Goal: Information Seeking & Learning: Compare options

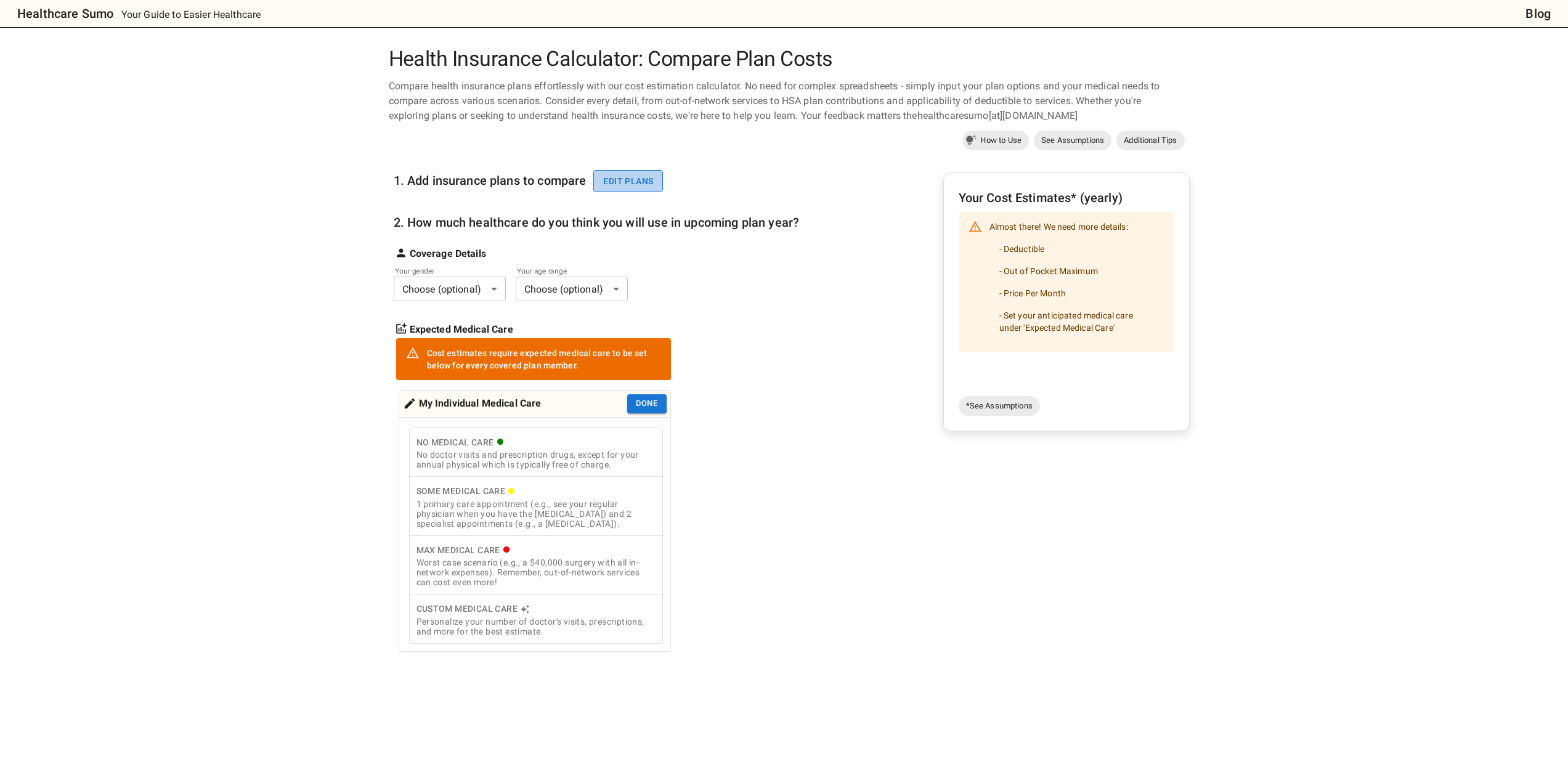
click at [601, 185] on button "Edit plans" at bounding box center [627, 182] width 70 height 23
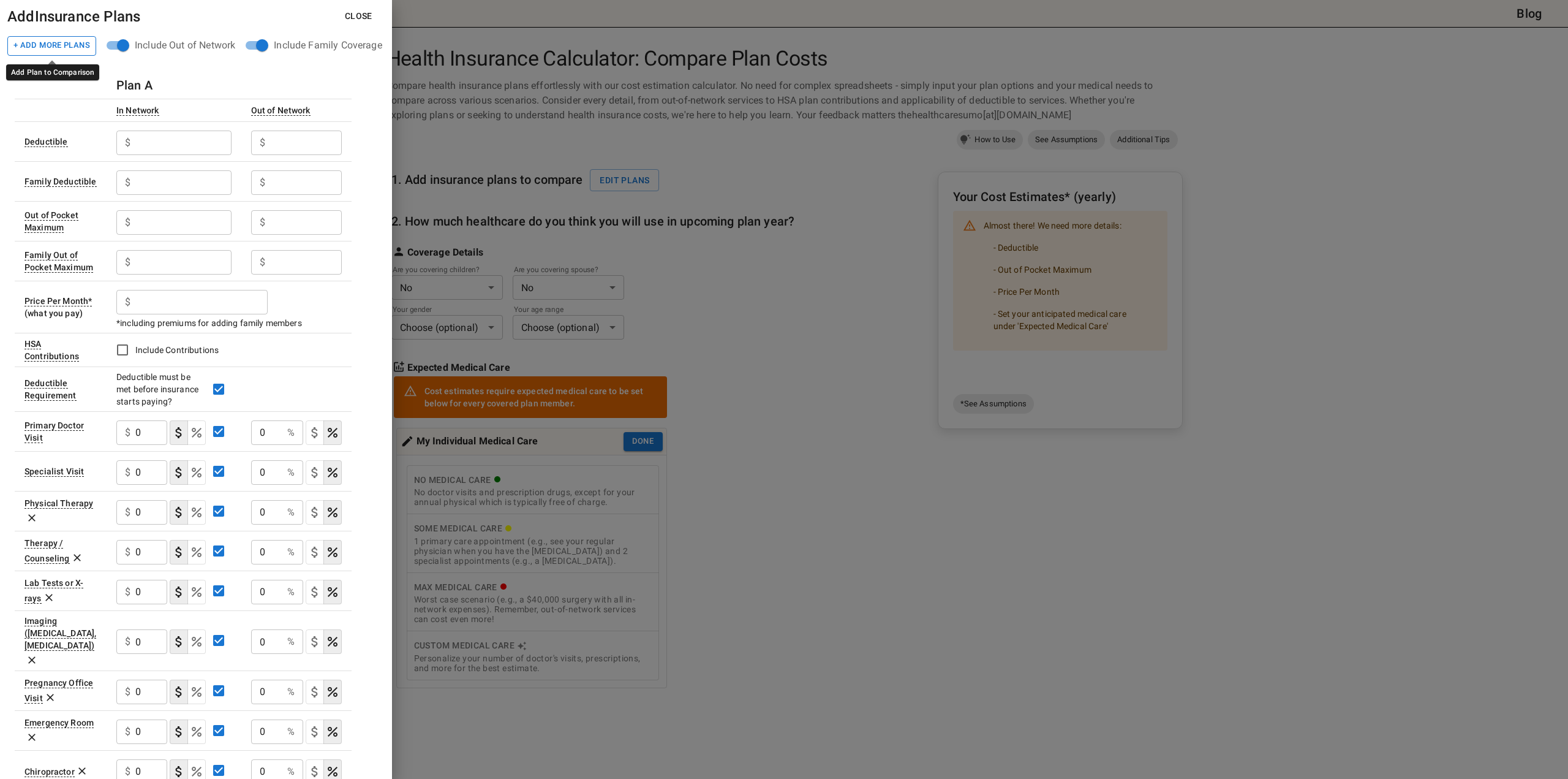
click at [73, 36] on button "+ Add More Plans" at bounding box center [51, 46] width 89 height 19
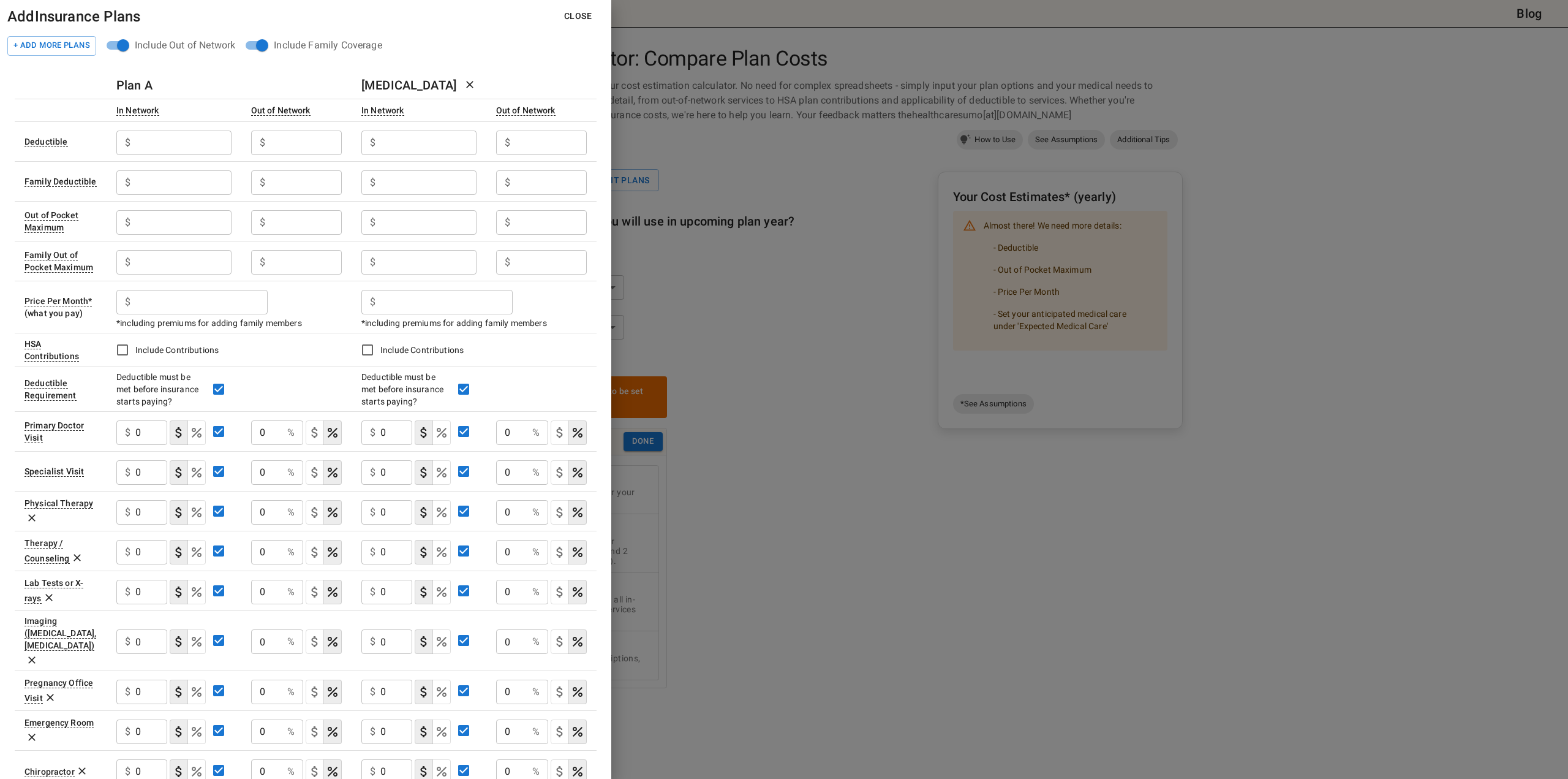
click at [170, 154] on input "text" at bounding box center [183, 143] width 96 height 24
type input "1500"
click at [388, 141] on input "text" at bounding box center [428, 143] width 96 height 24
type input "3600"
click at [279, 147] on input "text" at bounding box center [306, 143] width 71 height 24
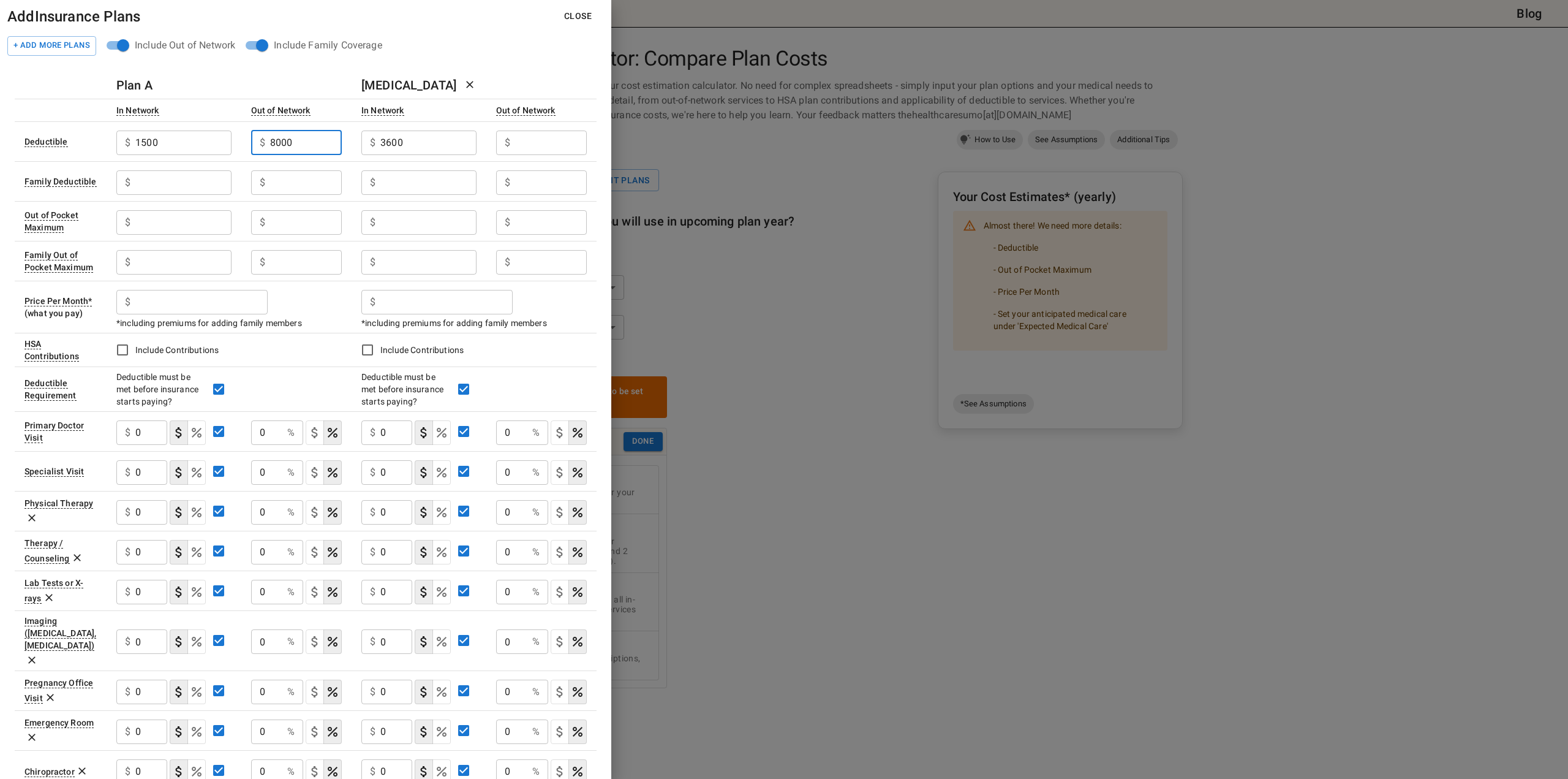
type input "8000"
click at [542, 145] on input "text" at bounding box center [551, 143] width 71 height 24
type input "5000"
click at [176, 179] on input "text" at bounding box center [183, 182] width 96 height 24
click at [149, 139] on input "1500" at bounding box center [183, 143] width 96 height 24
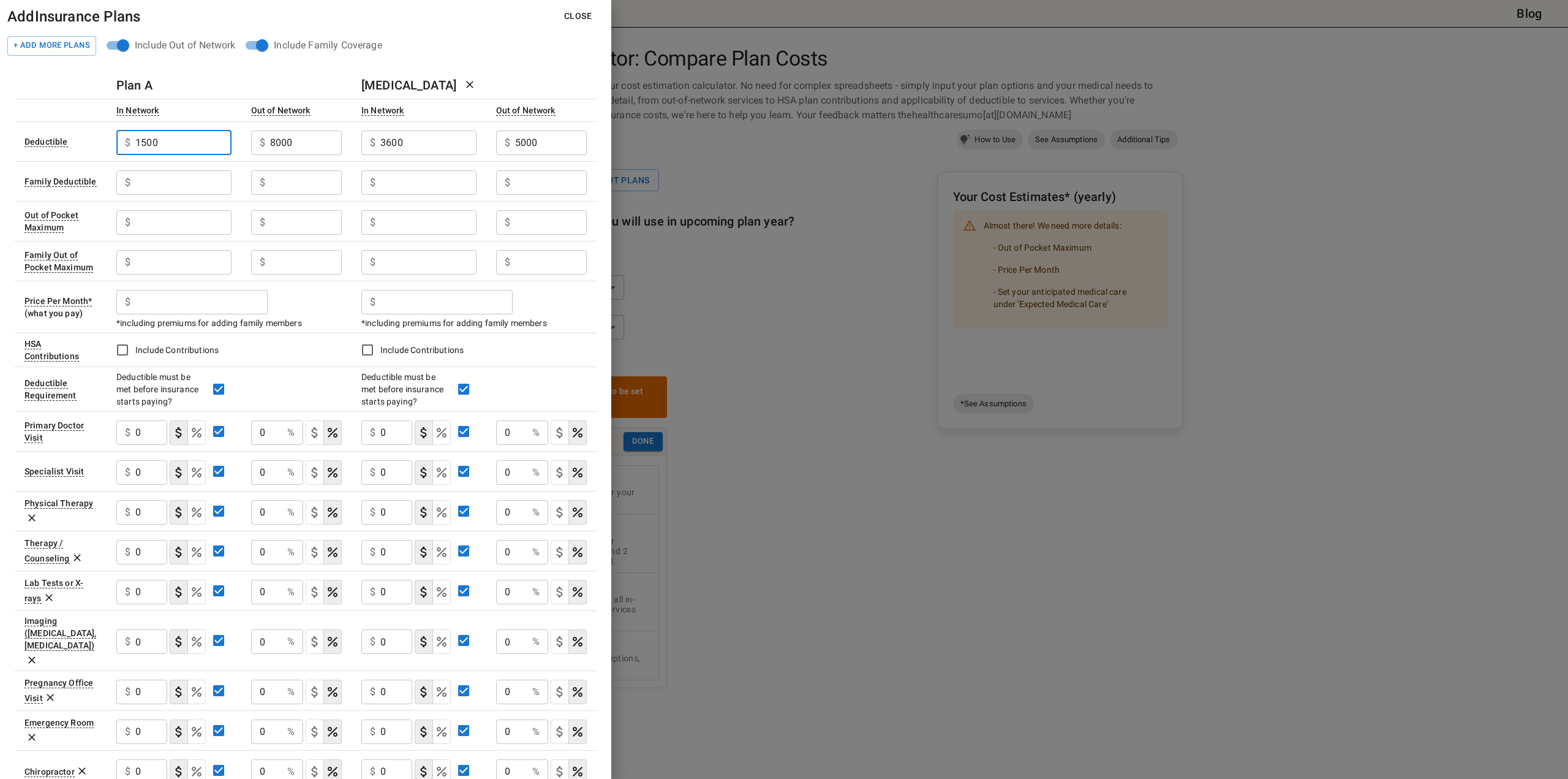
click at [149, 139] on input "1500" at bounding box center [183, 143] width 96 height 24
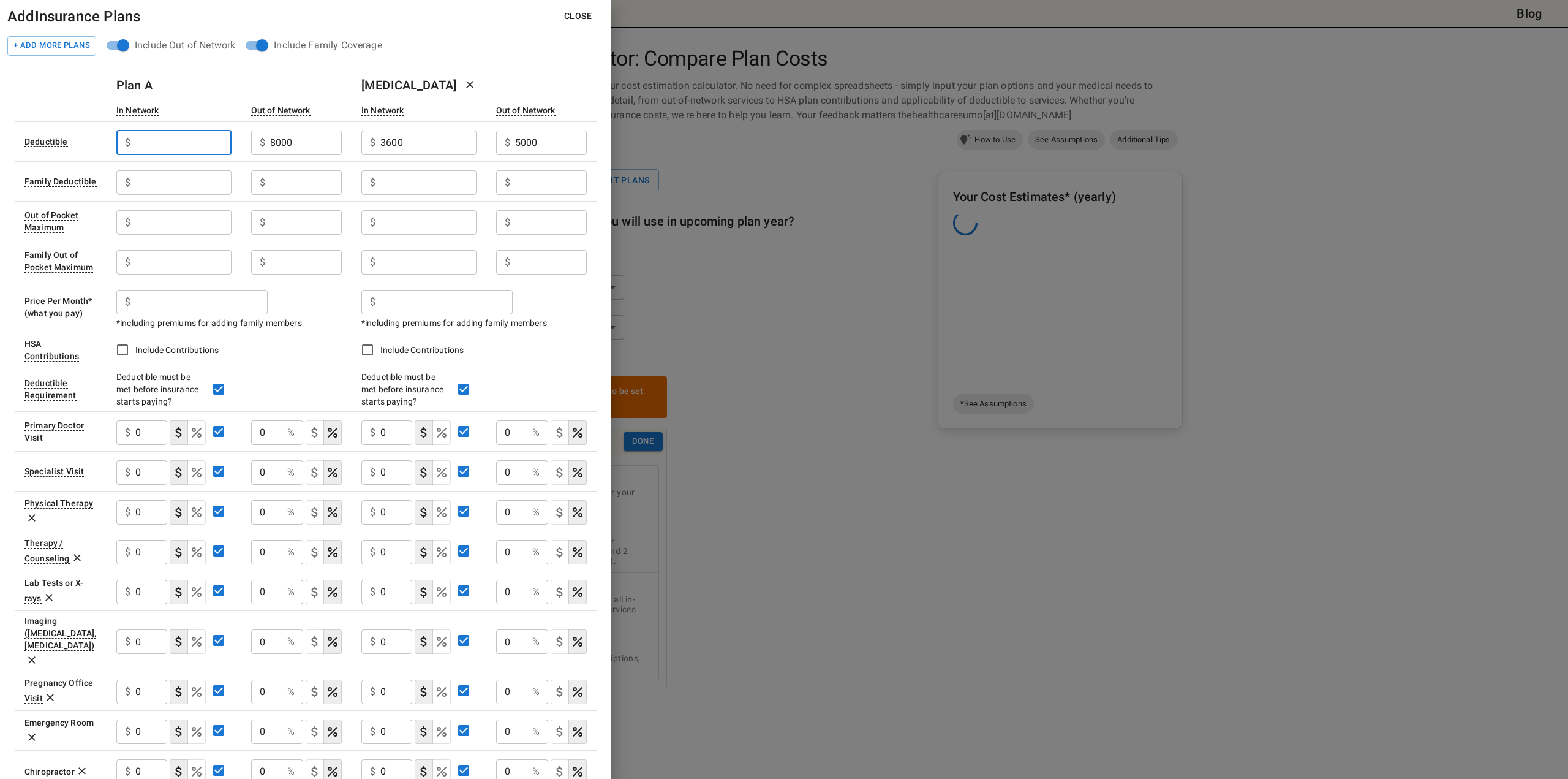
click at [164, 174] on input "text" at bounding box center [183, 182] width 96 height 24
paste input "1500"
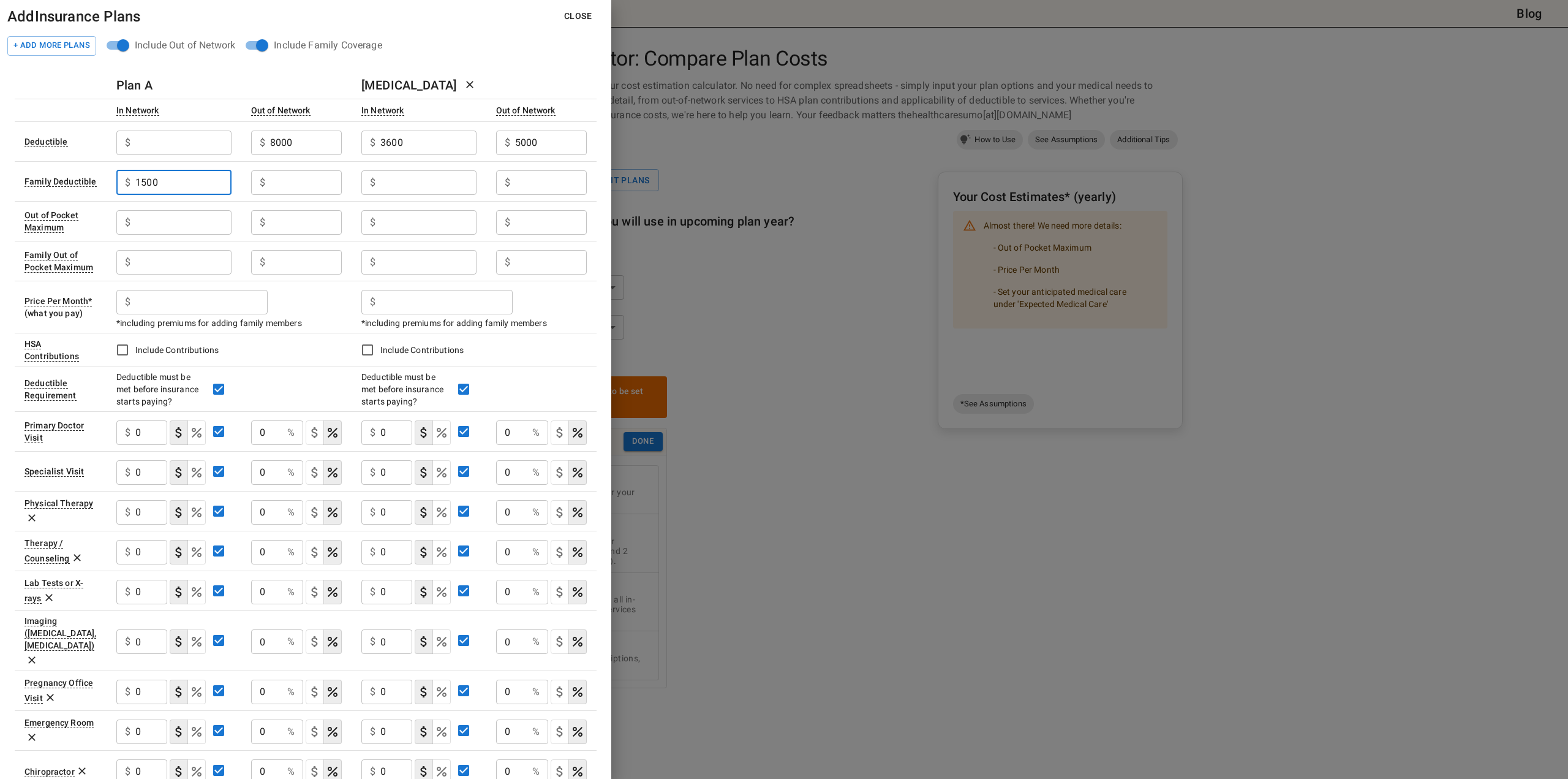
type input "1500"
click at [274, 143] on input "8000" at bounding box center [306, 143] width 71 height 24
paste input "15"
type input "8000"
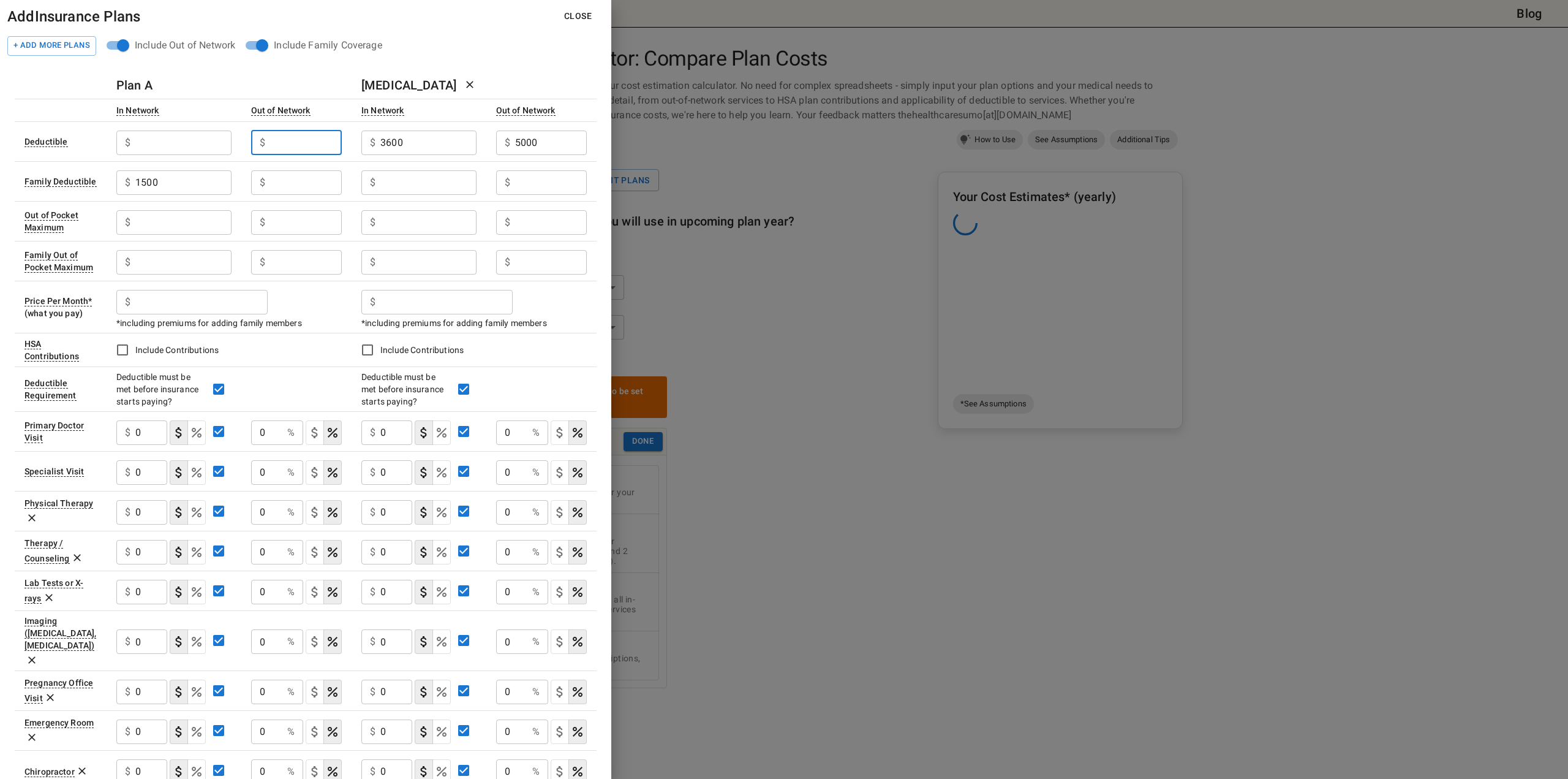
click at [287, 184] on input "text" at bounding box center [306, 182] width 71 height 24
paste input "8000"
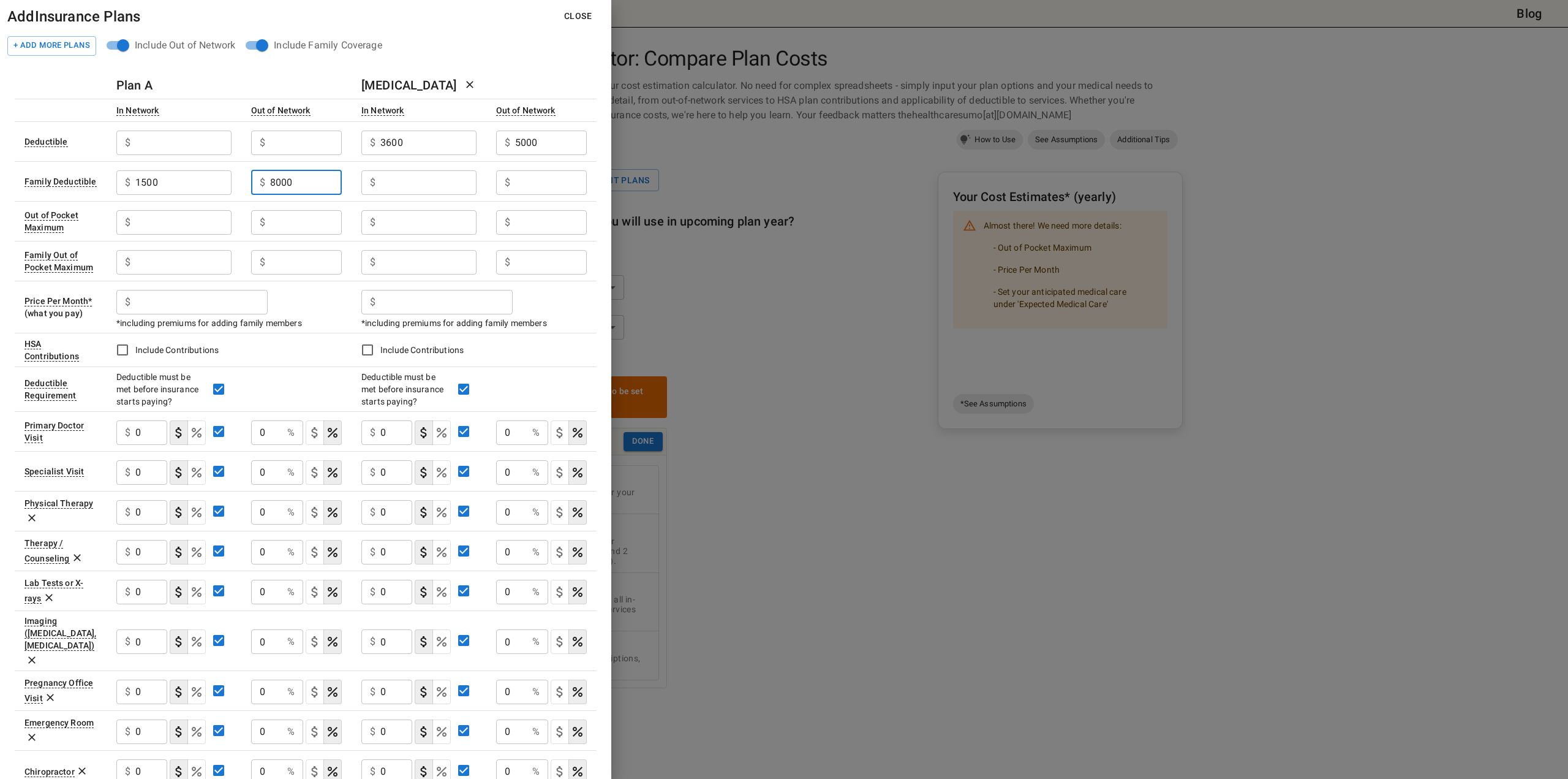
type input "8000"
click at [392, 144] on input "3600" at bounding box center [428, 143] width 96 height 24
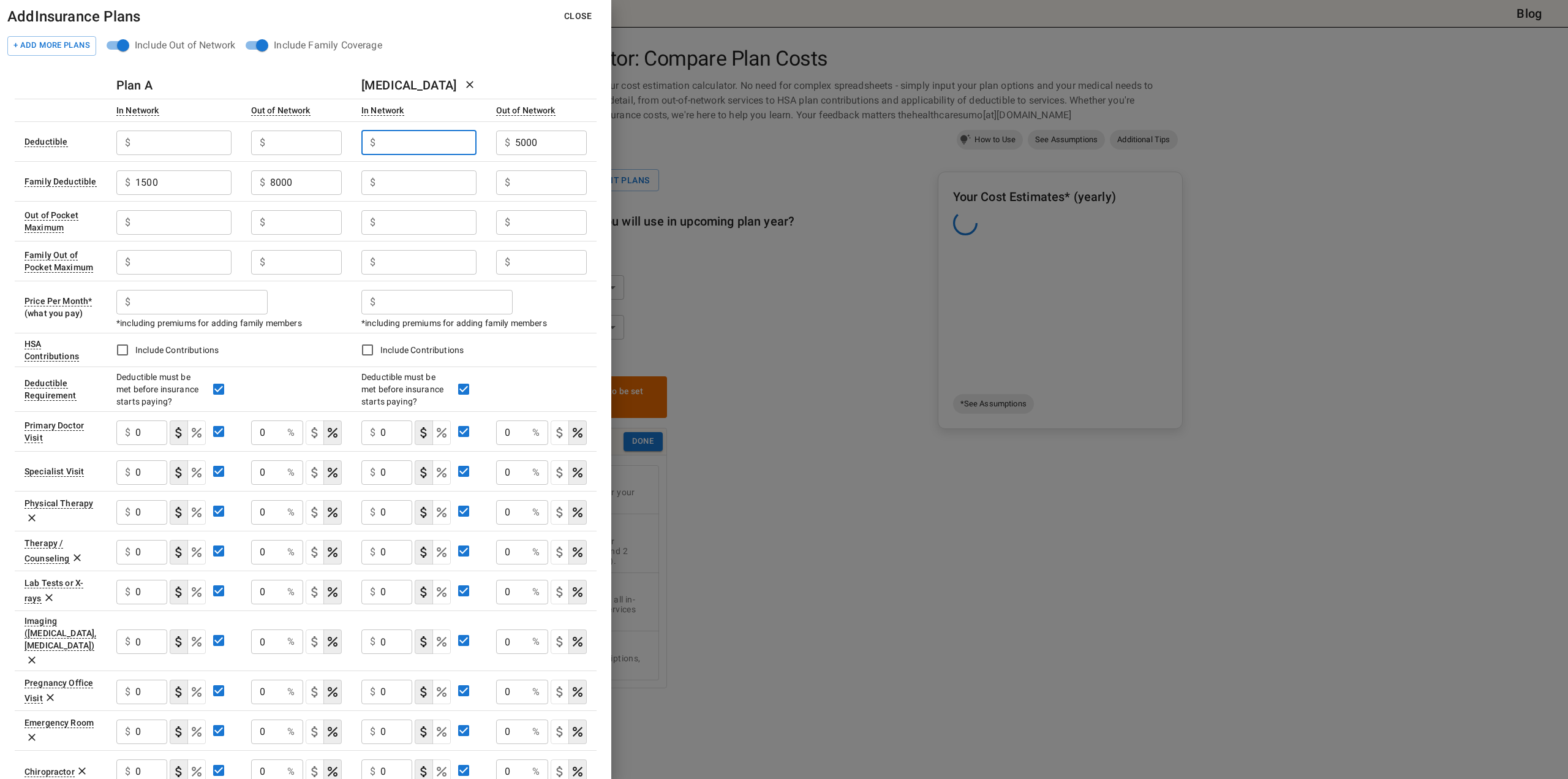
click at [414, 177] on input "text" at bounding box center [428, 182] width 96 height 24
paste input "3600"
type input "3600"
click at [517, 139] on input "5000" at bounding box center [551, 143] width 71 height 24
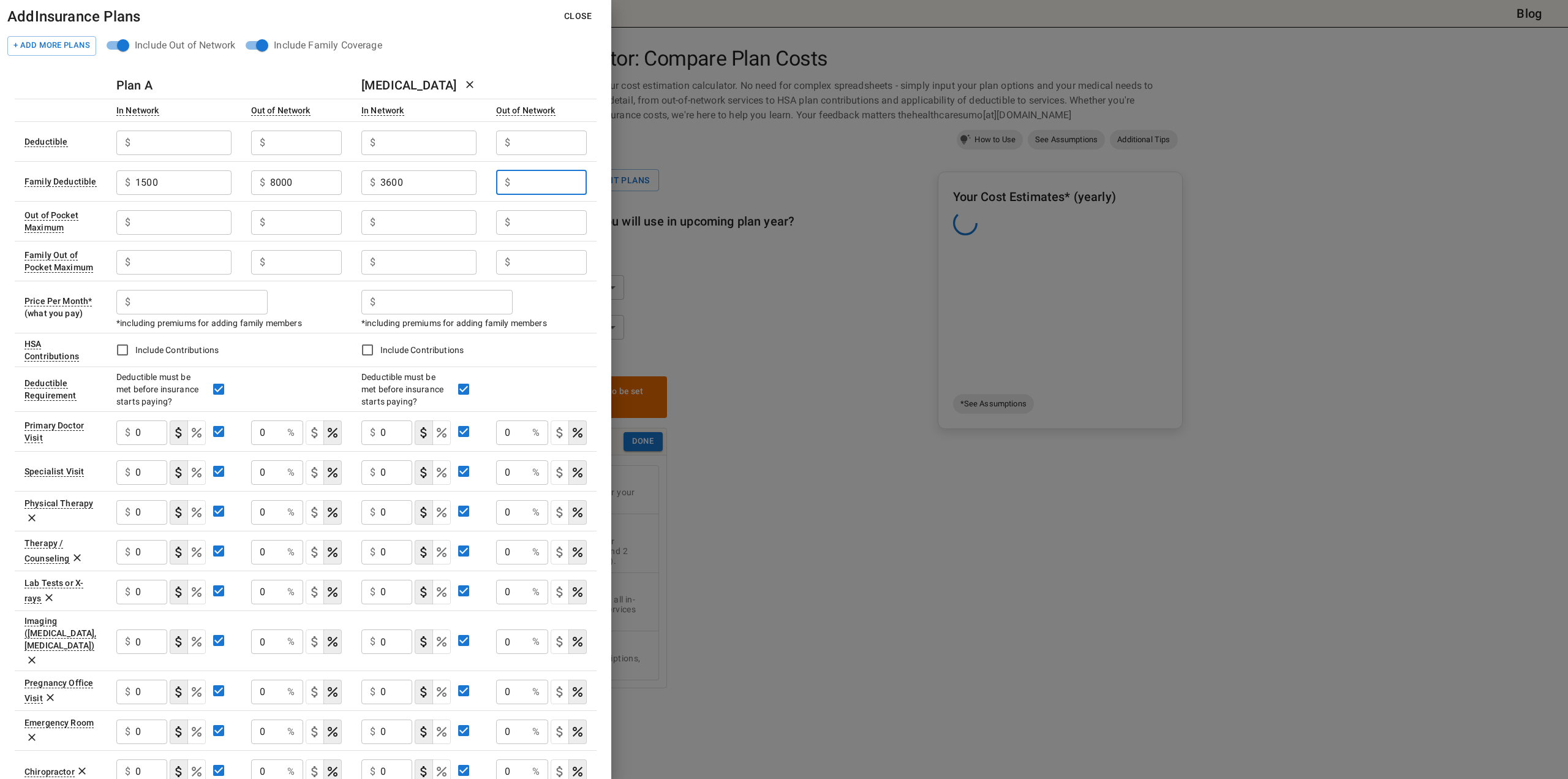
click at [535, 184] on input "text" at bounding box center [551, 182] width 71 height 24
paste input "5000"
type input "5000"
click at [157, 139] on input "text" at bounding box center [183, 143] width 96 height 24
type input "750"
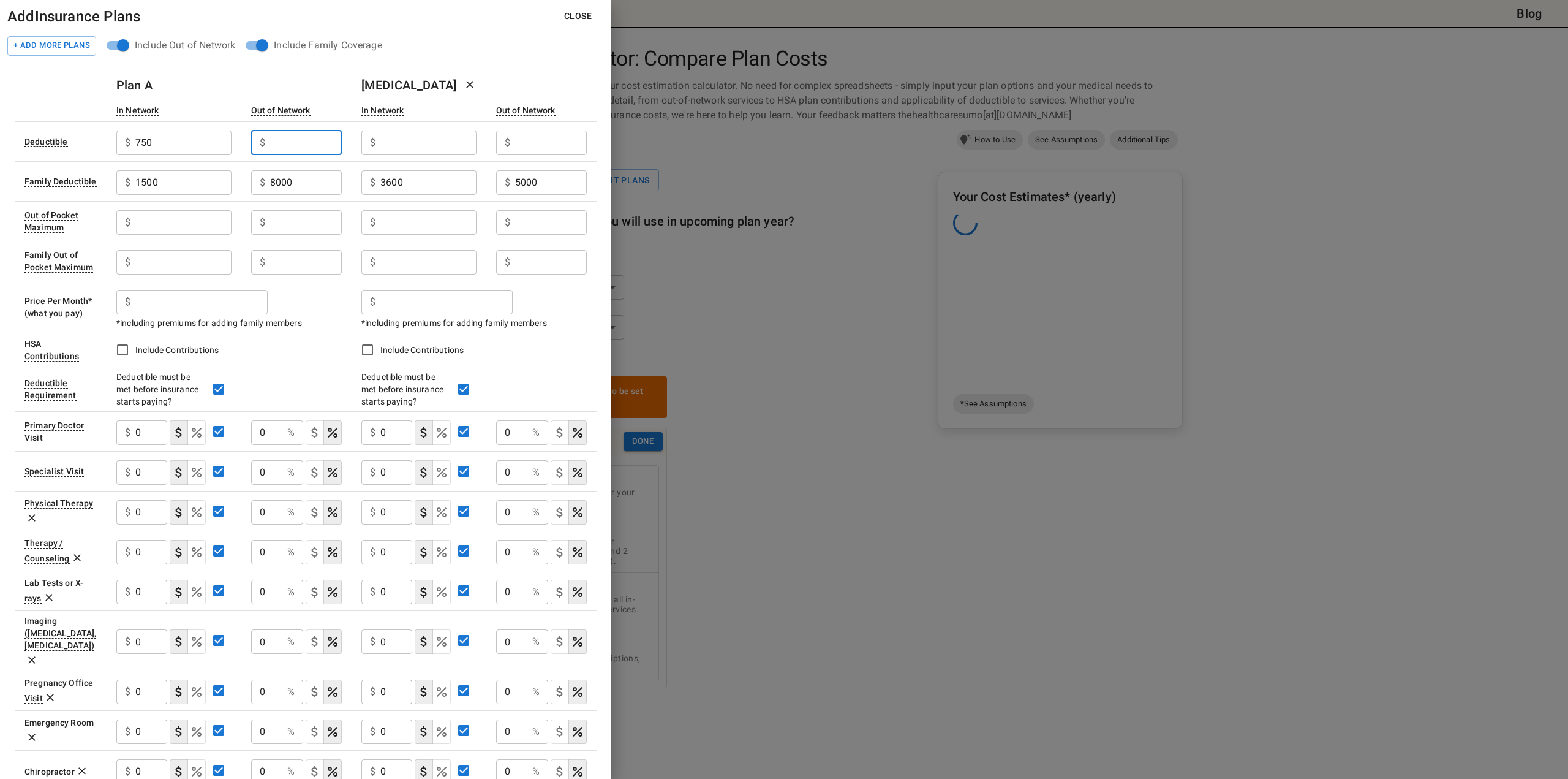
click at [274, 139] on input "text" at bounding box center [306, 143] width 71 height 24
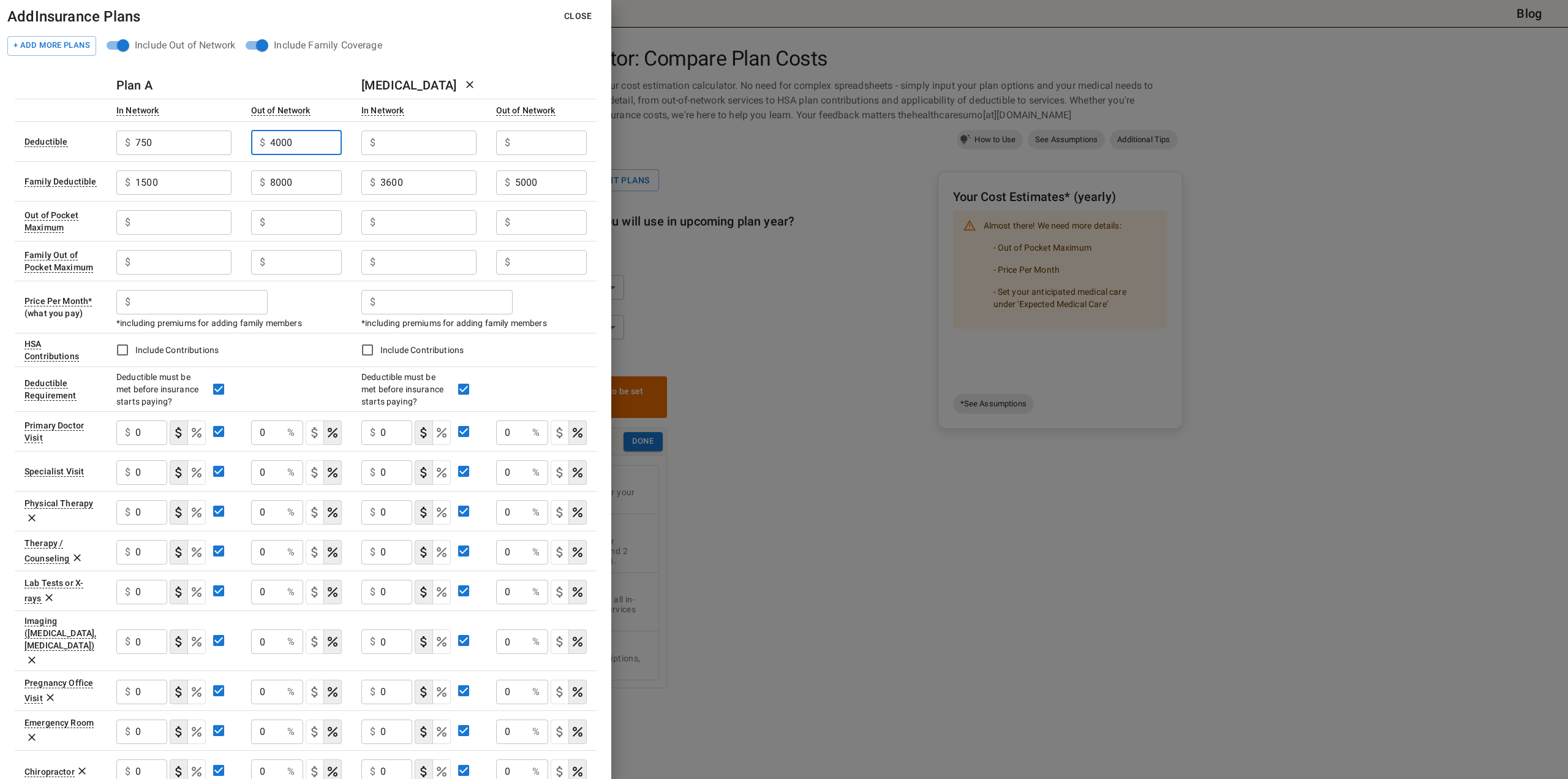
type input "4000"
click at [386, 134] on input "text" at bounding box center [428, 143] width 96 height 24
type input "1800"
click at [534, 150] on input "text" at bounding box center [551, 143] width 71 height 24
type input "2500"
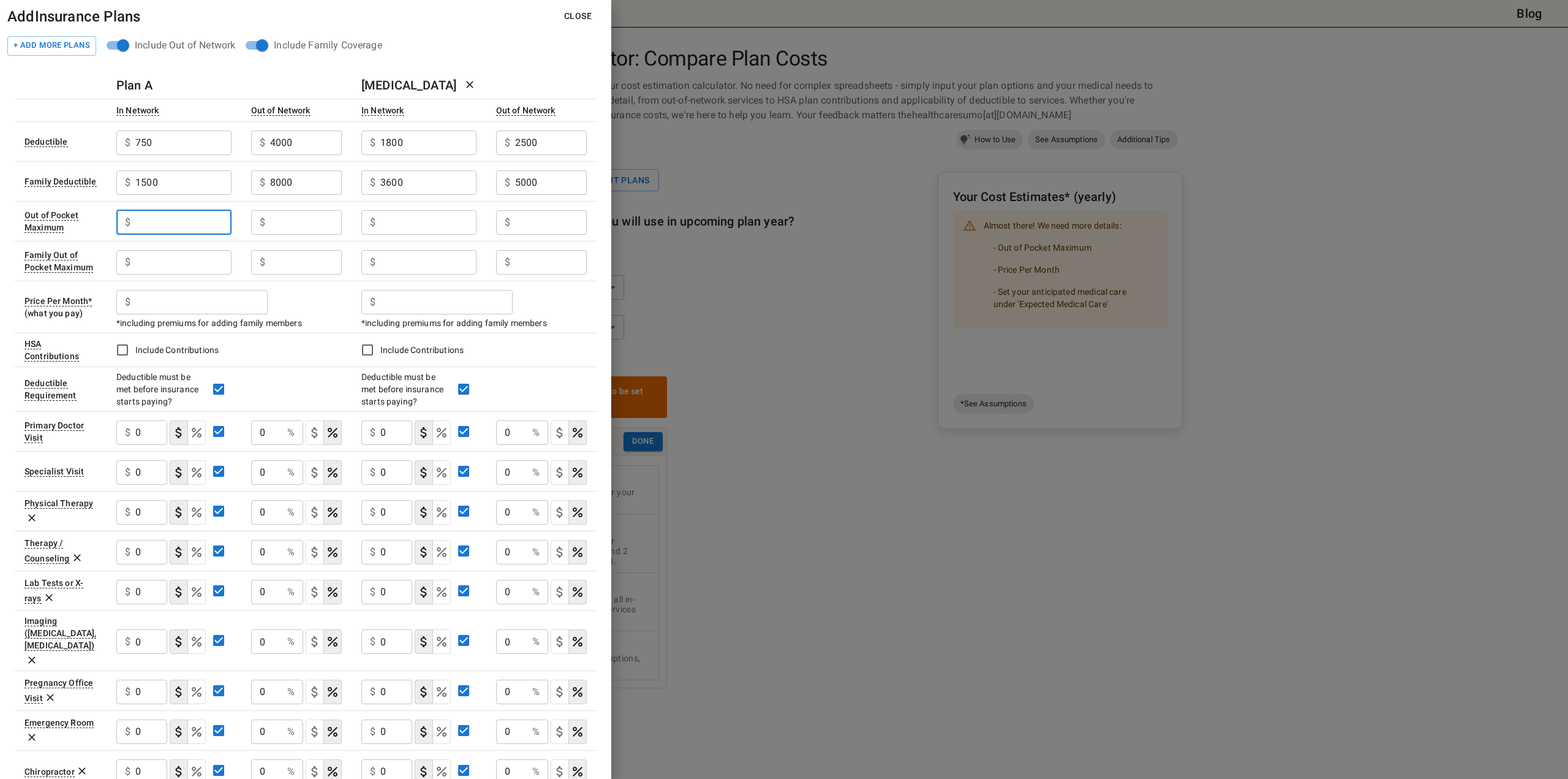
click at [187, 228] on input "text" at bounding box center [183, 222] width 96 height 24
type input "4000"
click at [179, 259] on input "text" at bounding box center [183, 262] width 96 height 24
type input "8000"
click at [290, 217] on input "text" at bounding box center [306, 222] width 71 height 24
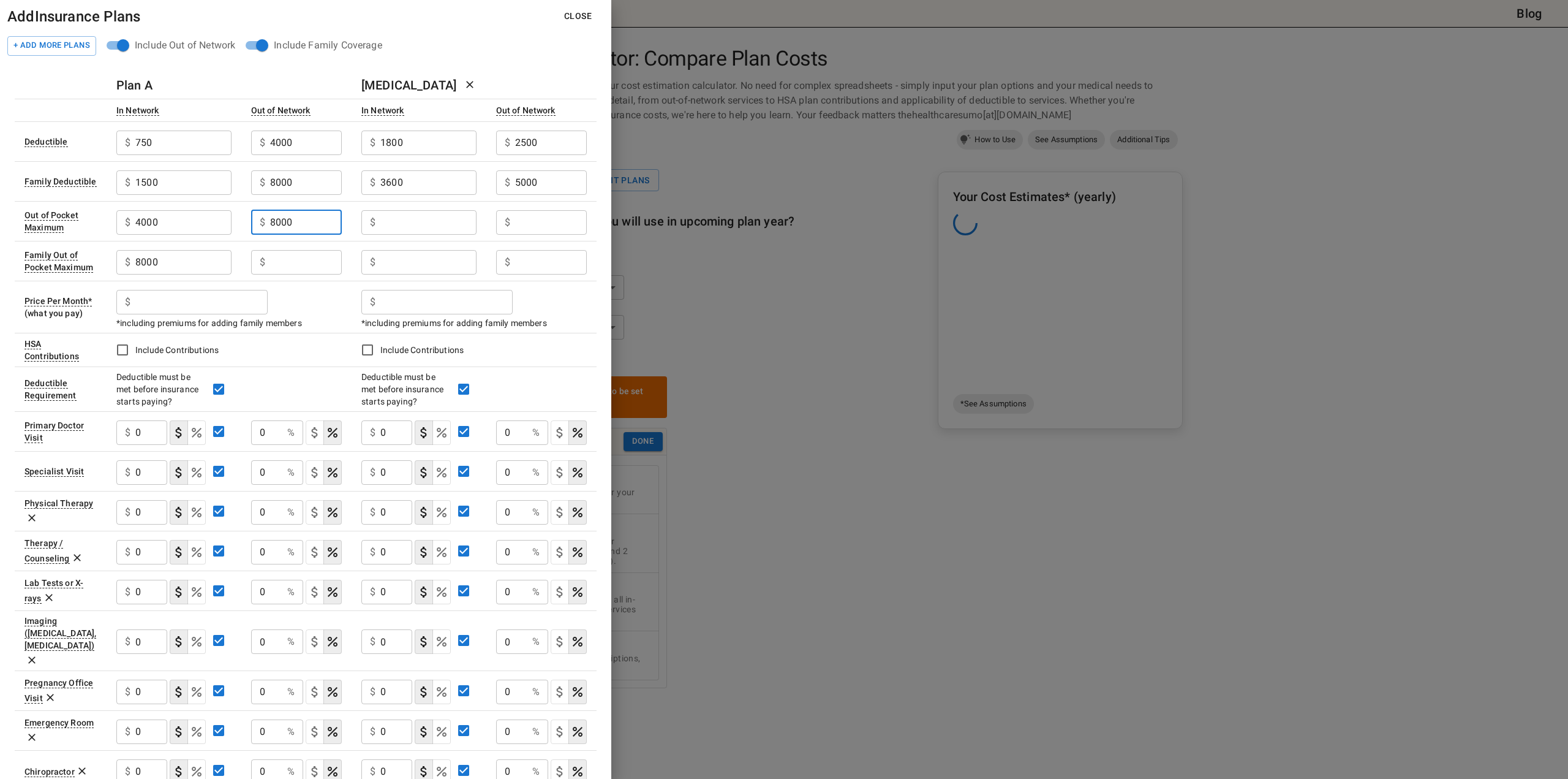
type input "8000"
click at [273, 260] on input "text" at bounding box center [306, 262] width 71 height 24
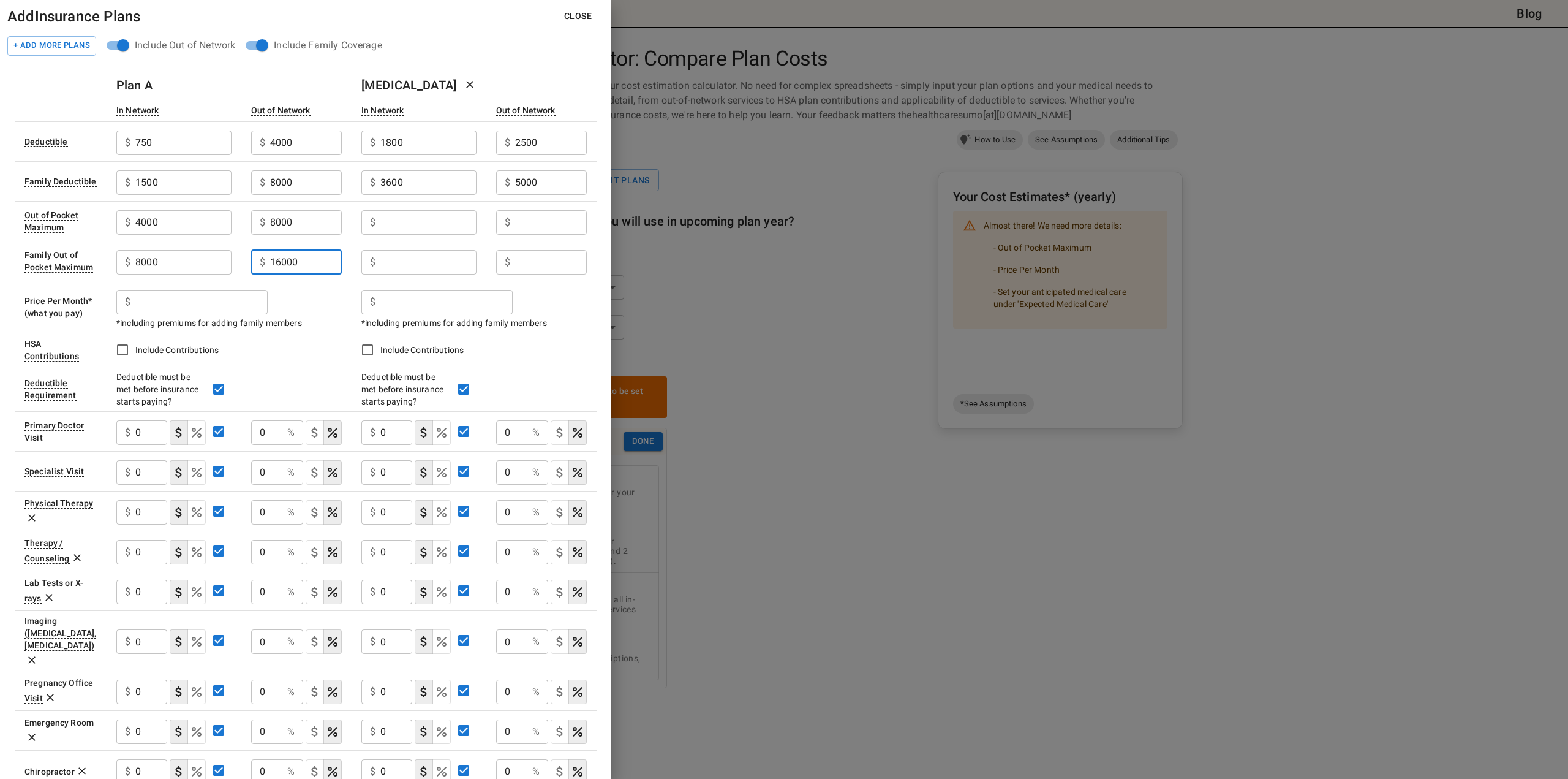
type input "16000"
drag, startPoint x: 205, startPoint y: 221, endPoint x: 81, endPoint y: 215, distance: 124.1
click at [81, 215] on tr "Out of Pocket Maximum $ 4000 ​ $ 8000 ​ $ ​ $ ​" at bounding box center [306, 221] width 582 height 40
paste input "4000"
type input "4000"
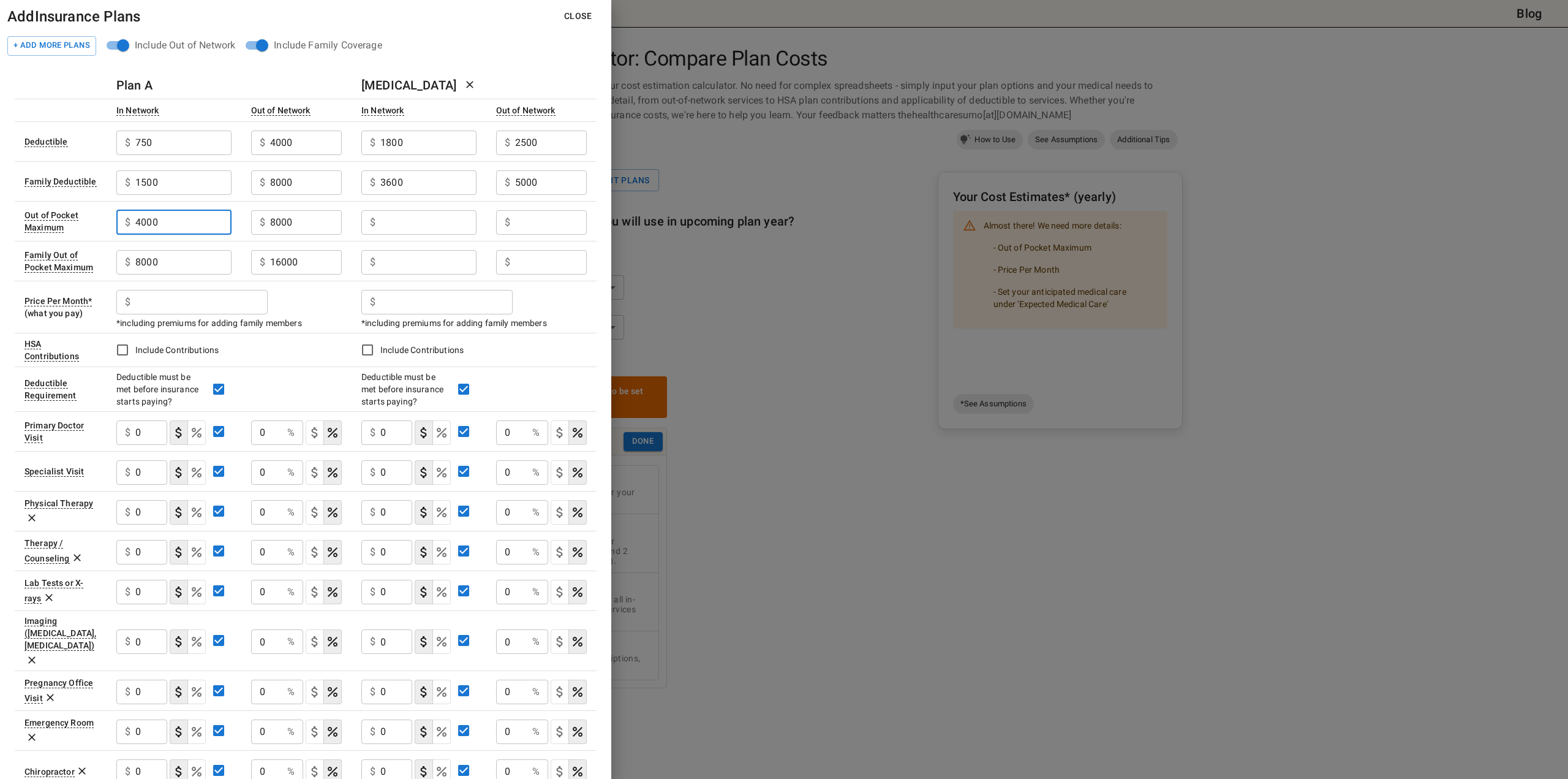
click at [164, 222] on input "4000" at bounding box center [183, 222] width 96 height 24
click at [467, 225] on input "text" at bounding box center [428, 222] width 96 height 24
paste input "4000"
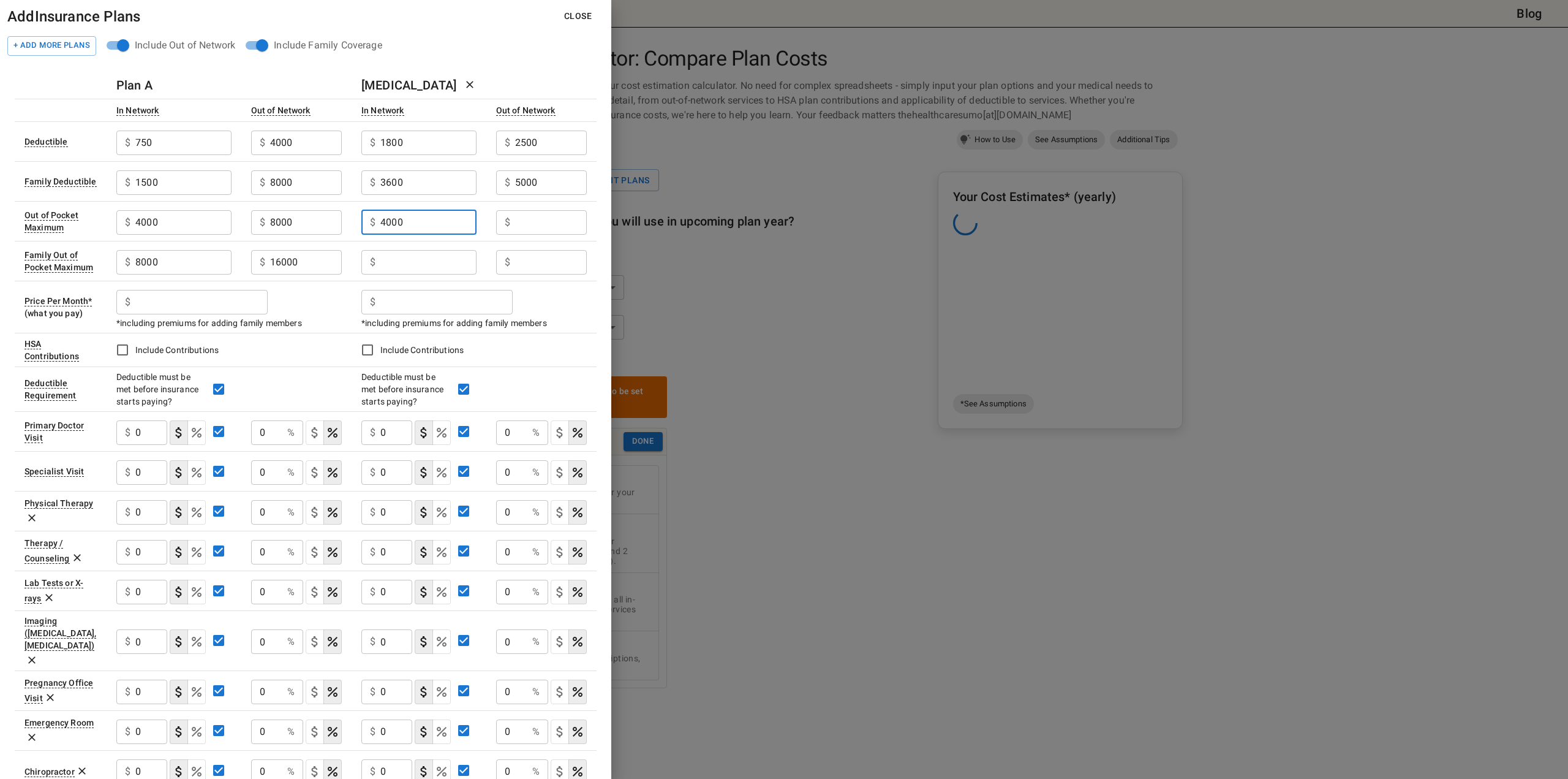
type input "4000"
click at [199, 253] on input "8000" at bounding box center [183, 262] width 96 height 24
click at [405, 269] on input "text" at bounding box center [428, 262] width 96 height 24
paste input "8000"
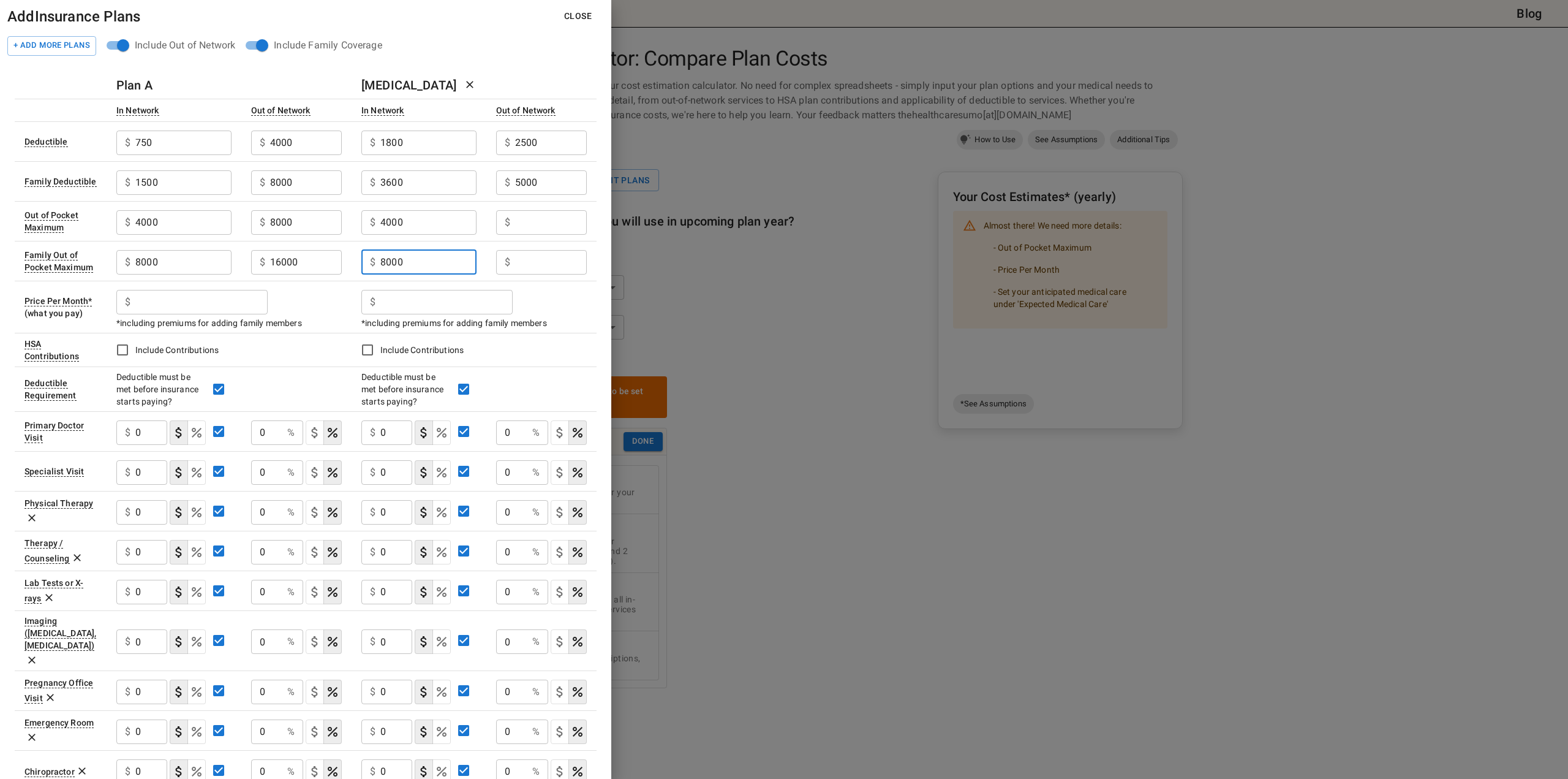
type input "8000"
click at [280, 216] on input "8000" at bounding box center [306, 222] width 71 height 24
click at [566, 222] on input "text" at bounding box center [551, 222] width 71 height 24
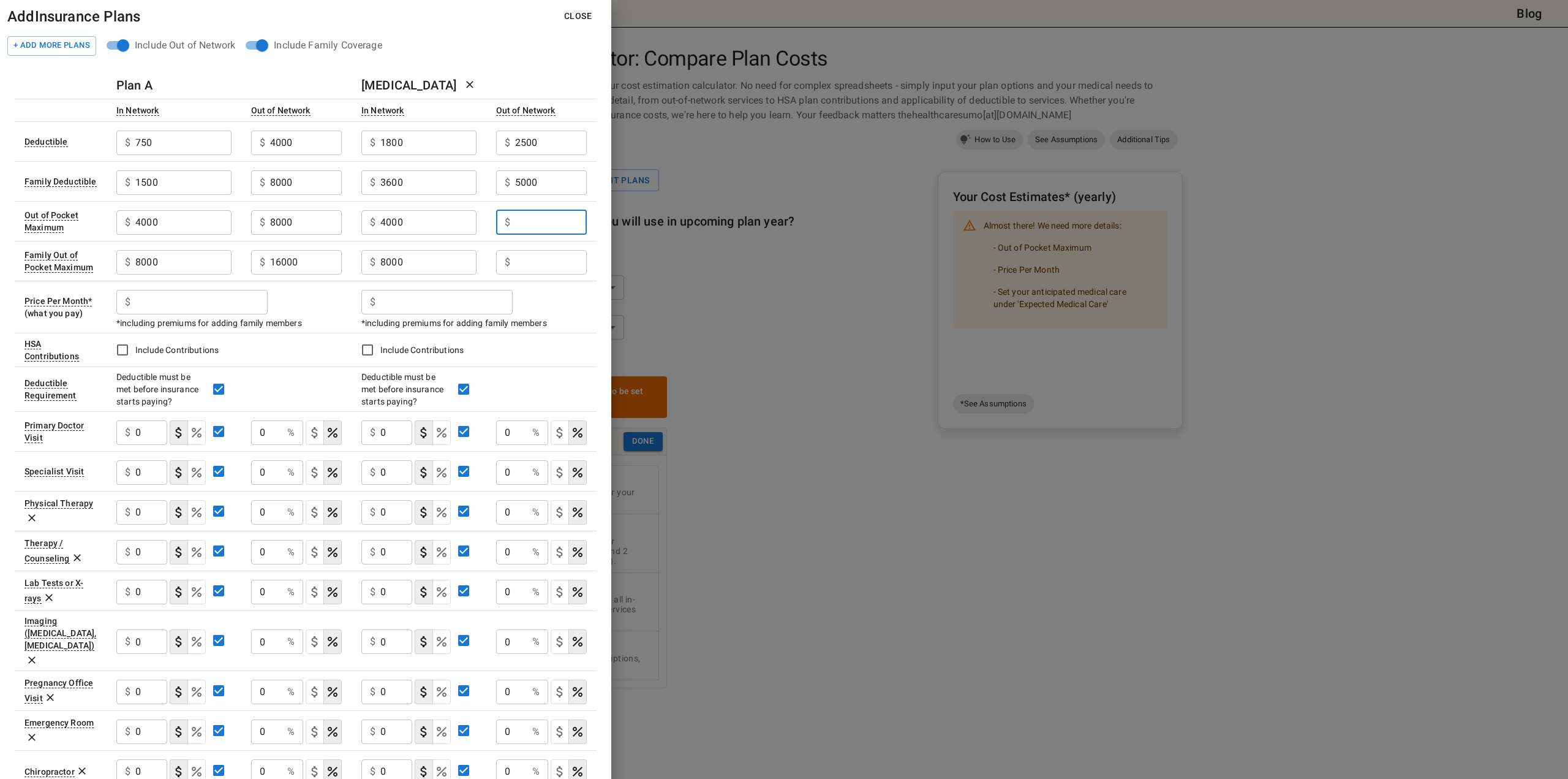
paste input "8000"
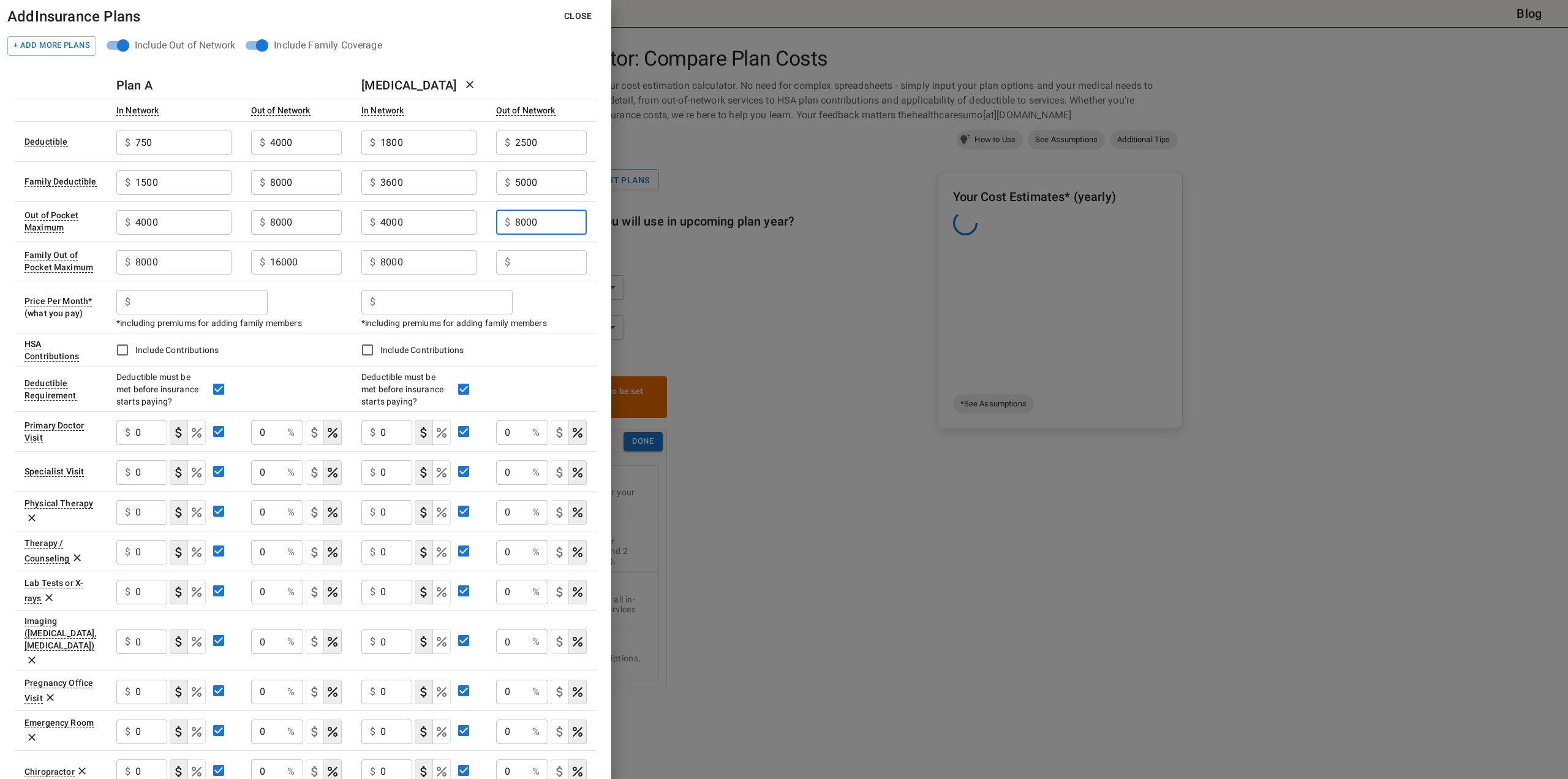
type input "8000"
click at [290, 257] on input "16000" at bounding box center [306, 262] width 71 height 24
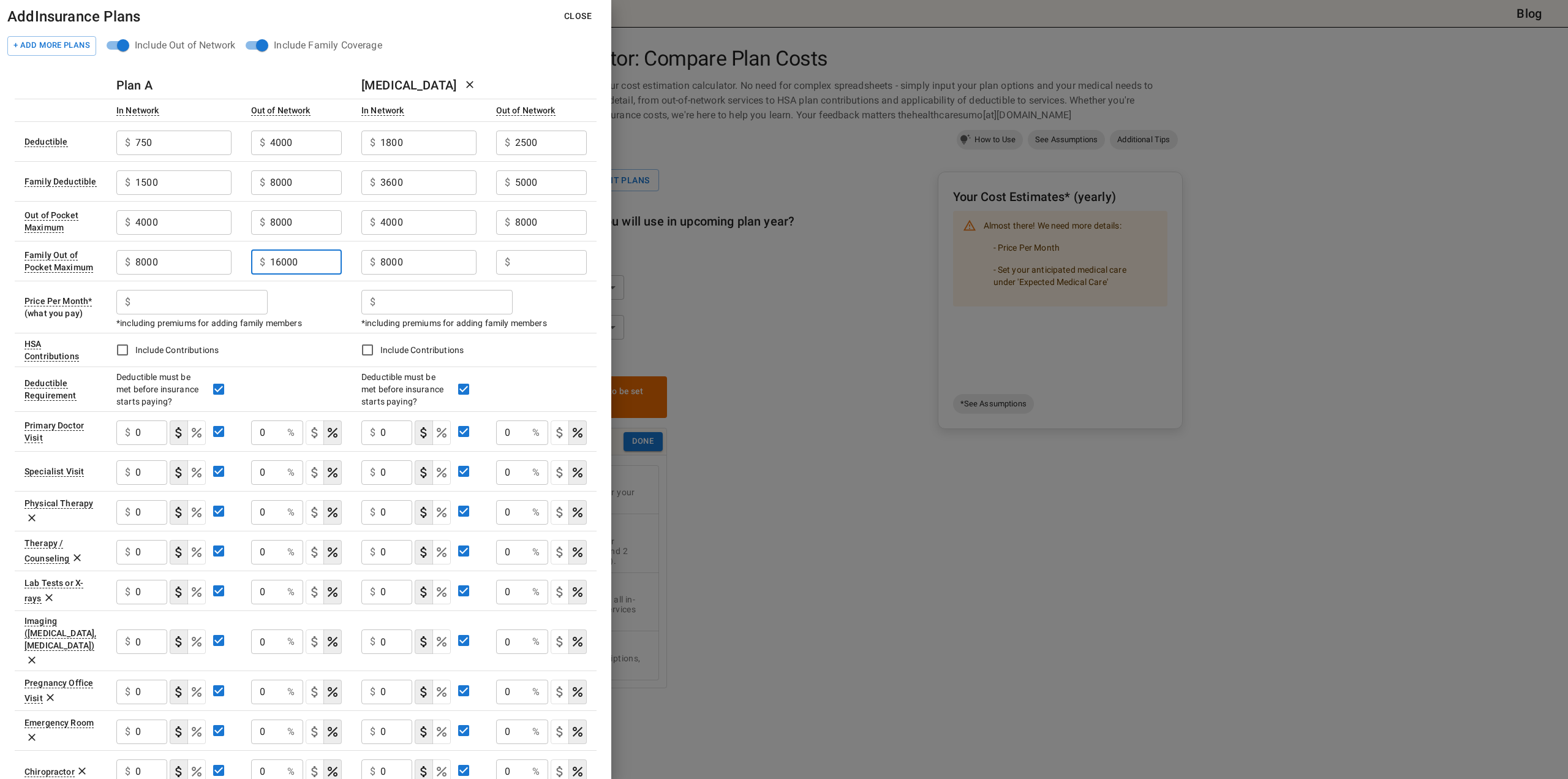
click at [578, 267] on input "text" at bounding box center [551, 262] width 71 height 24
paste input "16000"
type input "16000"
click at [162, 298] on input "text" at bounding box center [201, 302] width 132 height 24
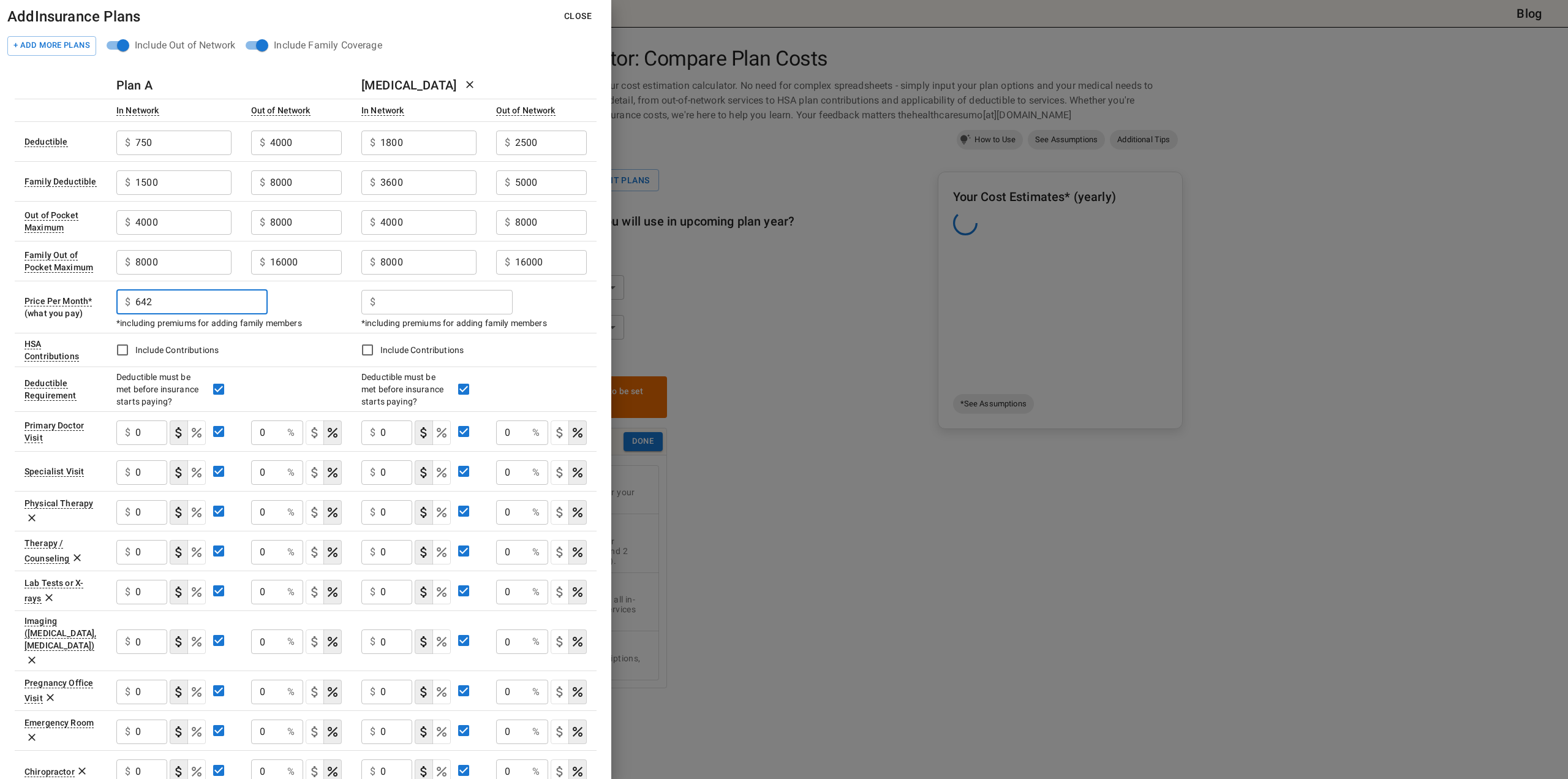
type input "642"
click at [454, 303] on input "text" at bounding box center [446, 302] width 132 height 24
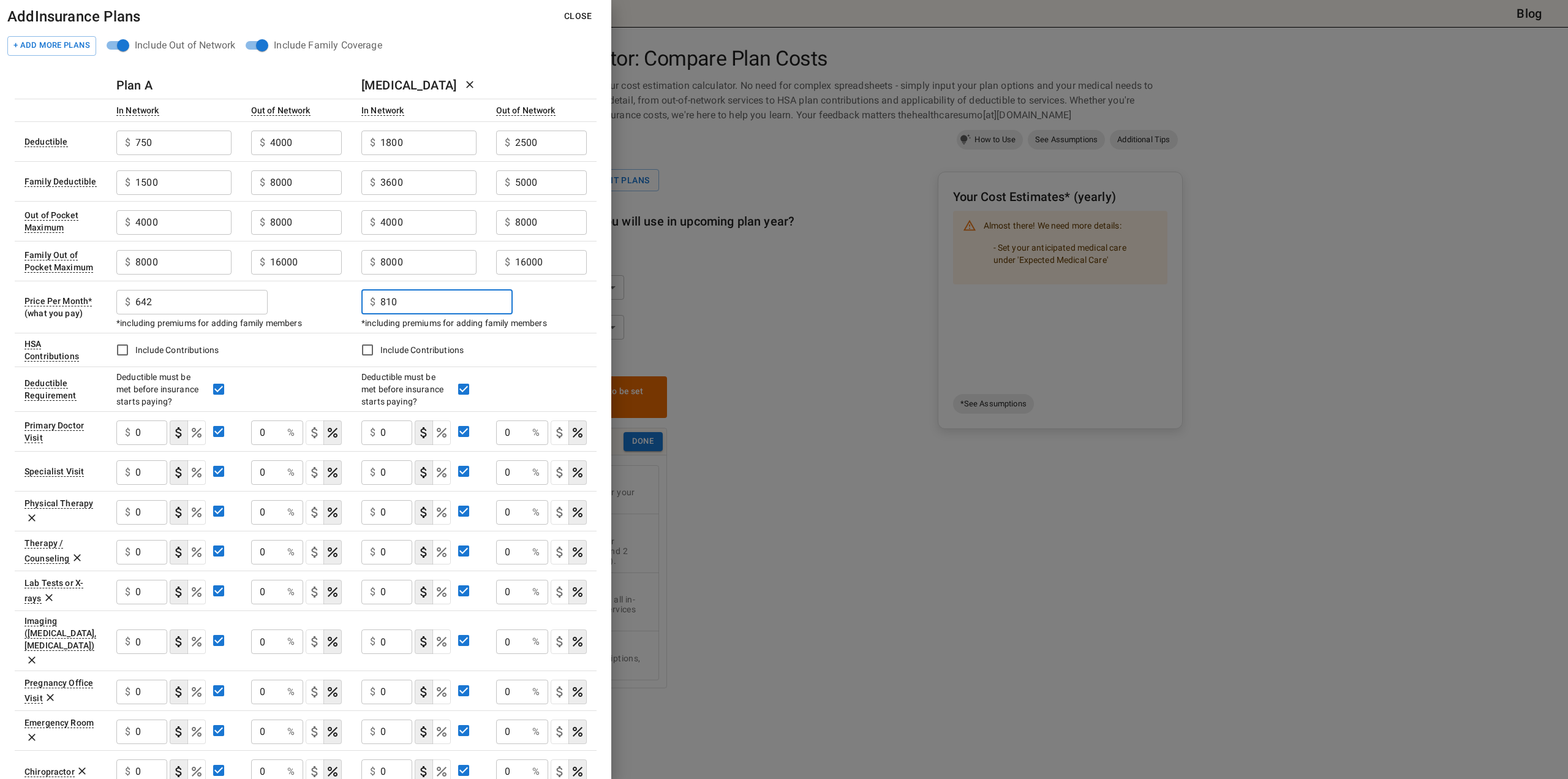
type input "810"
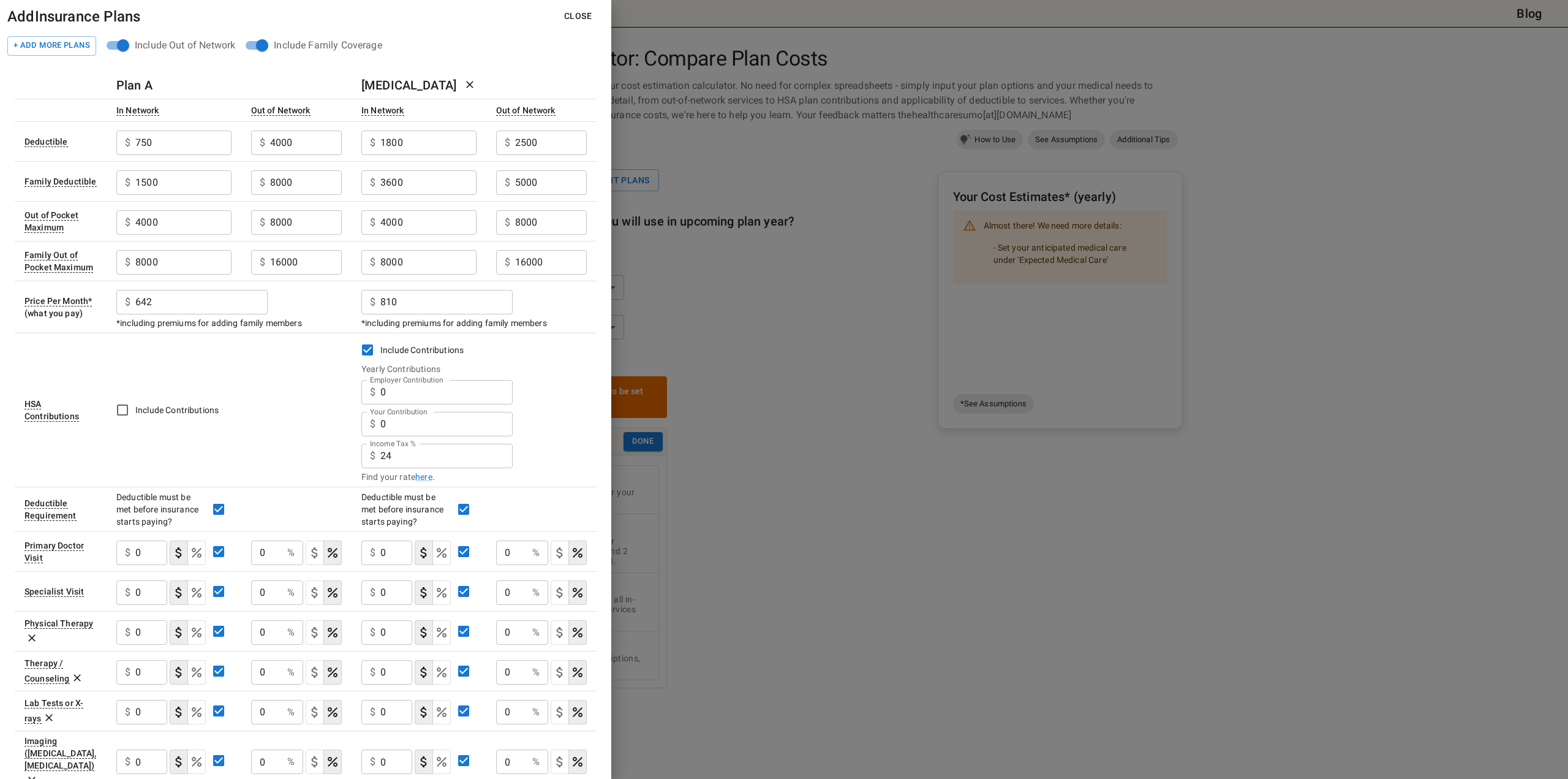
click at [400, 395] on input "0" at bounding box center [446, 392] width 132 height 24
drag, startPoint x: 400, startPoint y: 395, endPoint x: 315, endPoint y: 388, distance: 85.3
click at [315, 388] on tr "HSA Contributions Include Contributions Include Contributions Yearly Contributi…" at bounding box center [306, 409] width 582 height 154
type input "1450"
click at [409, 426] on input "0" at bounding box center [446, 424] width 132 height 24
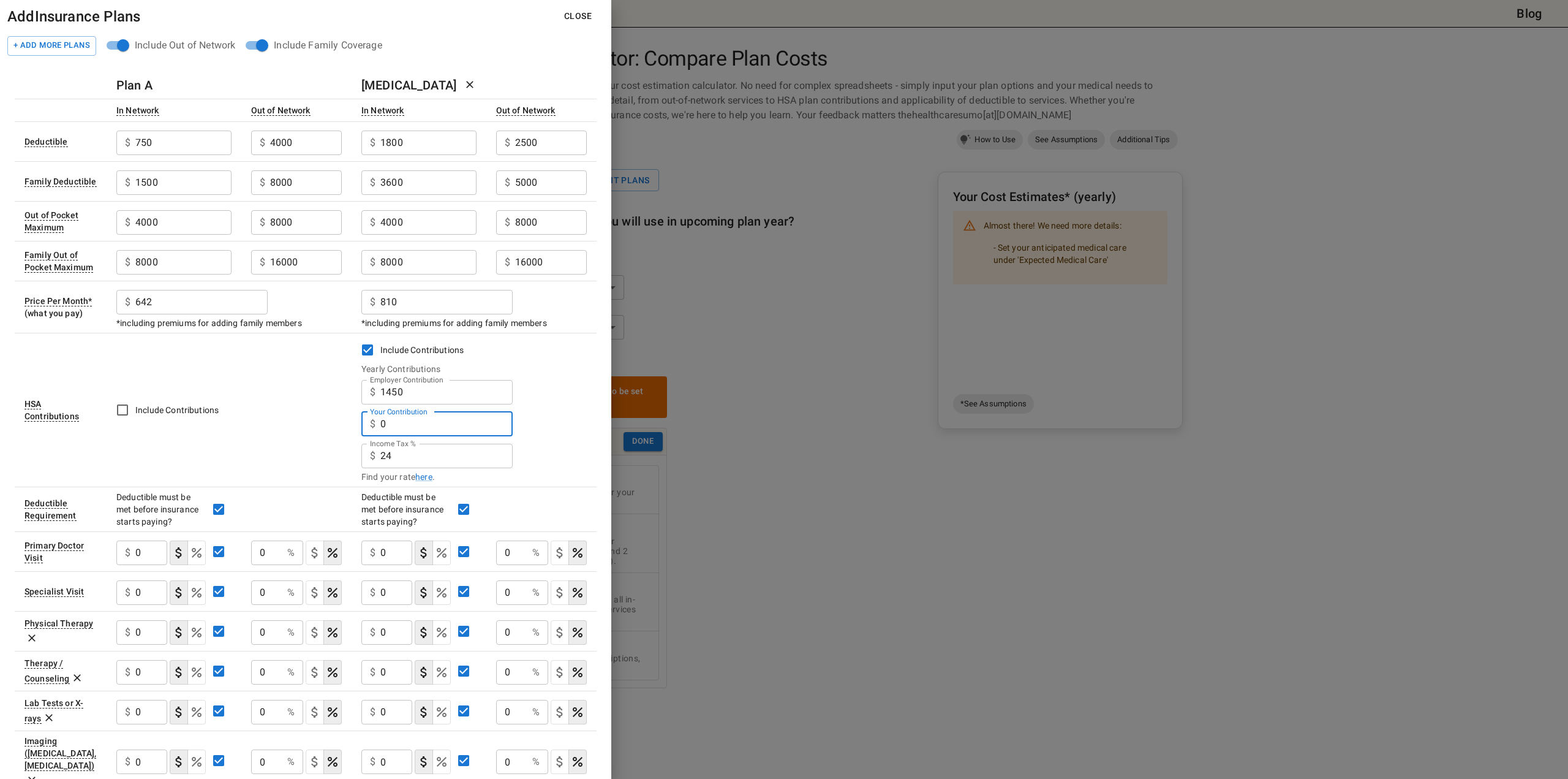
drag, startPoint x: 409, startPoint y: 426, endPoint x: 362, endPoint y: 422, distance: 47.2
click at [369, 434] on div "$ 0 Your Contribution" at bounding box center [437, 424] width 152 height 24
type input "2640"
click at [520, 466] on div "Income Tax % $ 24 Income Tax %" at bounding box center [474, 455] width 225 height 32
click at [551, 459] on div "Income Tax % $ 24 Income Tax %" at bounding box center [474, 455] width 225 height 32
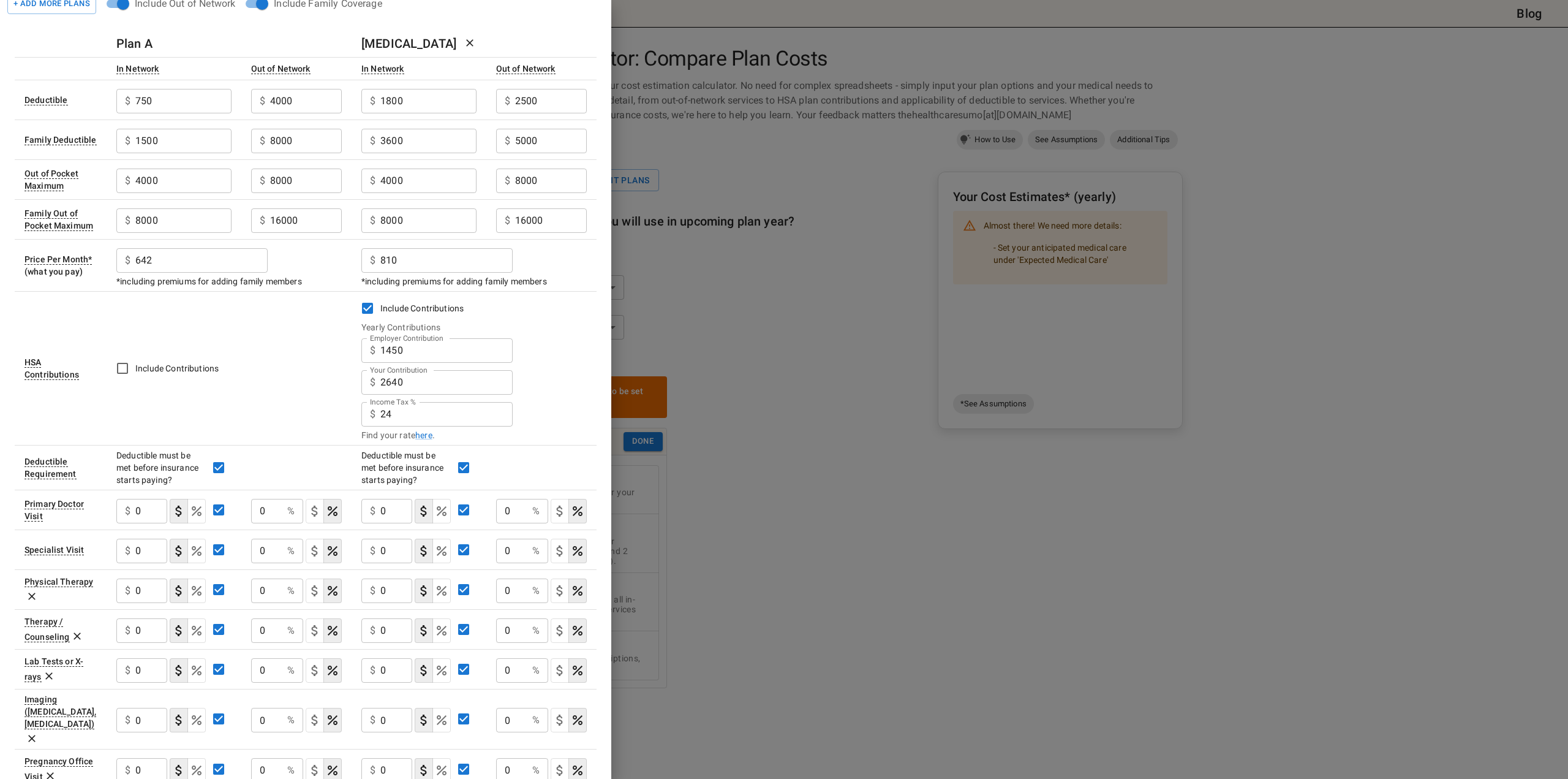
scroll to position [61, 0]
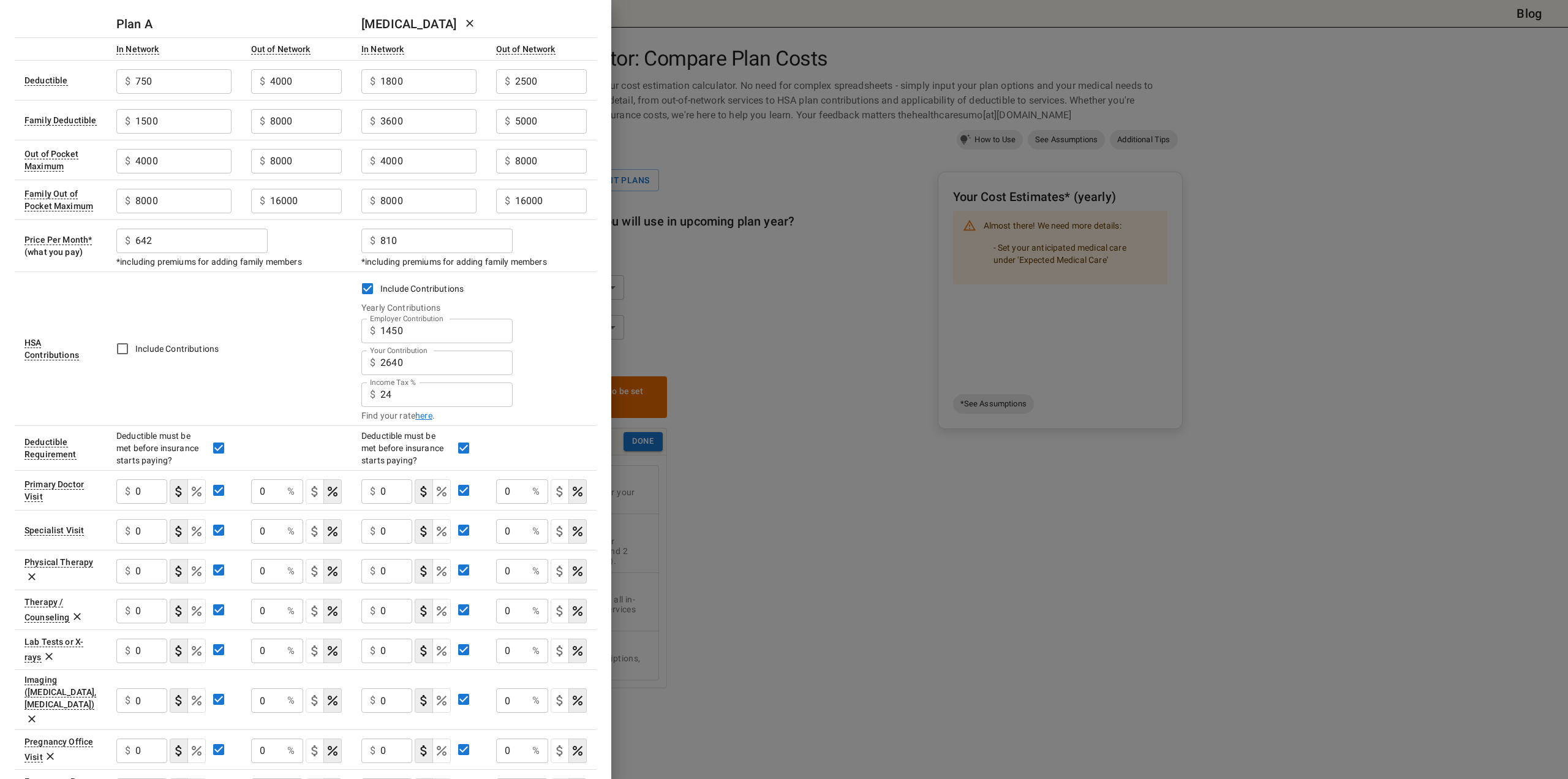
click at [420, 412] on link "here" at bounding box center [424, 415] width 17 height 12
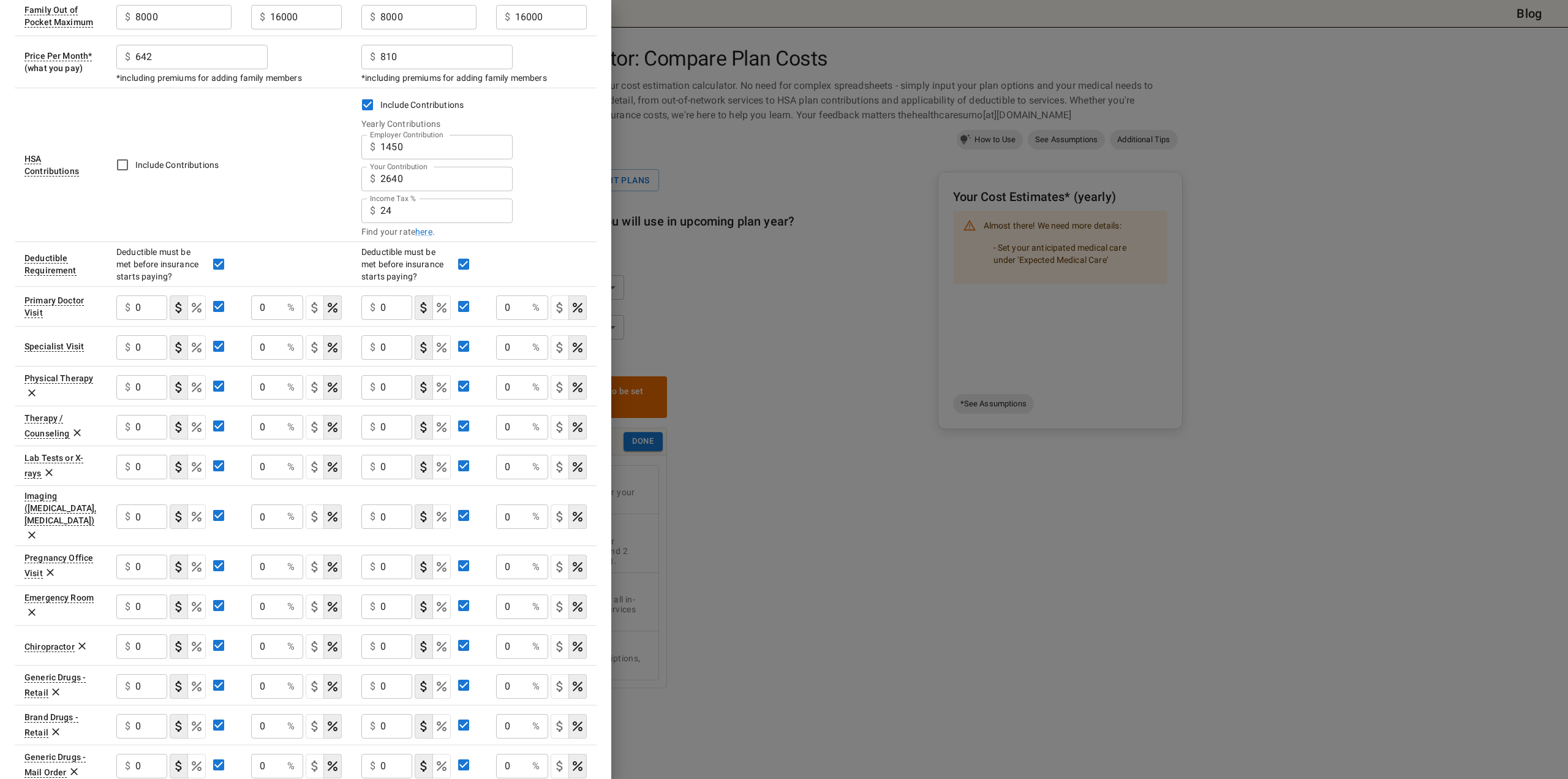
scroll to position [367, 0]
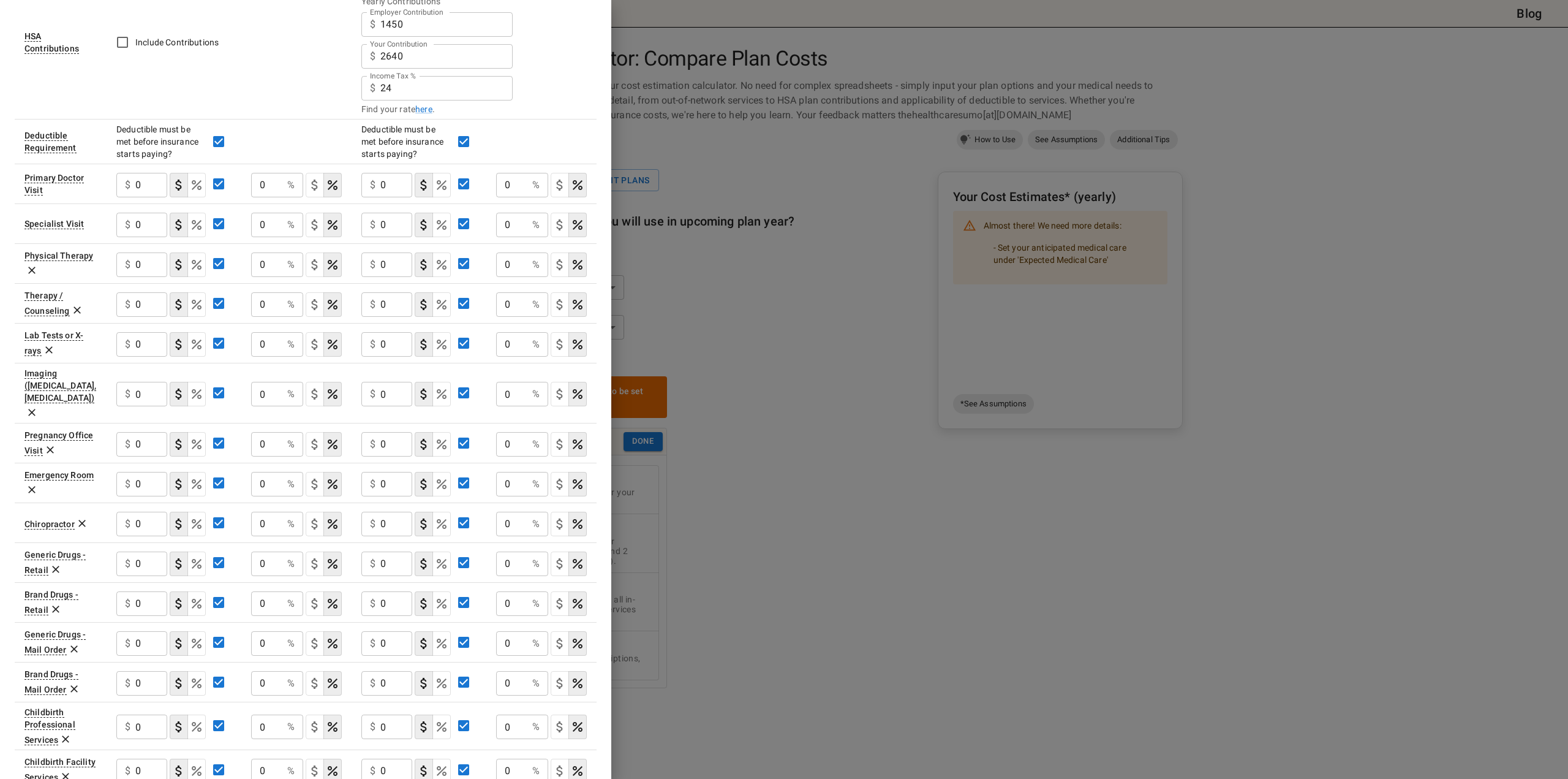
click at [134, 176] on div "$ 0 ​" at bounding box center [142, 185] width 51 height 24
type input "60"
click at [258, 184] on input "0" at bounding box center [267, 185] width 31 height 24
type input "50"
click at [435, 191] on button "coinsurance" at bounding box center [442, 185] width 19 height 24
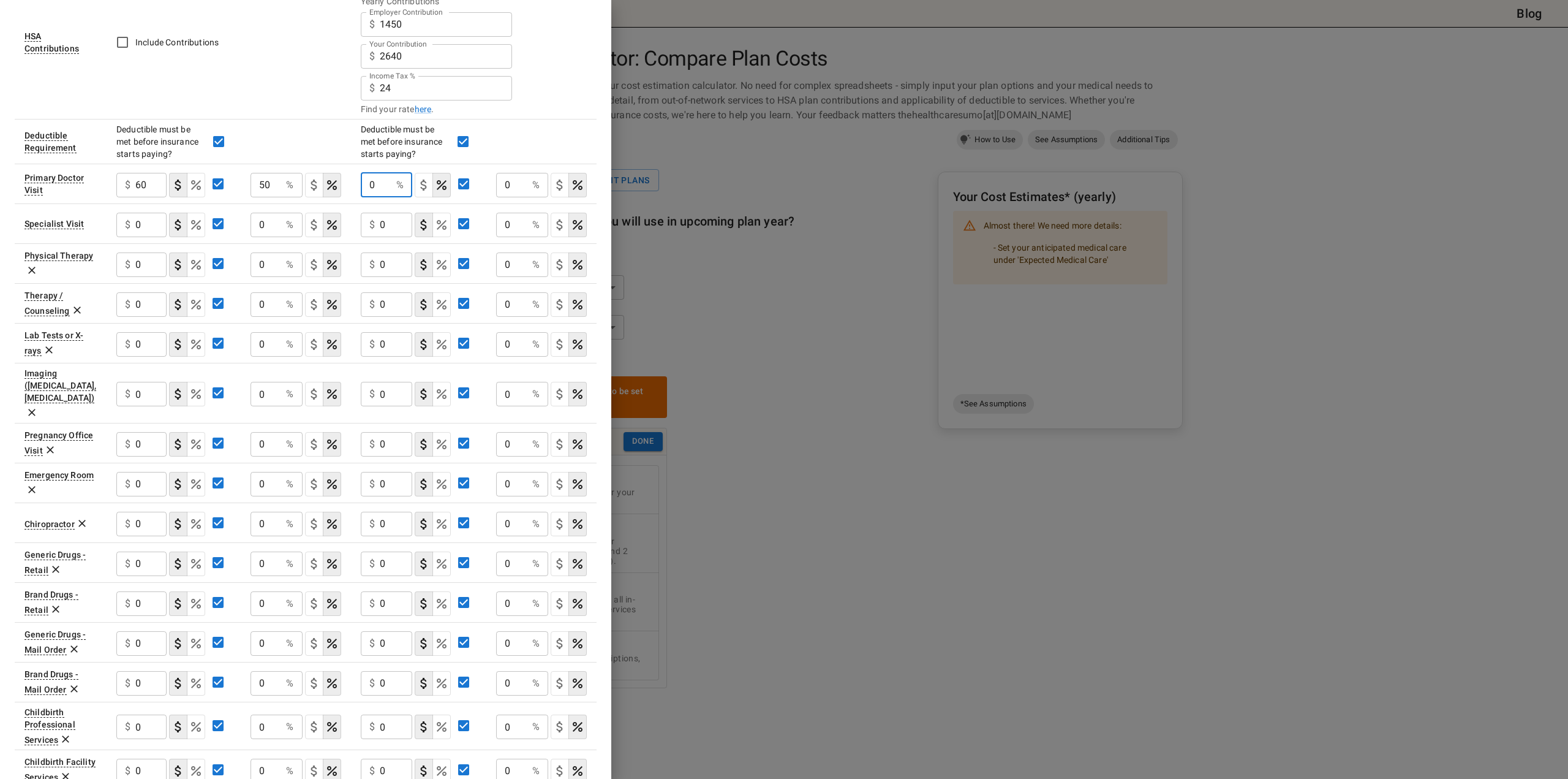
click at [367, 183] on input "0" at bounding box center [377, 185] width 31 height 24
type input "10"
drag, startPoint x: 505, startPoint y: 183, endPoint x: 520, endPoint y: 192, distance: 17.5
click at [506, 183] on input "0" at bounding box center [512, 185] width 31 height 24
type input "30"
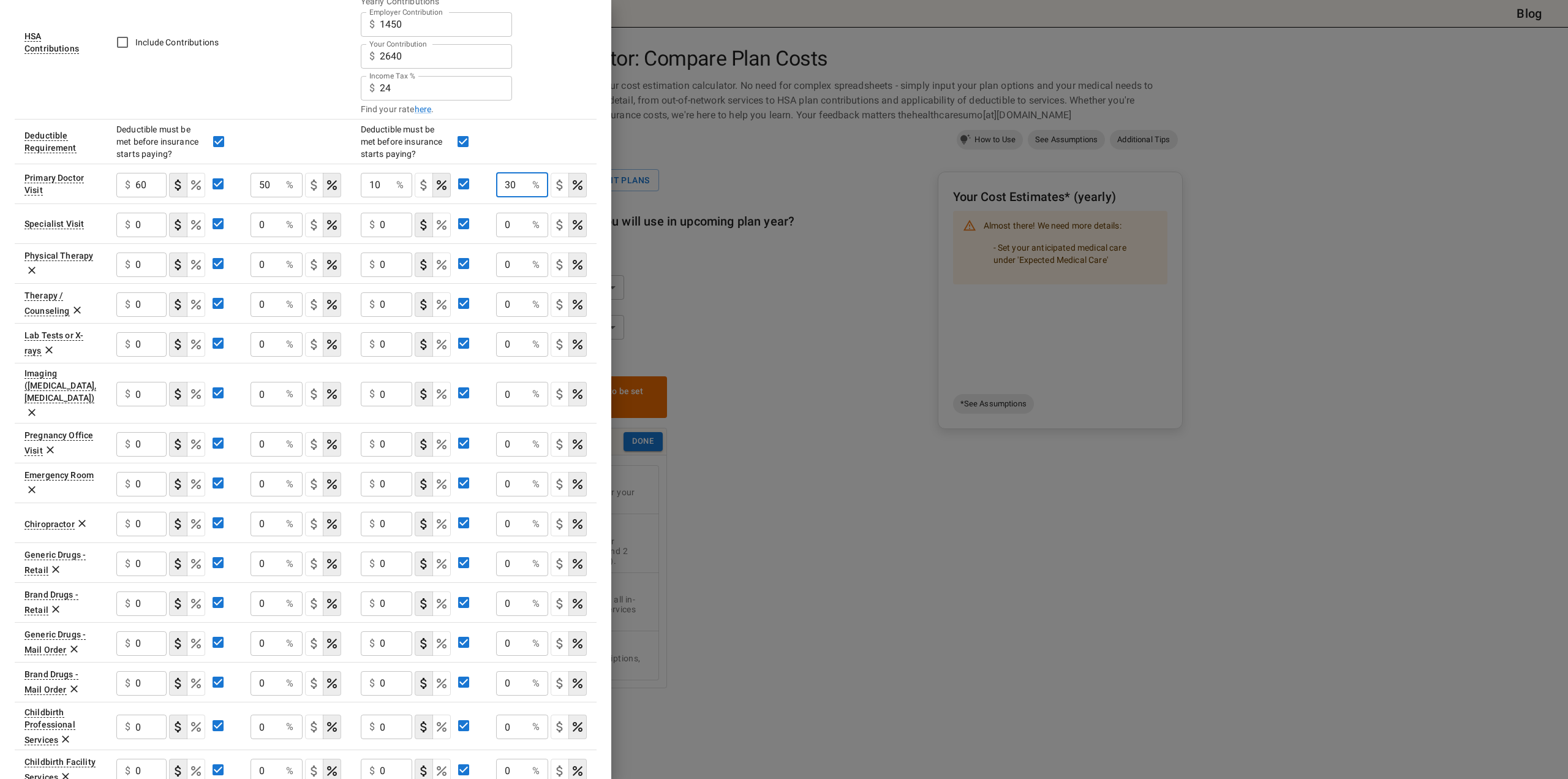
click at [144, 187] on input "60" at bounding box center [151, 185] width 31 height 24
type input "20"
click at [128, 226] on p "$" at bounding box center [128, 224] width 6 height 15
click at [136, 221] on input "0" at bounding box center [151, 224] width 31 height 24
type input "60"
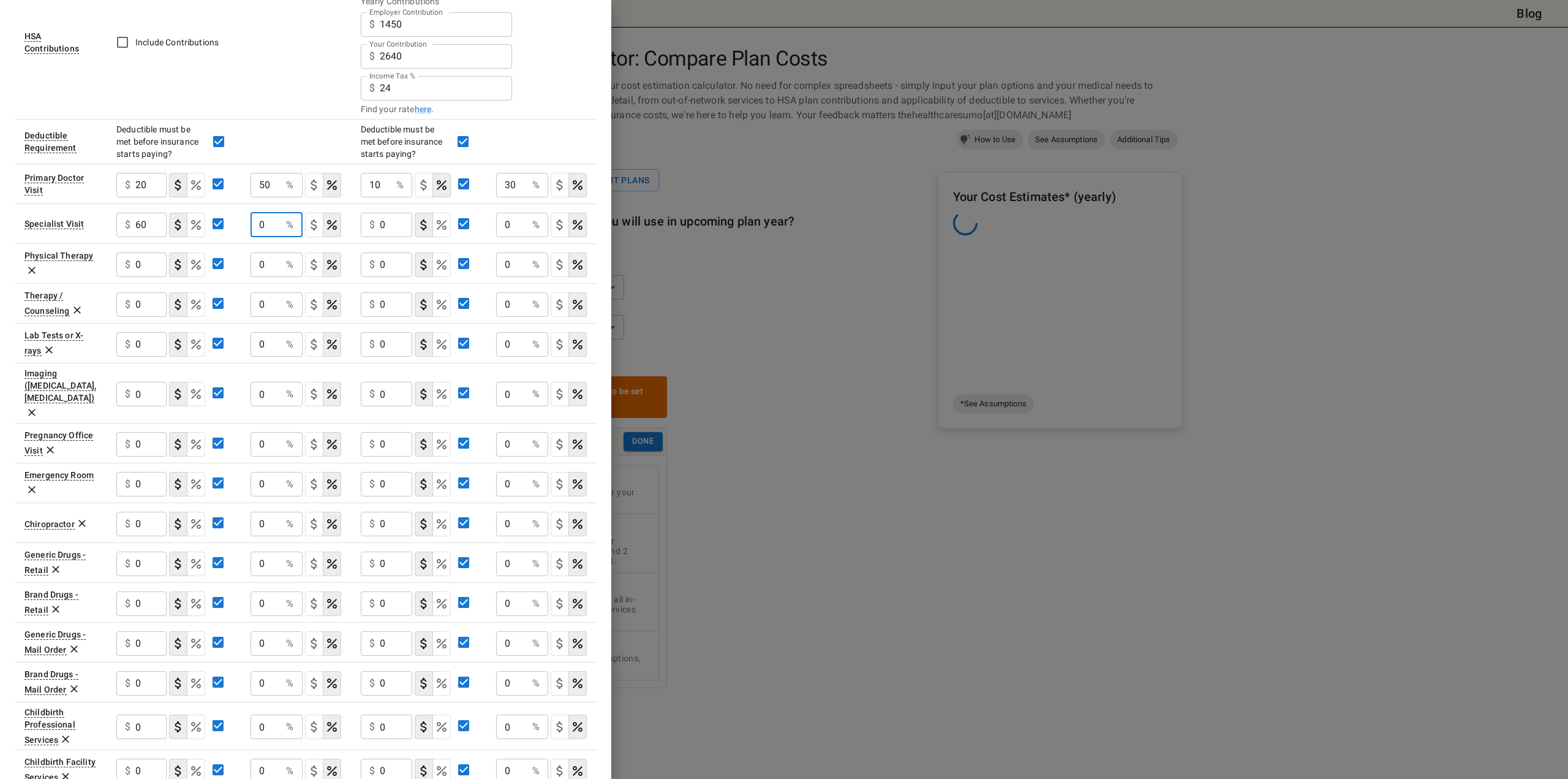
click at [259, 217] on input "0" at bounding box center [267, 224] width 31 height 24
type input "50"
click at [377, 221] on div "$ 0 ​" at bounding box center [387, 224] width 52 height 24
type input "10"
click at [505, 221] on input "0" at bounding box center [512, 224] width 31 height 24
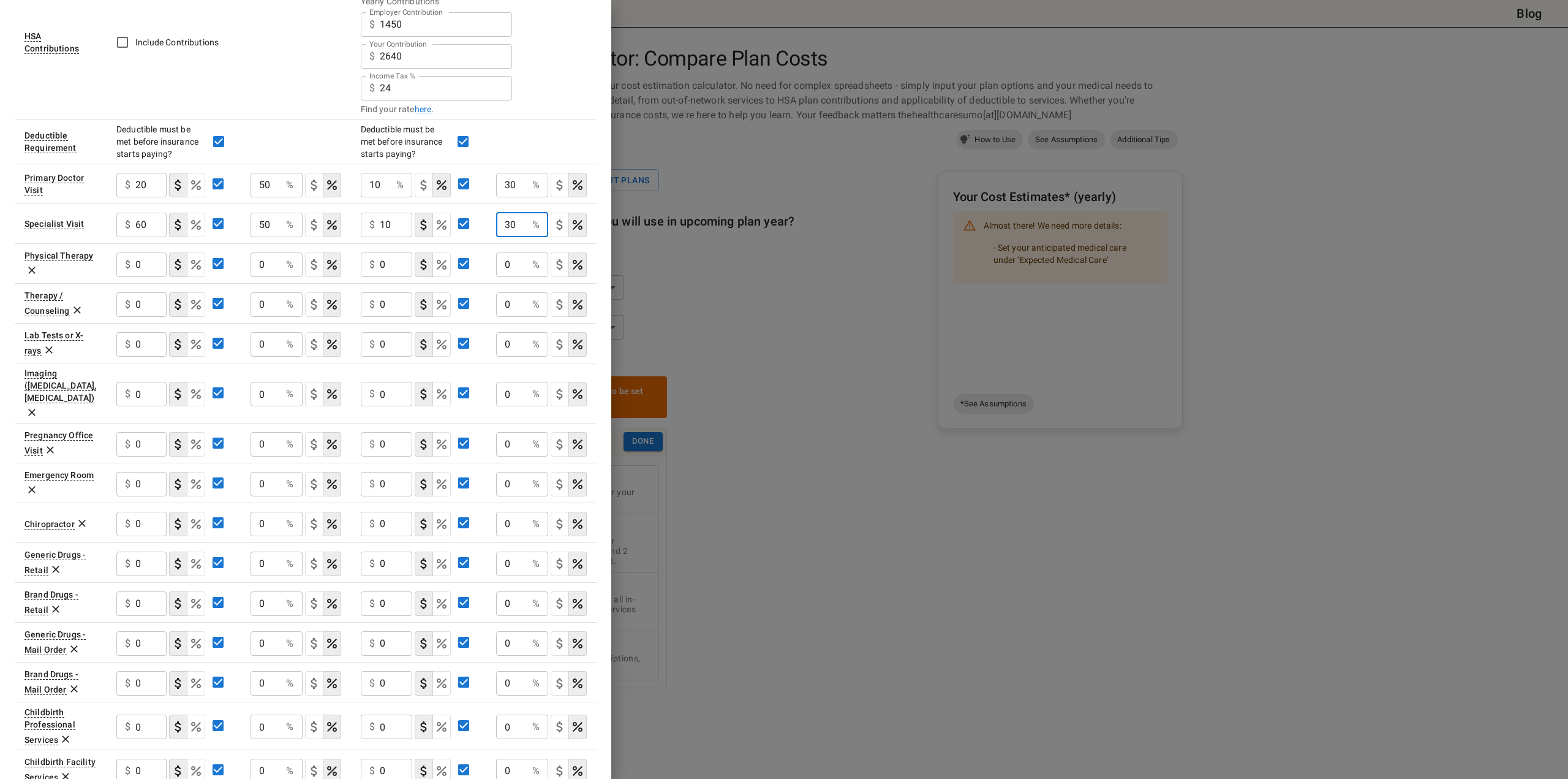
type input "30"
click at [31, 268] on icon at bounding box center [31, 269] width 12 height 12
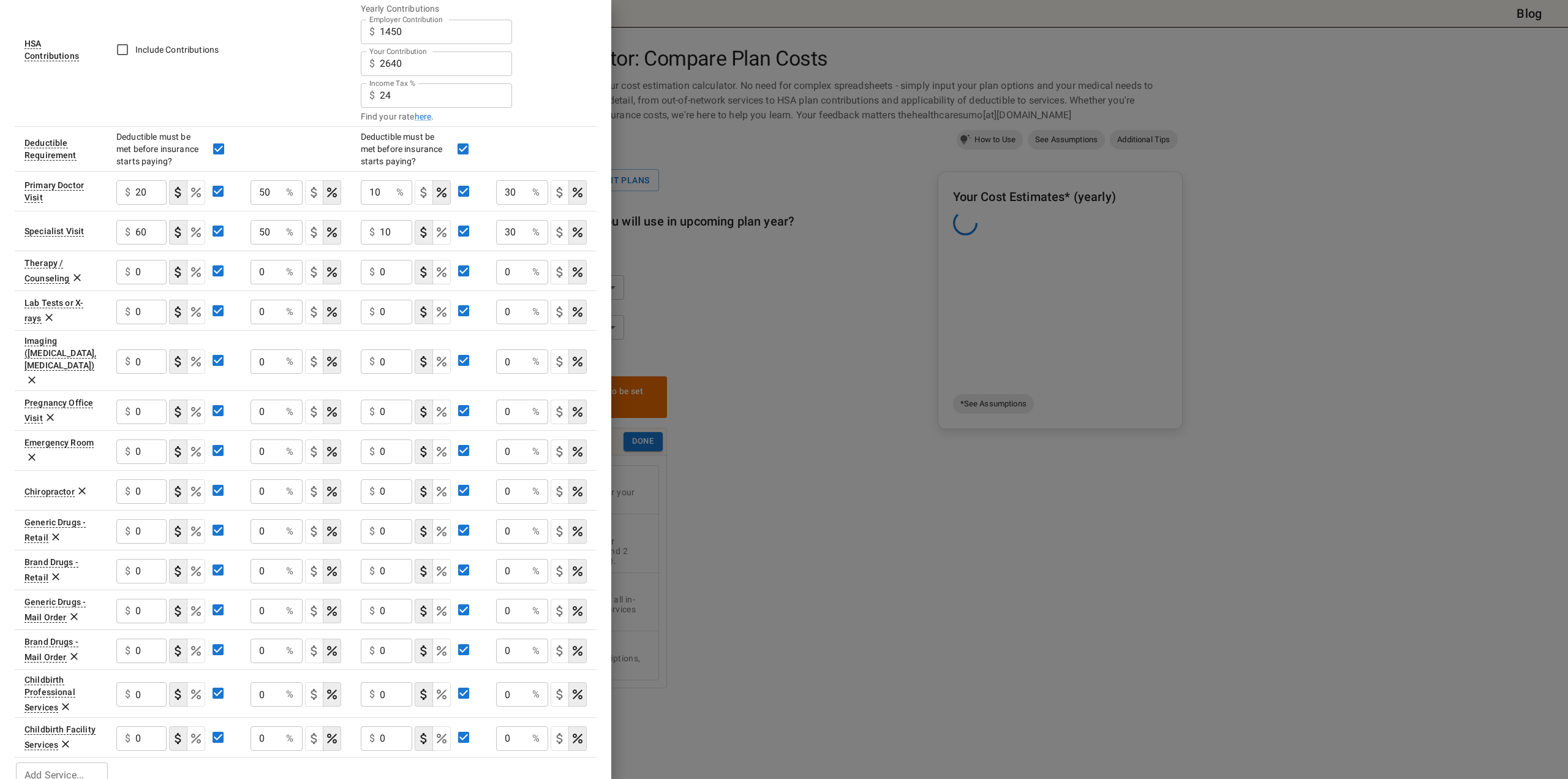
click at [75, 277] on icon at bounding box center [76, 277] width 12 height 12
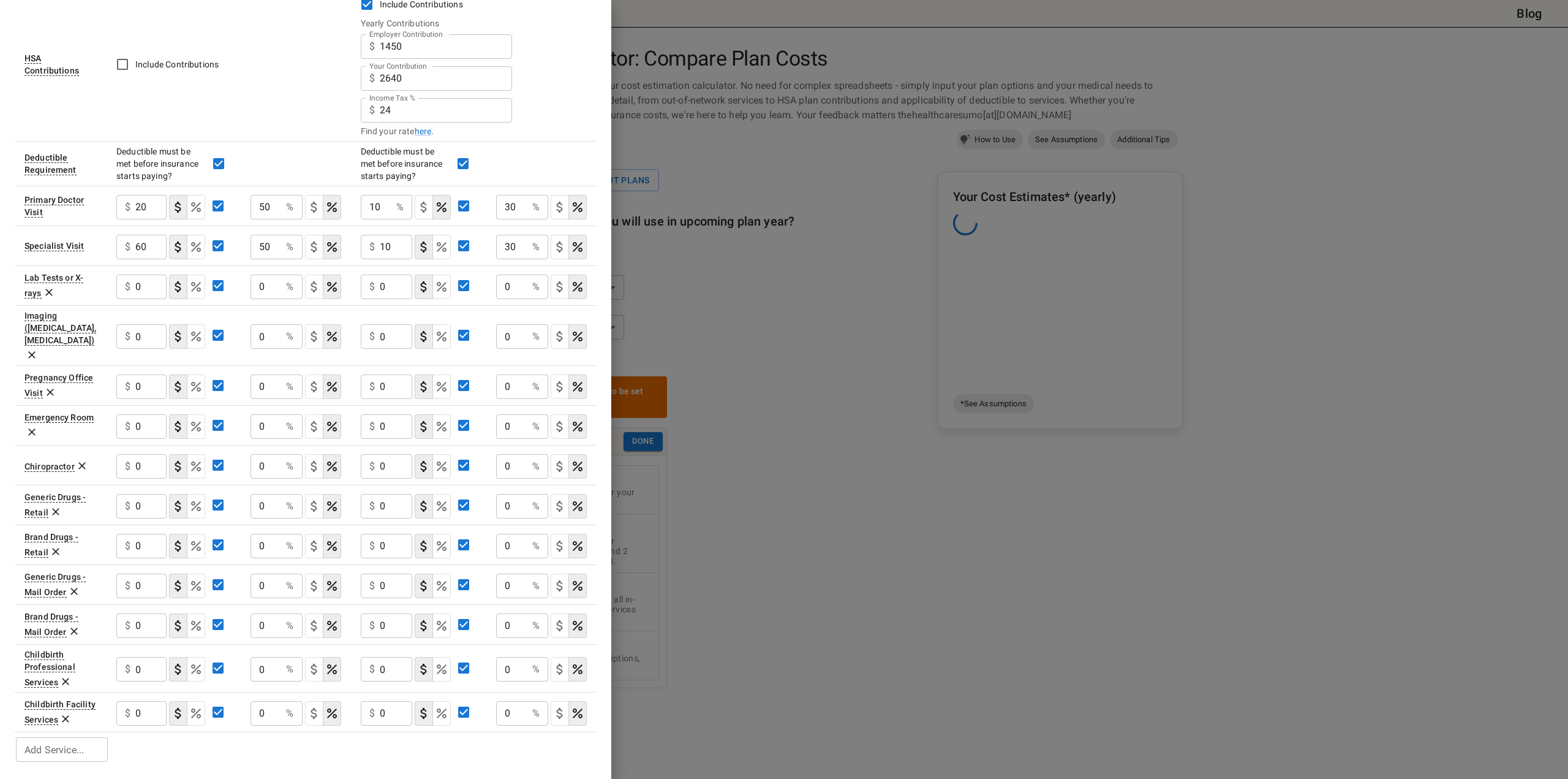
scroll to position [320, 0]
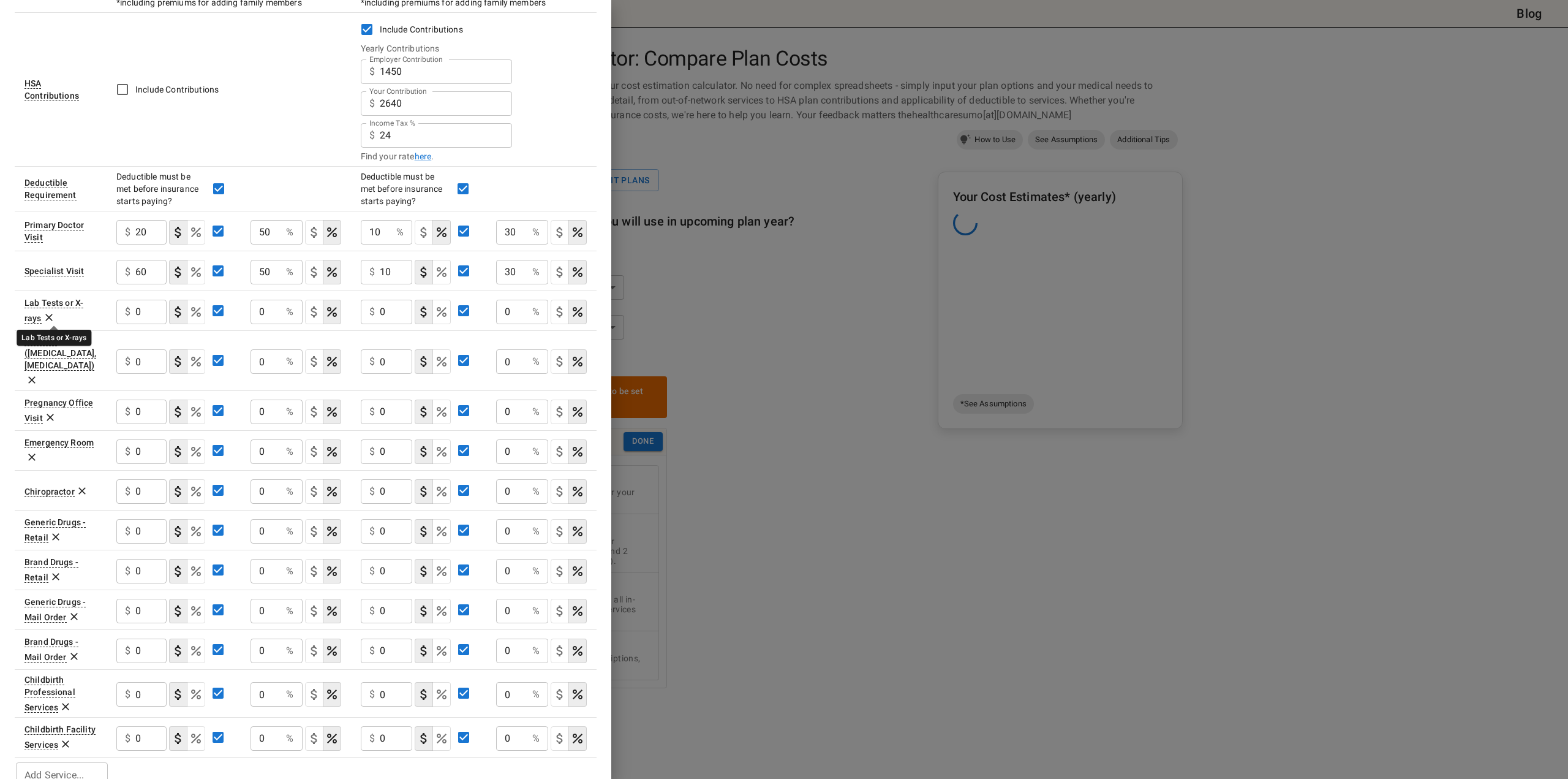
click at [79, 302] on div "Lab Tests or X-rays" at bounding box center [54, 311] width 59 height 26
click at [44, 318] on icon at bounding box center [49, 317] width 12 height 12
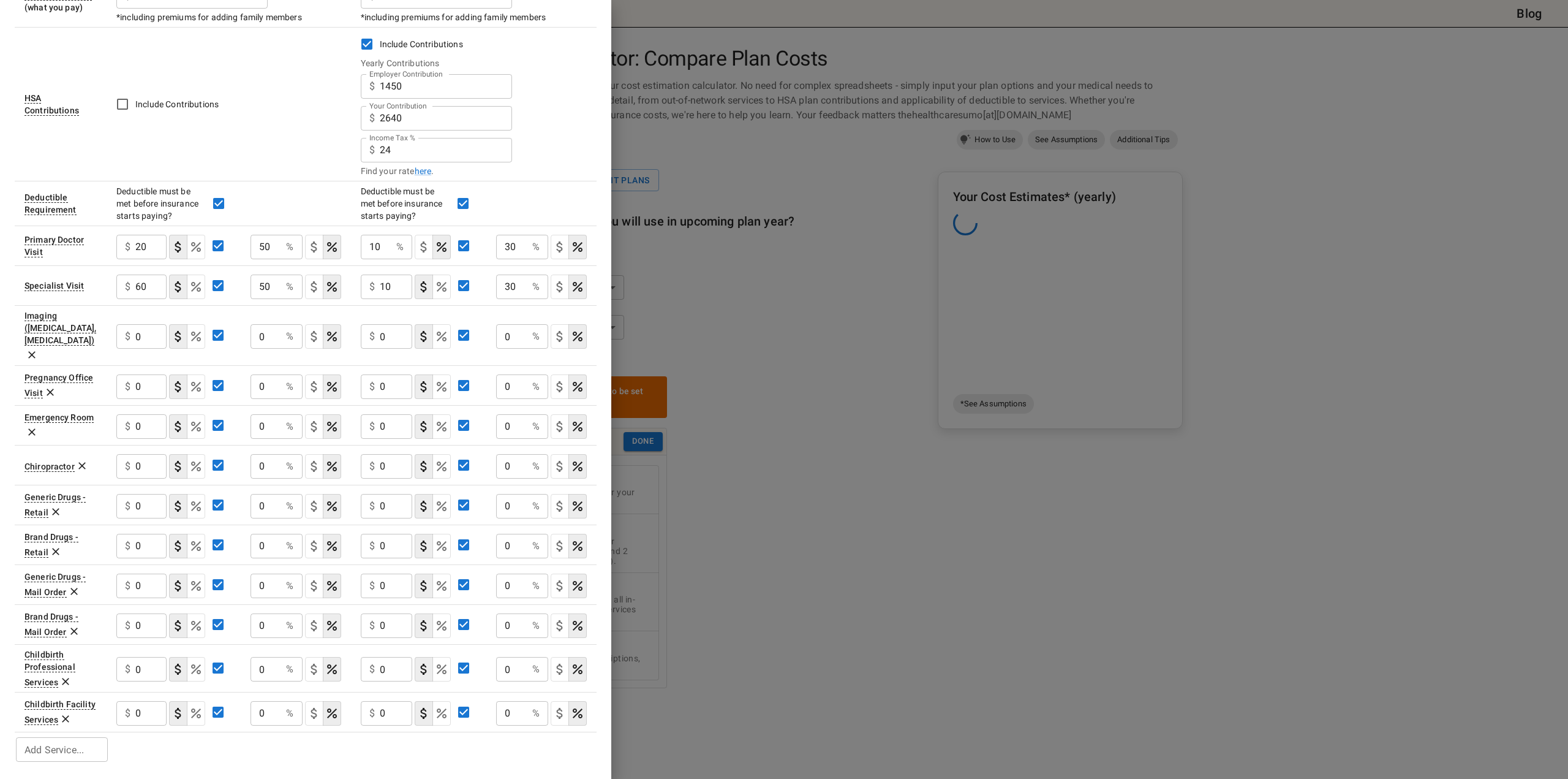
scroll to position [281, 0]
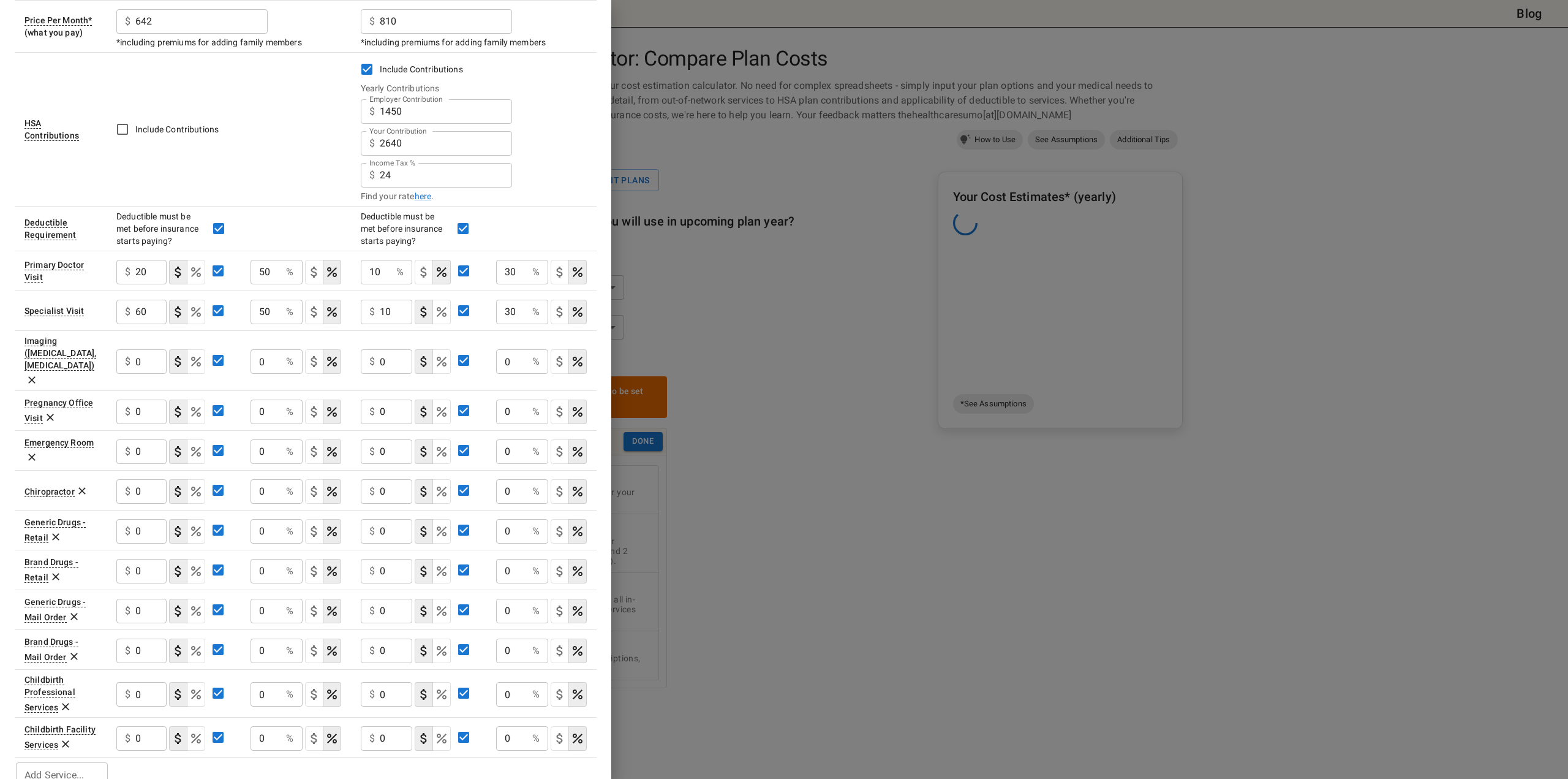
click at [36, 376] on icon at bounding box center [31, 379] width 7 height 7
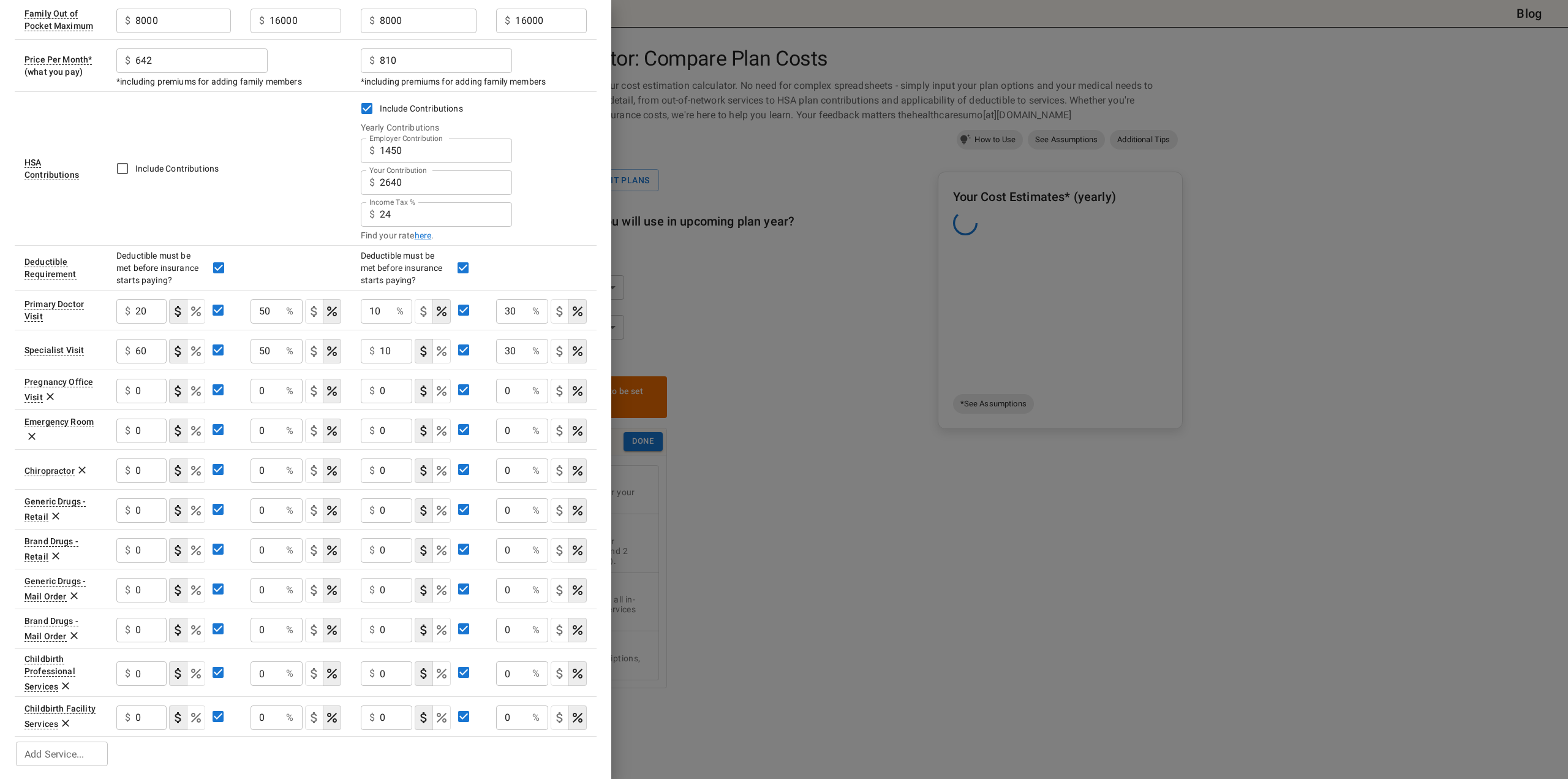
click at [47, 391] on icon at bounding box center [50, 396] width 12 height 12
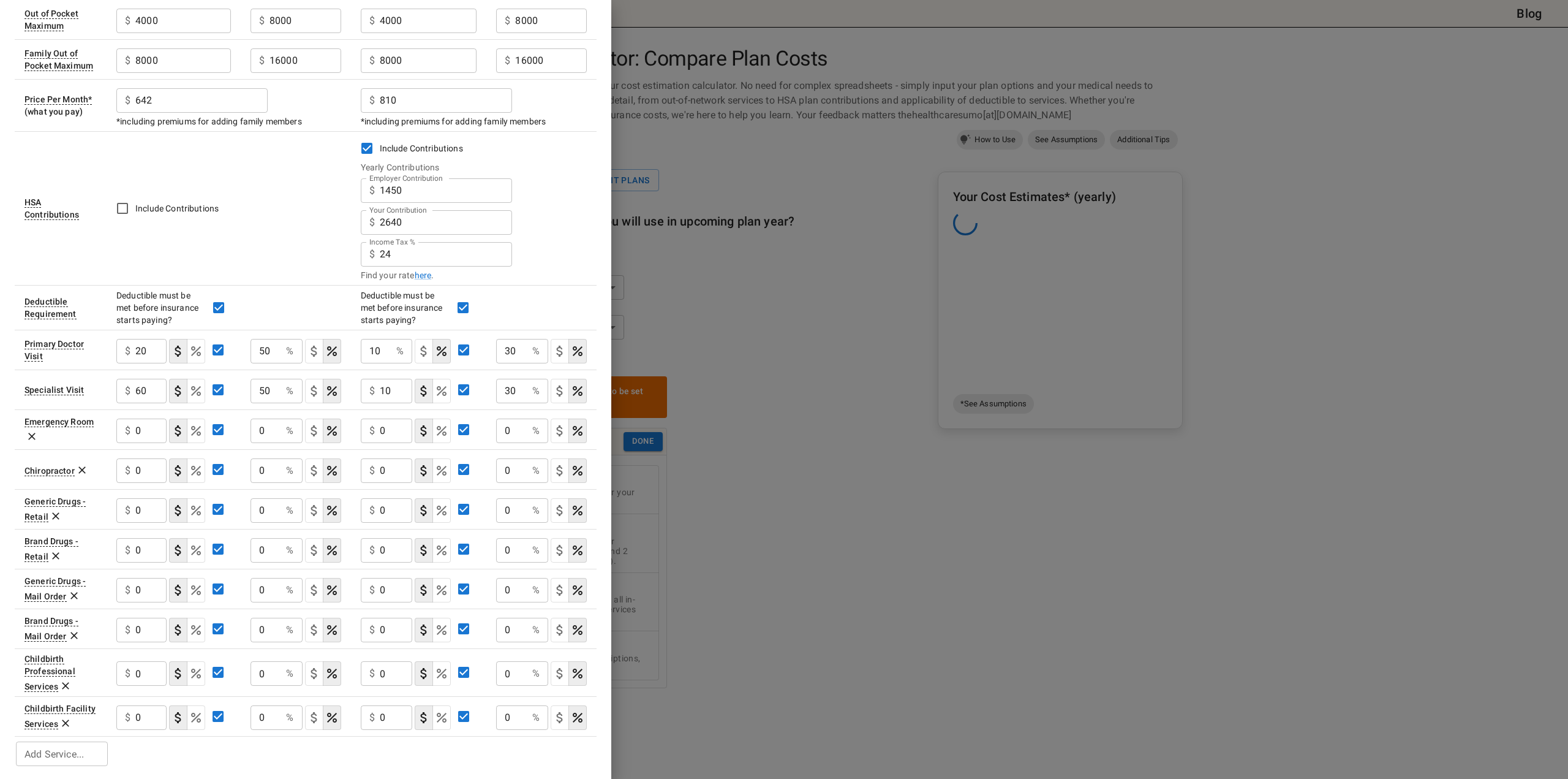
click at [135, 426] on div "$ 0 ​" at bounding box center [142, 430] width 50 height 24
click at [146, 428] on input "450" at bounding box center [151, 430] width 31 height 24
type input "450"
click at [264, 432] on input "0" at bounding box center [267, 430] width 31 height 24
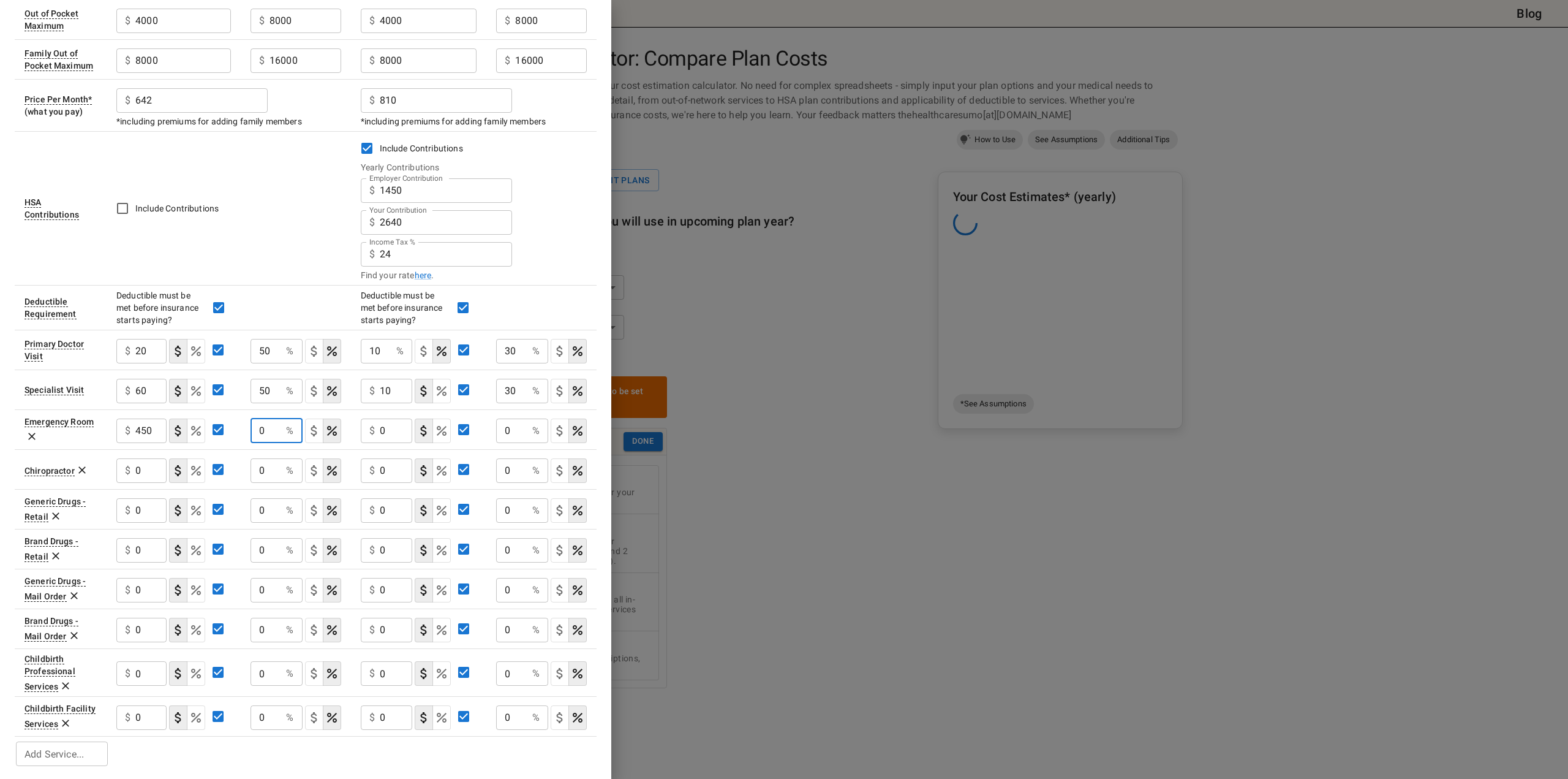
paste input "45"
type input "4"
click at [314, 423] on icon "Select if this service charges a copay (or copayment), a set dollar amount (e.g…" at bounding box center [314, 430] width 15 height 15
click at [301, 418] on input "Employer Contribution" at bounding box center [286, 430] width 33 height 24
paste input "450"
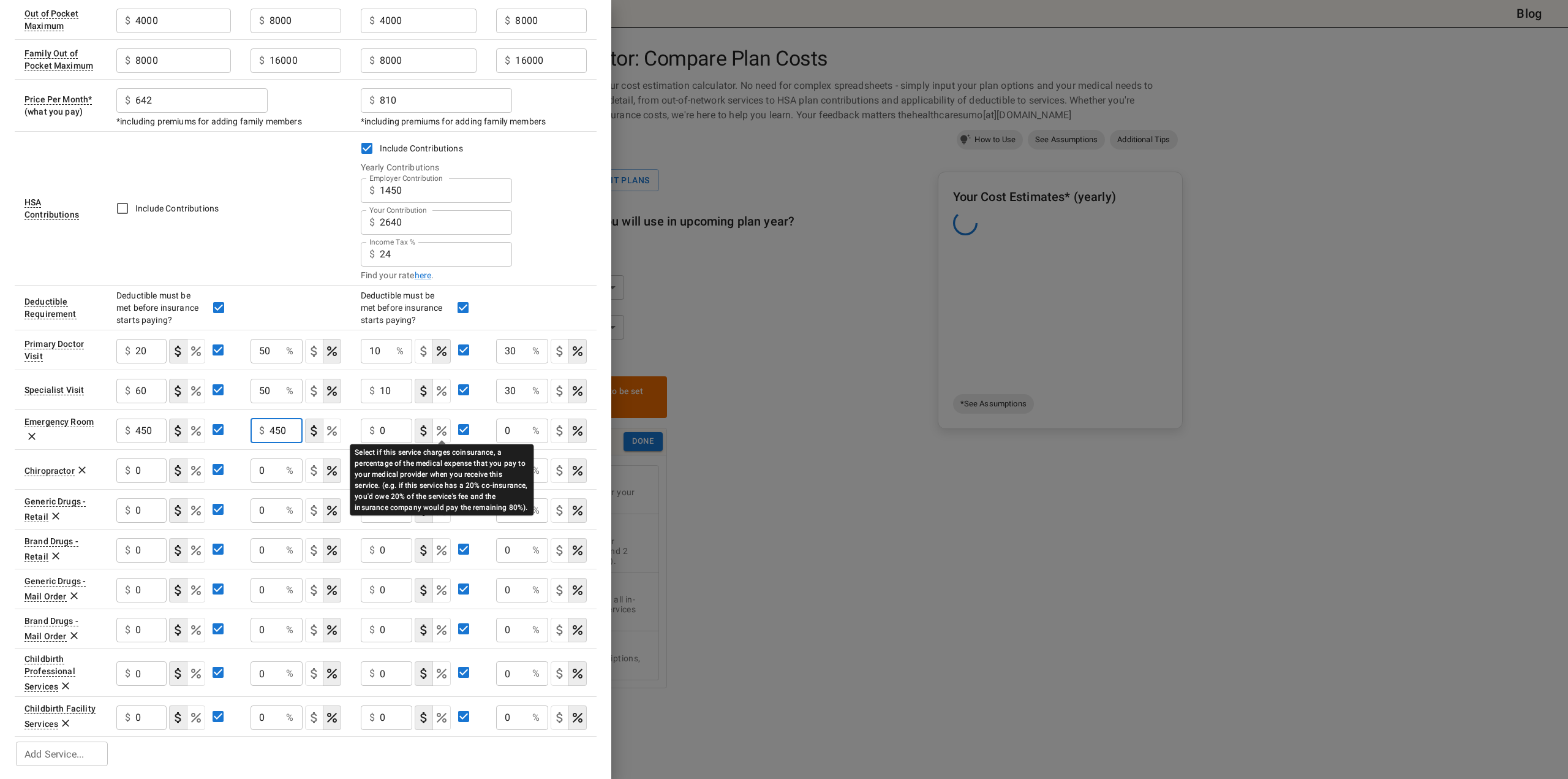
type input "450"
click at [440, 426] on icon "Select if this service charges coinsurance, a percentage of the medical expense…" at bounding box center [442, 431] width 10 height 10
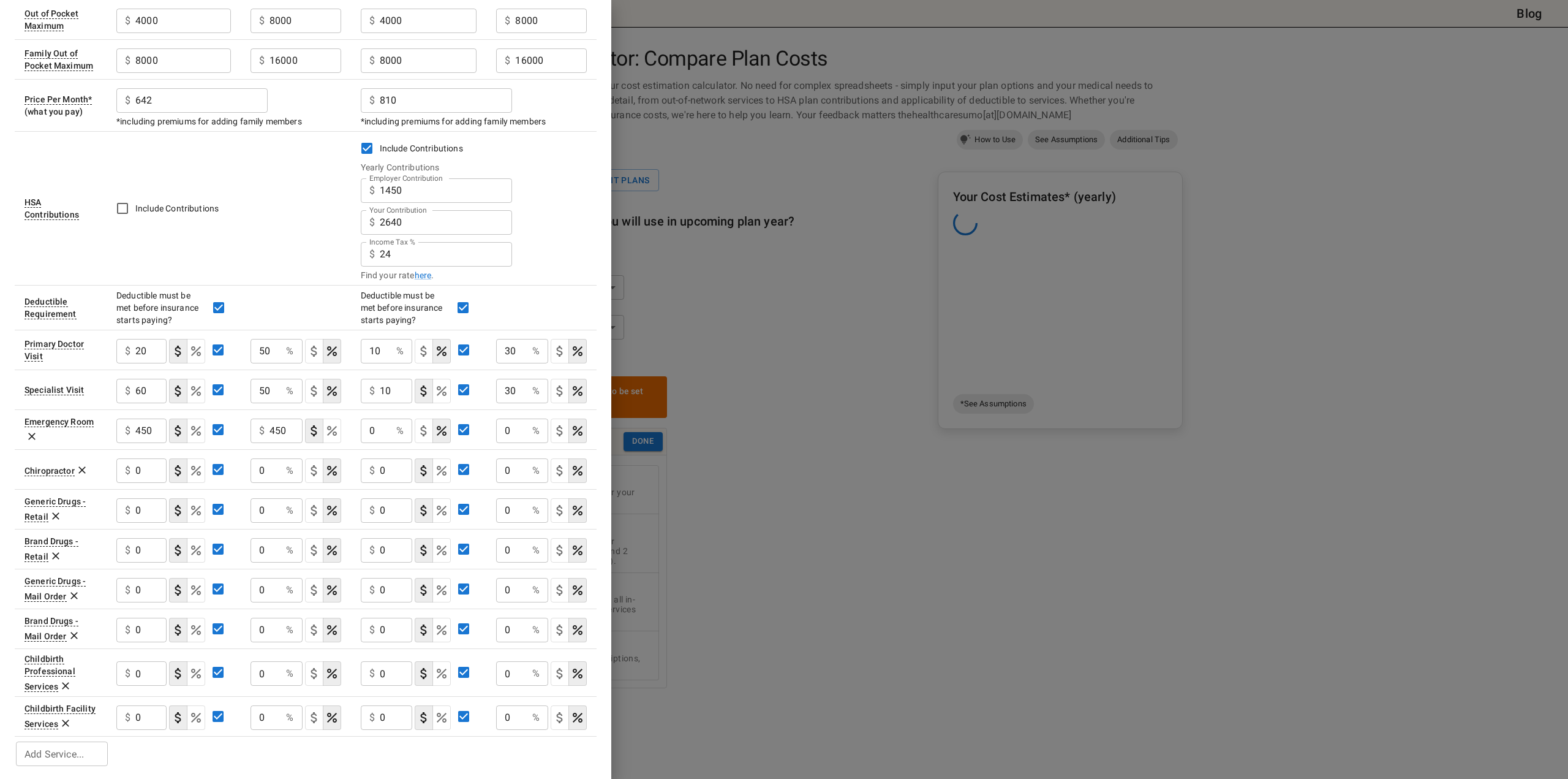
click at [377, 431] on input "0" at bounding box center [377, 430] width 31 height 24
type input "10"
click at [587, 218] on td "Include Contributions Yearly Contributions Employer Contribution $ 1450 Employe…" at bounding box center [474, 207] width 247 height 154
click at [504, 427] on input "0" at bounding box center [512, 430] width 31 height 24
type input "10"
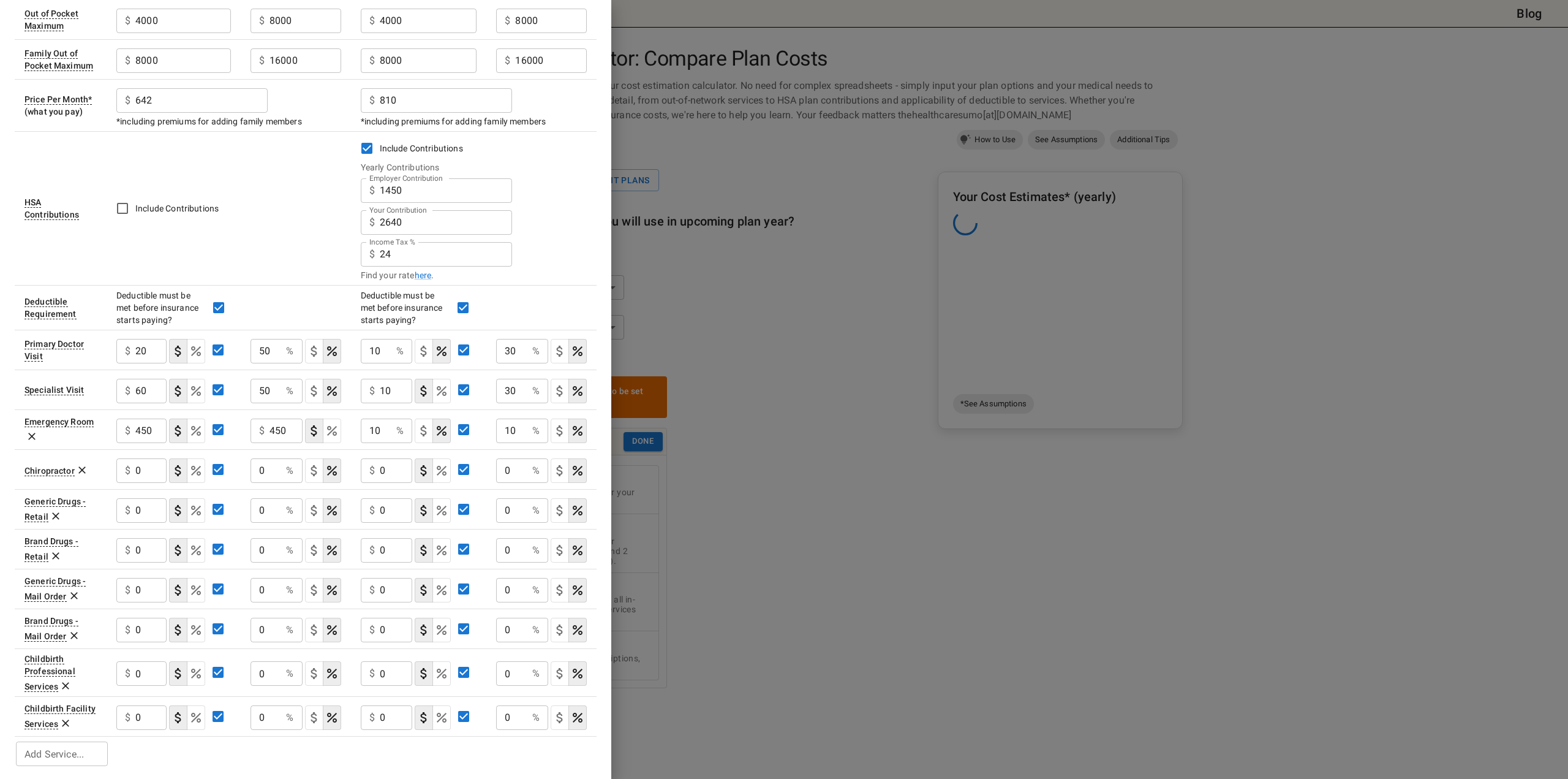
click at [561, 295] on div "Deductible must be met before insurance starts paying?" at bounding box center [474, 307] width 227 height 36
click at [83, 467] on icon at bounding box center [81, 470] width 12 height 12
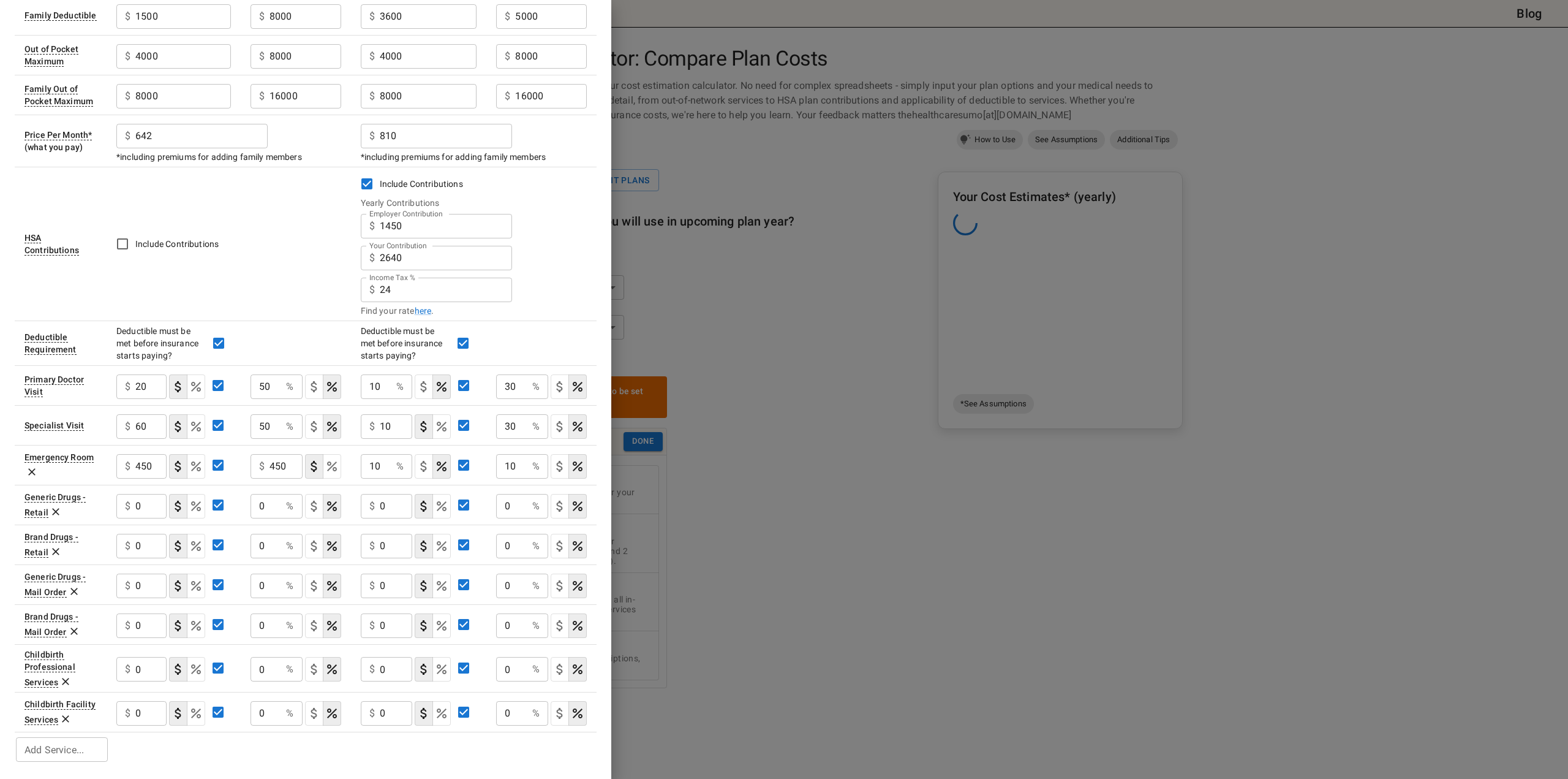
scroll to position [162, 0]
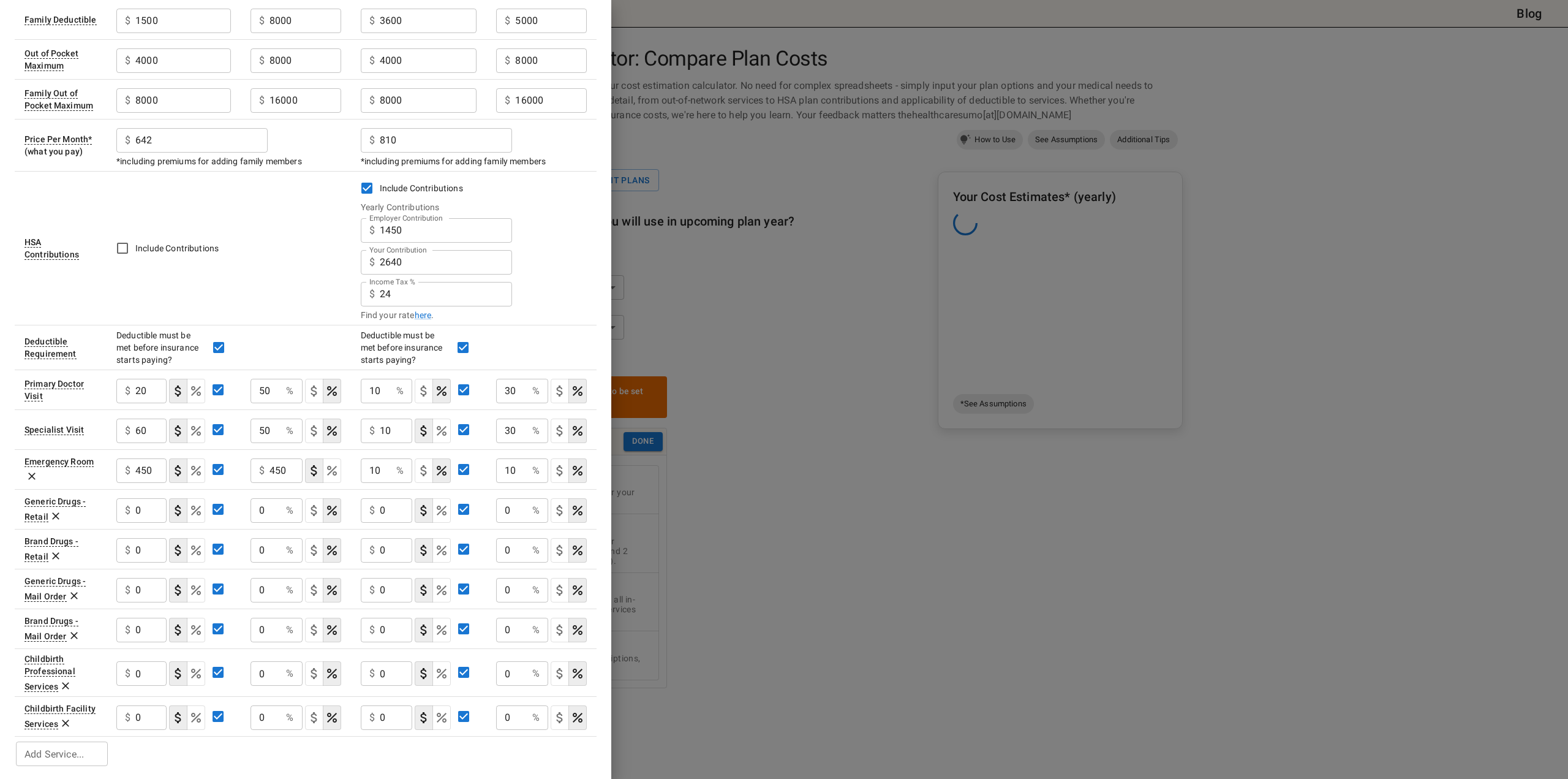
click at [132, 510] on div "$ 0 ​" at bounding box center [142, 510] width 50 height 24
type input "10"
click at [255, 512] on input "0" at bounding box center [267, 510] width 31 height 24
type input "20"
click at [309, 510] on icon "Select if this service charges a copay (or copayment), a set dollar amount (e.g…" at bounding box center [314, 510] width 15 height 15
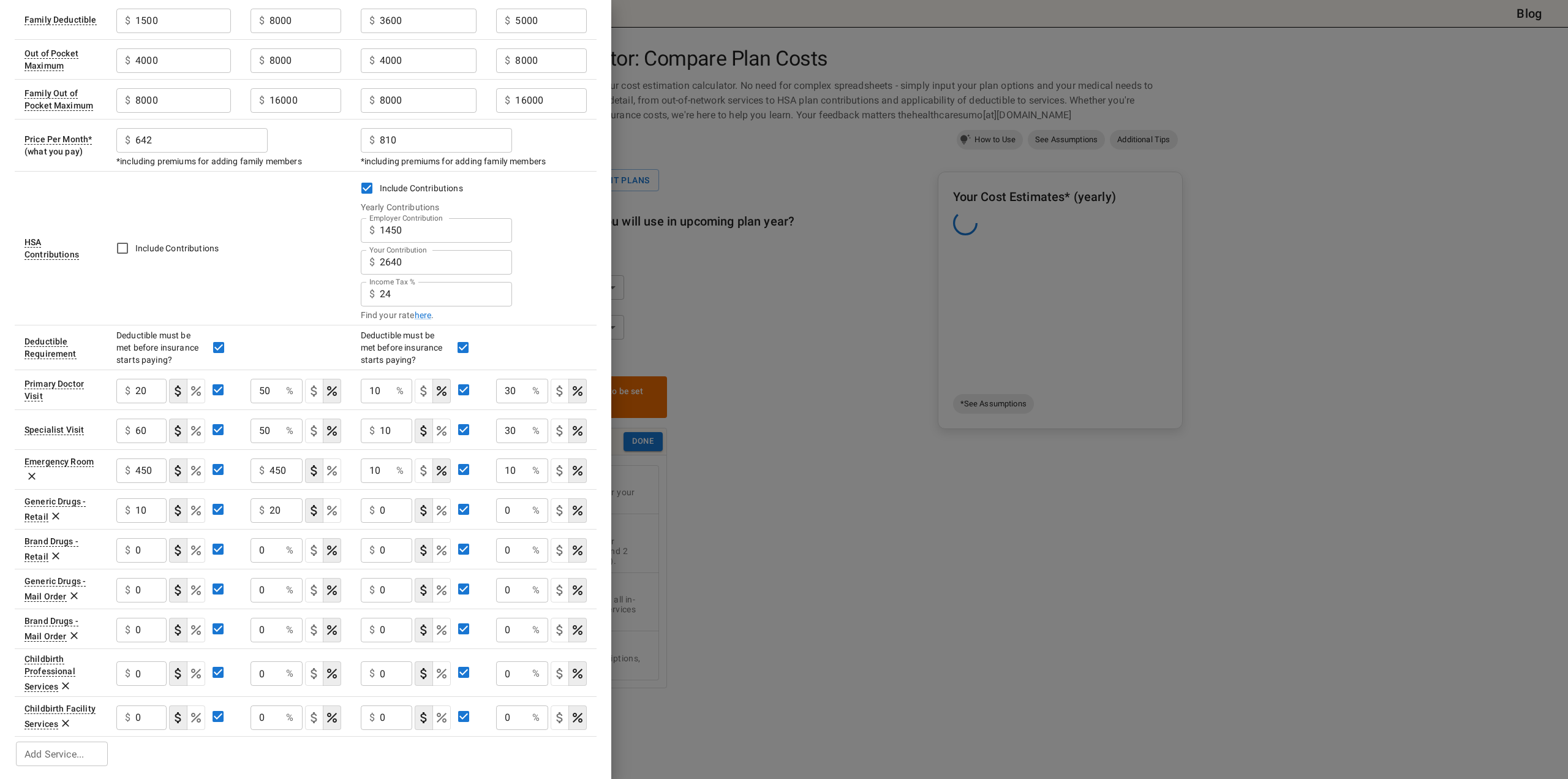
click at [374, 505] on p "$" at bounding box center [372, 510] width 6 height 15
click at [379, 505] on div "$ 0 ​" at bounding box center [387, 510] width 52 height 24
type input "10"
click at [505, 515] on input "0" at bounding box center [512, 510] width 31 height 24
type input "20"
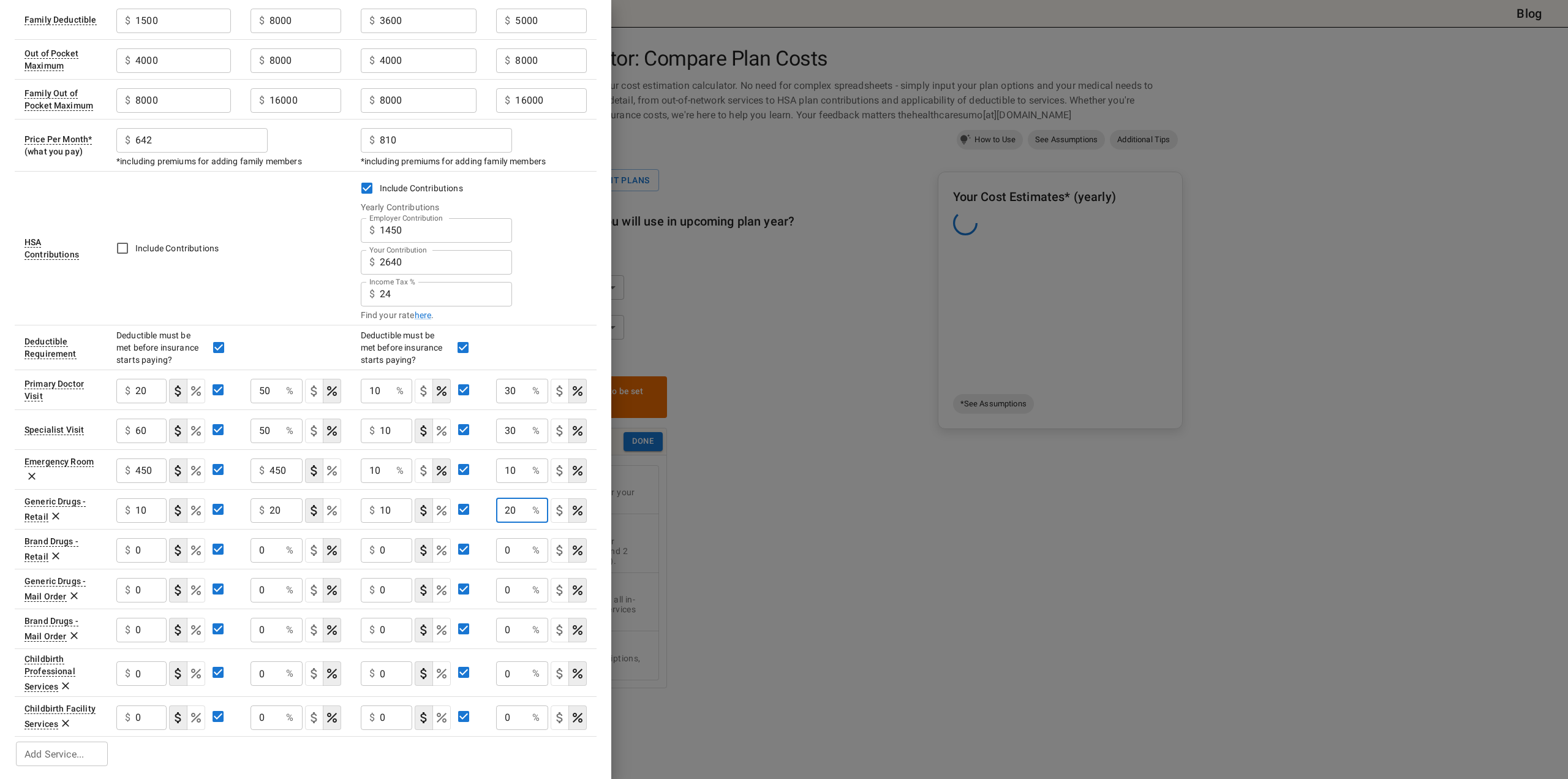
click at [563, 512] on icon "Select if this service charges a copay (or copayment), a set dollar amount (e.g…" at bounding box center [560, 510] width 15 height 15
click at [141, 550] on input "0" at bounding box center [151, 550] width 31 height 24
click at [140, 550] on input "0" at bounding box center [151, 550] width 31 height 24
type input "35"
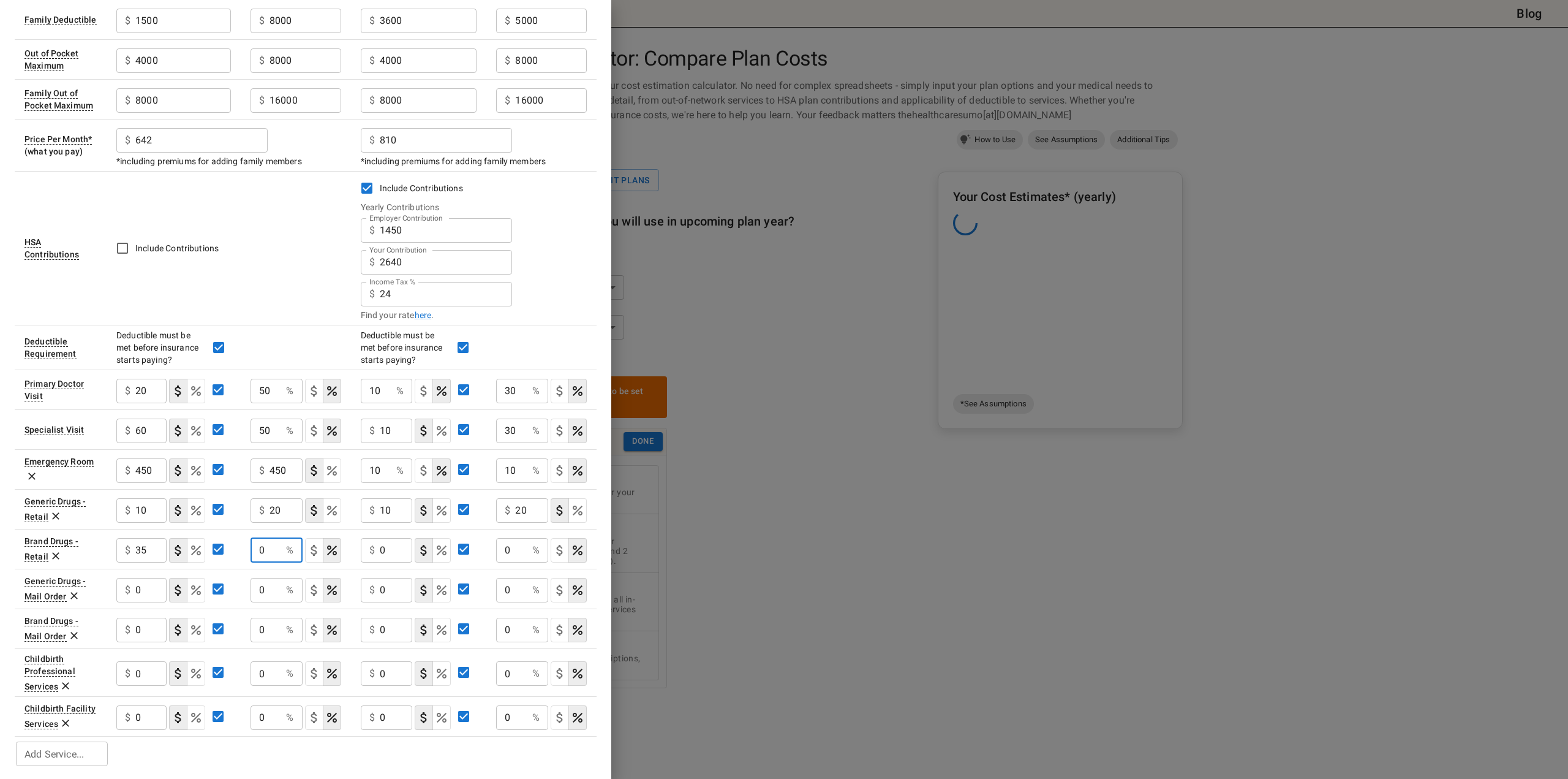
click at [268, 552] on input "0" at bounding box center [267, 550] width 31 height 24
click at [312, 549] on icon "Select if this service charges a copay (or copayment), a set dollar amount (e.g…" at bounding box center [314, 550] width 15 height 15
click at [276, 550] on input "0" at bounding box center [286, 550] width 33 height 24
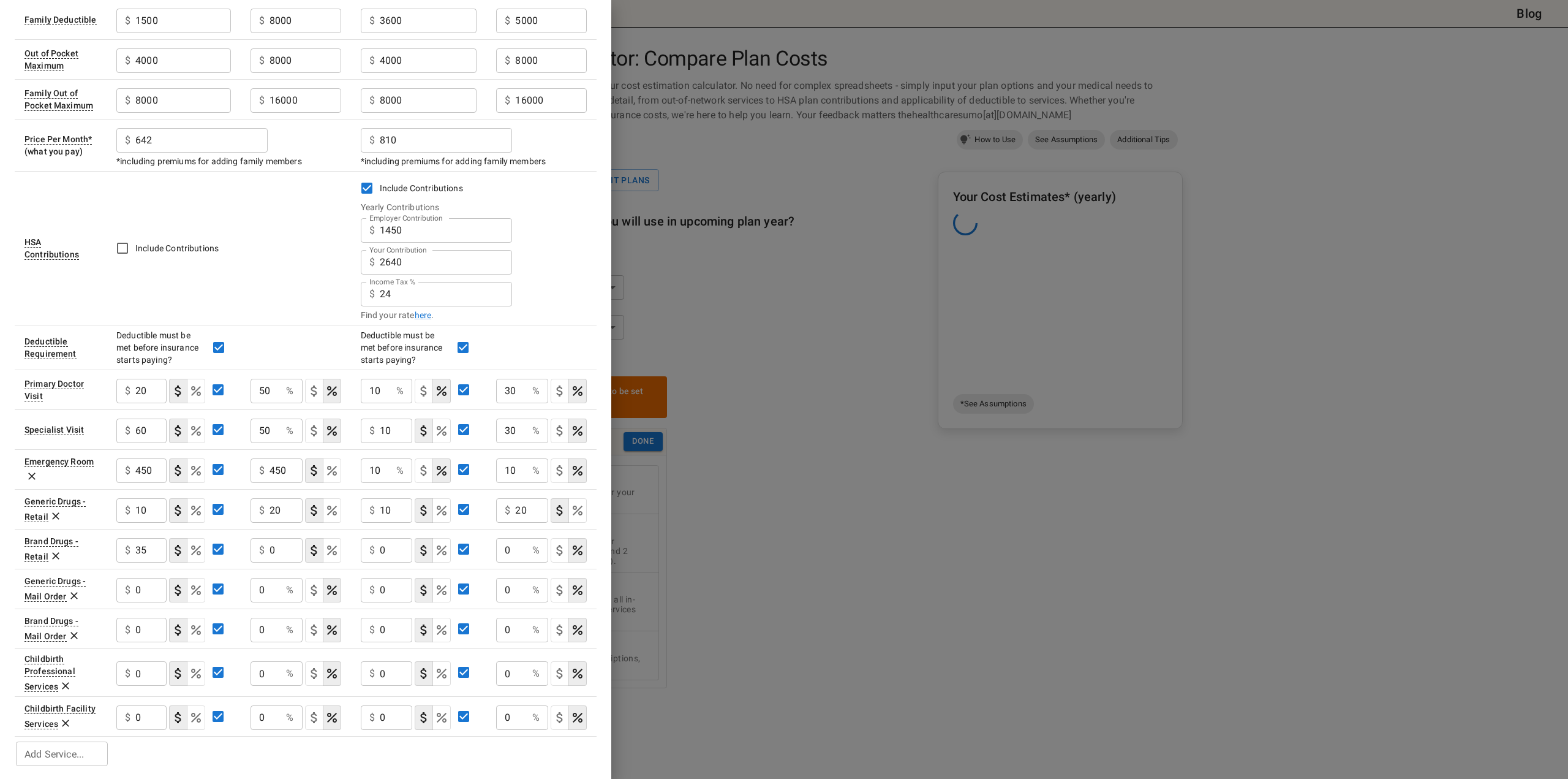
click at [265, 547] on div "$ 0 ​" at bounding box center [277, 550] width 52 height 24
type input "70"
click at [137, 542] on input "35" at bounding box center [151, 550] width 31 height 24
click at [384, 545] on input "0" at bounding box center [396, 550] width 33 height 24
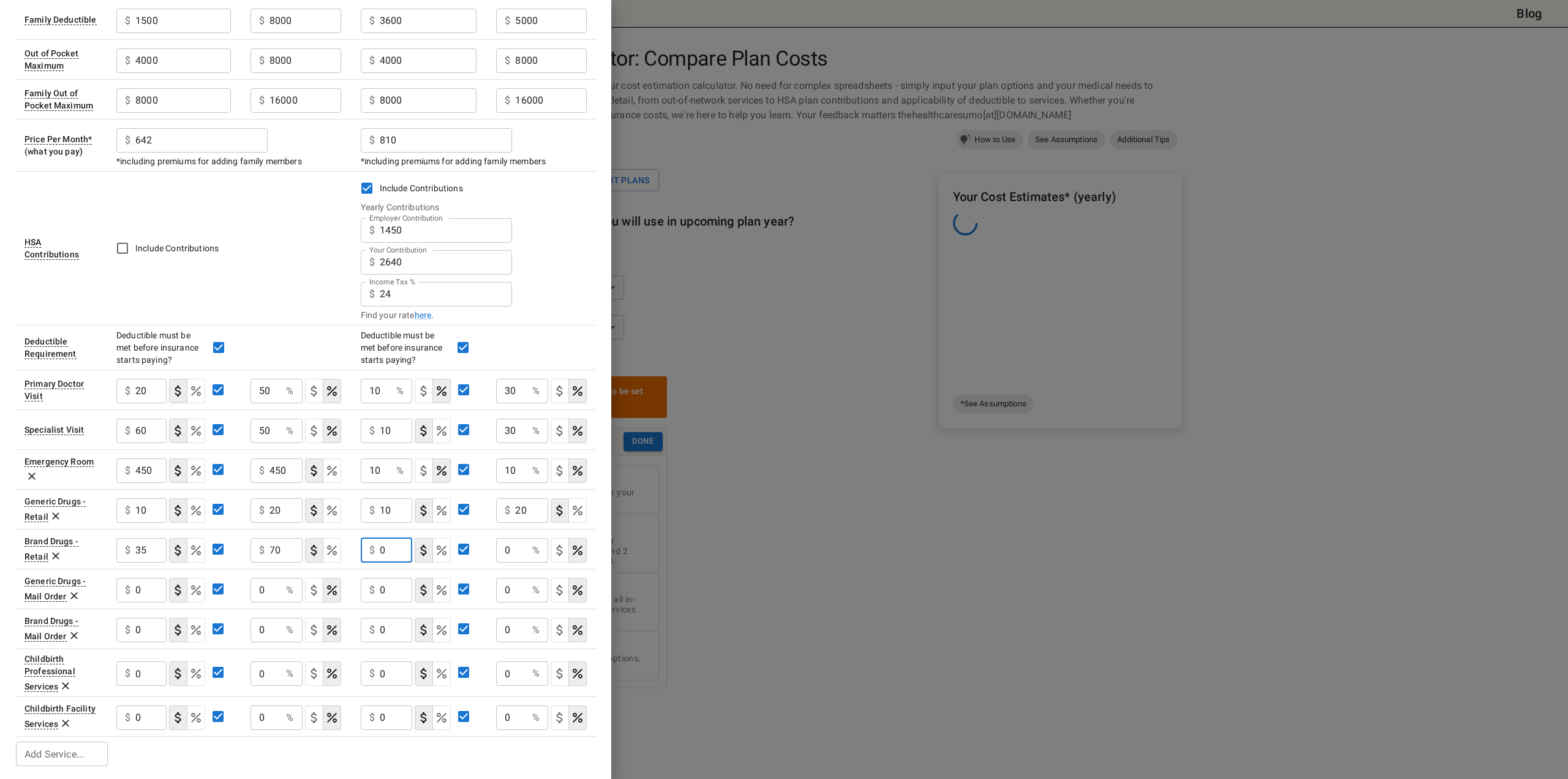
paste input "35"
type input "35"
click at [272, 546] on input "70" at bounding box center [286, 550] width 33 height 24
click at [506, 546] on input "0" at bounding box center [512, 550] width 31 height 24
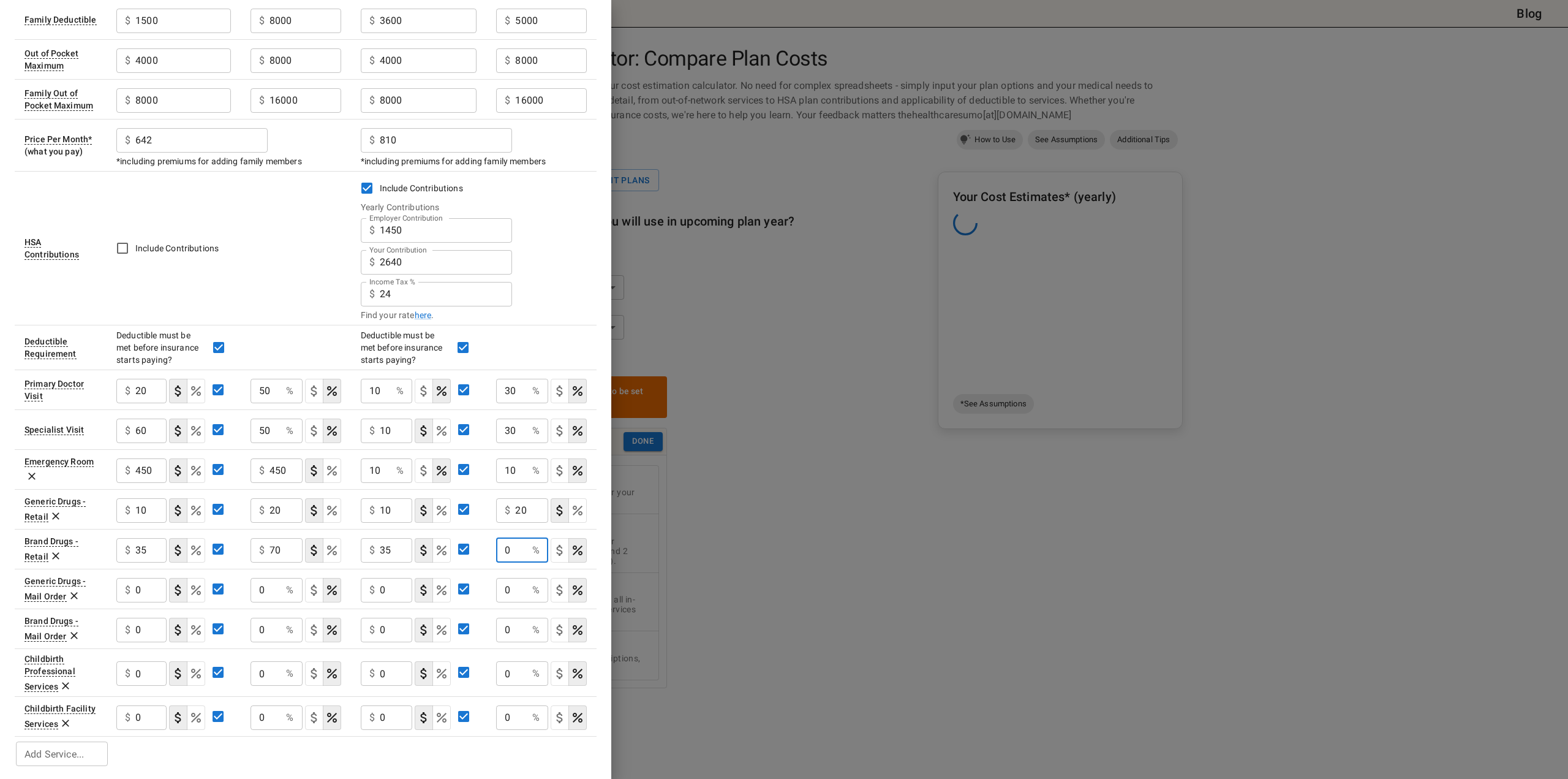
paste input "7"
type input "70"
click at [71, 592] on icon at bounding box center [74, 596] width 7 height 7
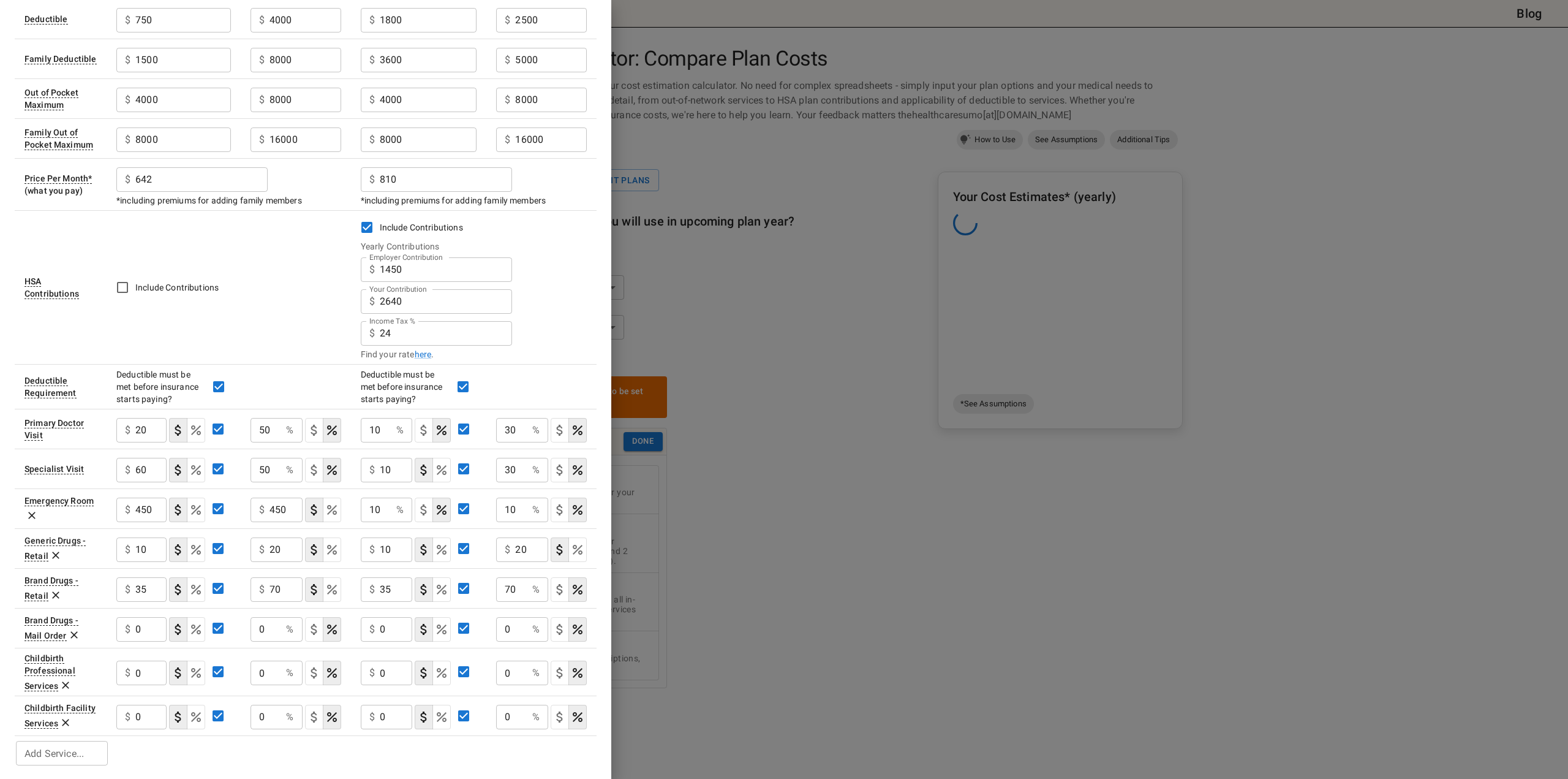
click at [69, 629] on icon at bounding box center [74, 635] width 12 height 12
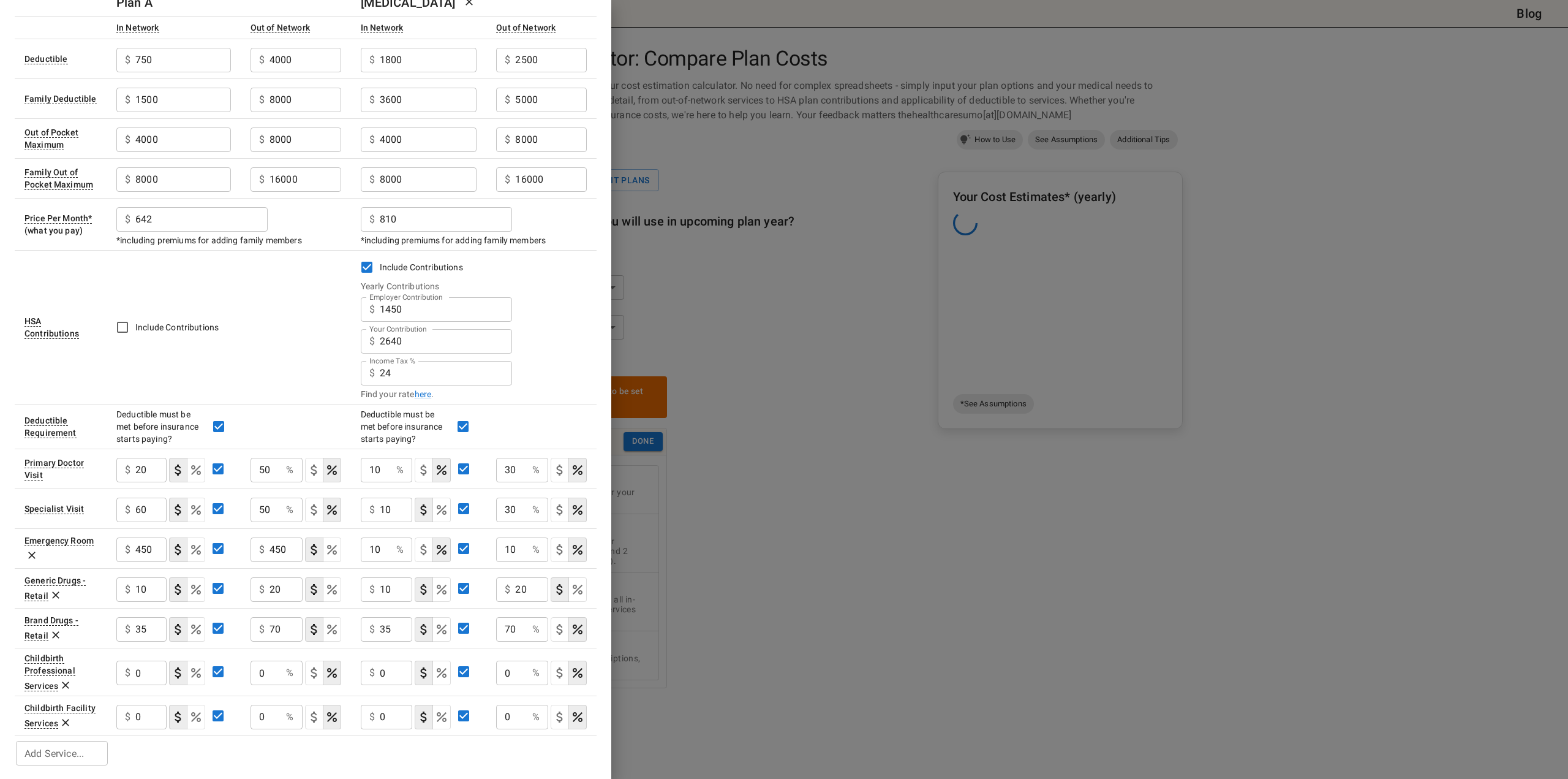
click at [61, 680] on icon at bounding box center [65, 685] width 12 height 12
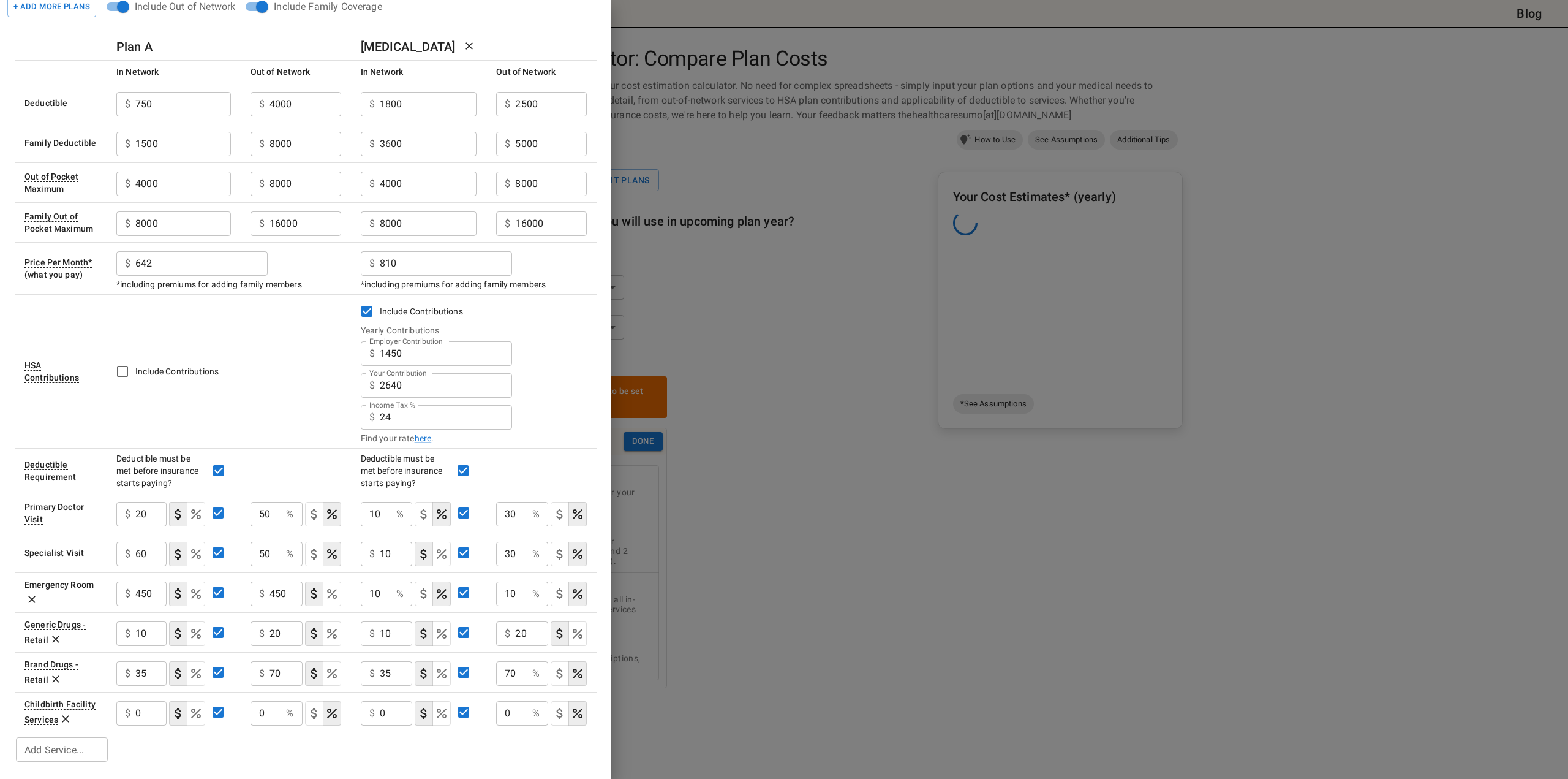
scroll to position [35, 0]
click at [61, 720] on icon at bounding box center [65, 722] width 12 height 12
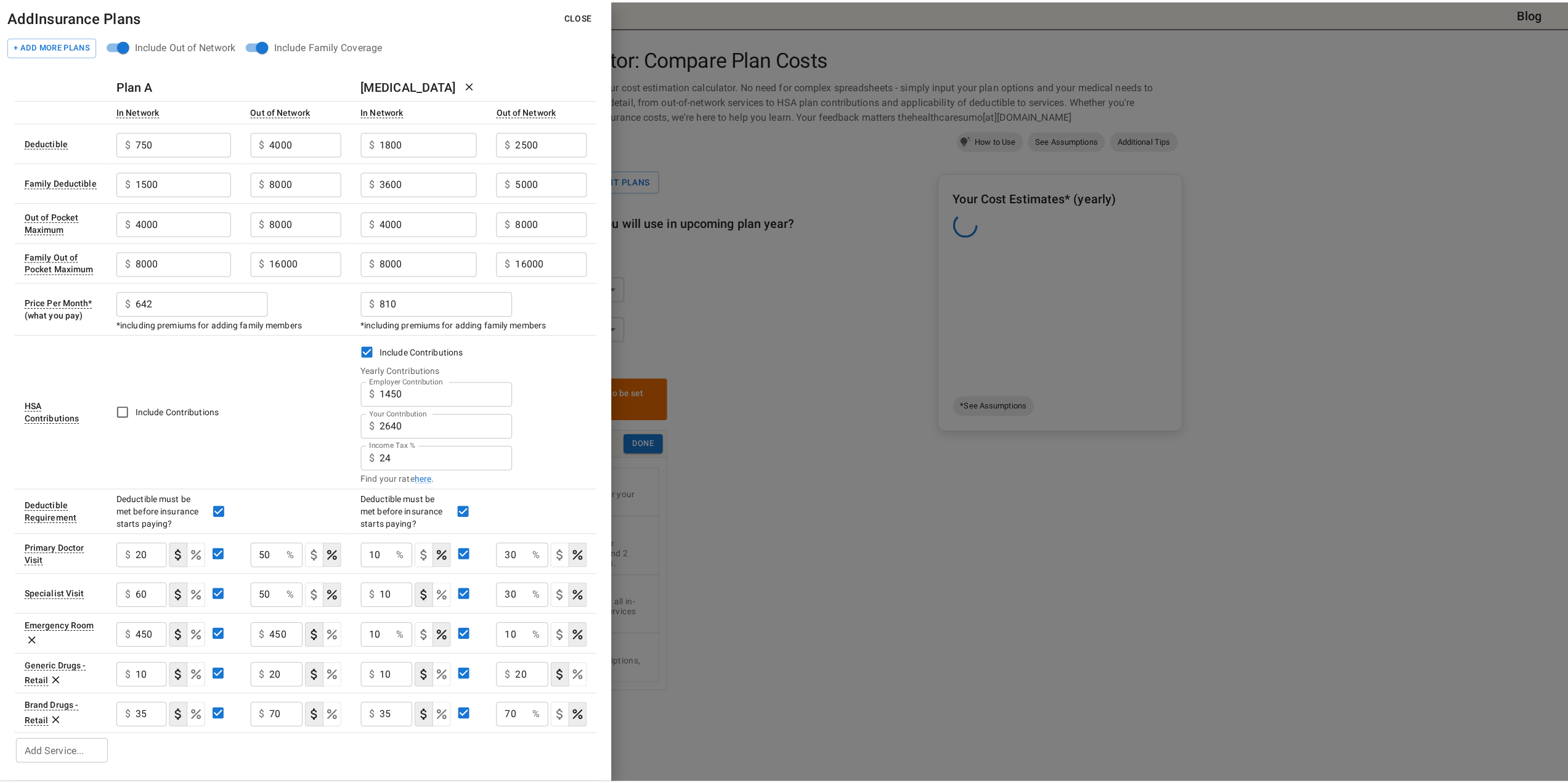
scroll to position [0, 0]
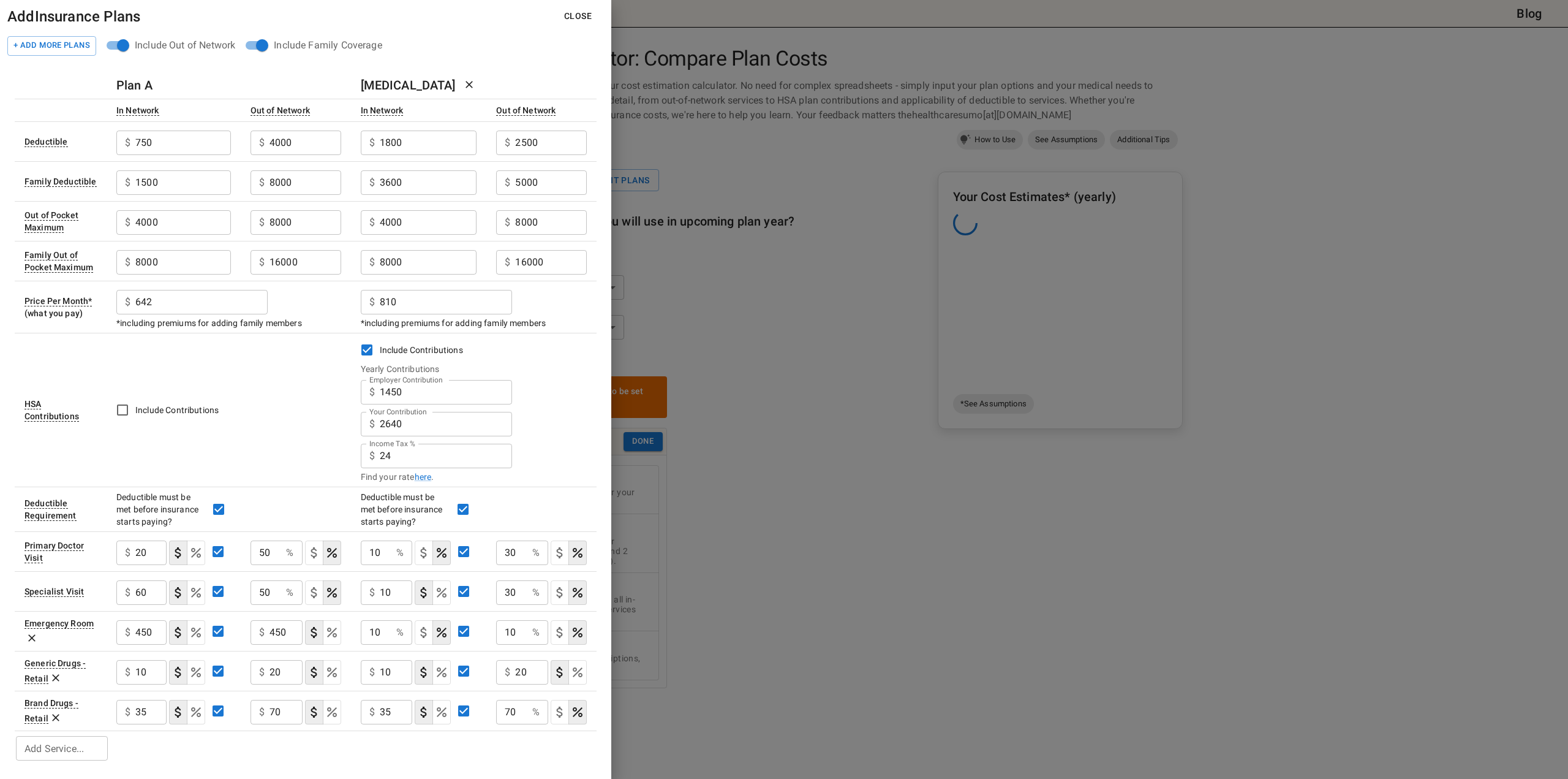
click at [475, 764] on div "Add Insurance Plans Close + Add More Plans Include Out of Network Include Famil…" at bounding box center [306, 390] width 612 height 779
click at [578, 16] on button "Close" at bounding box center [578, 16] width 47 height 23
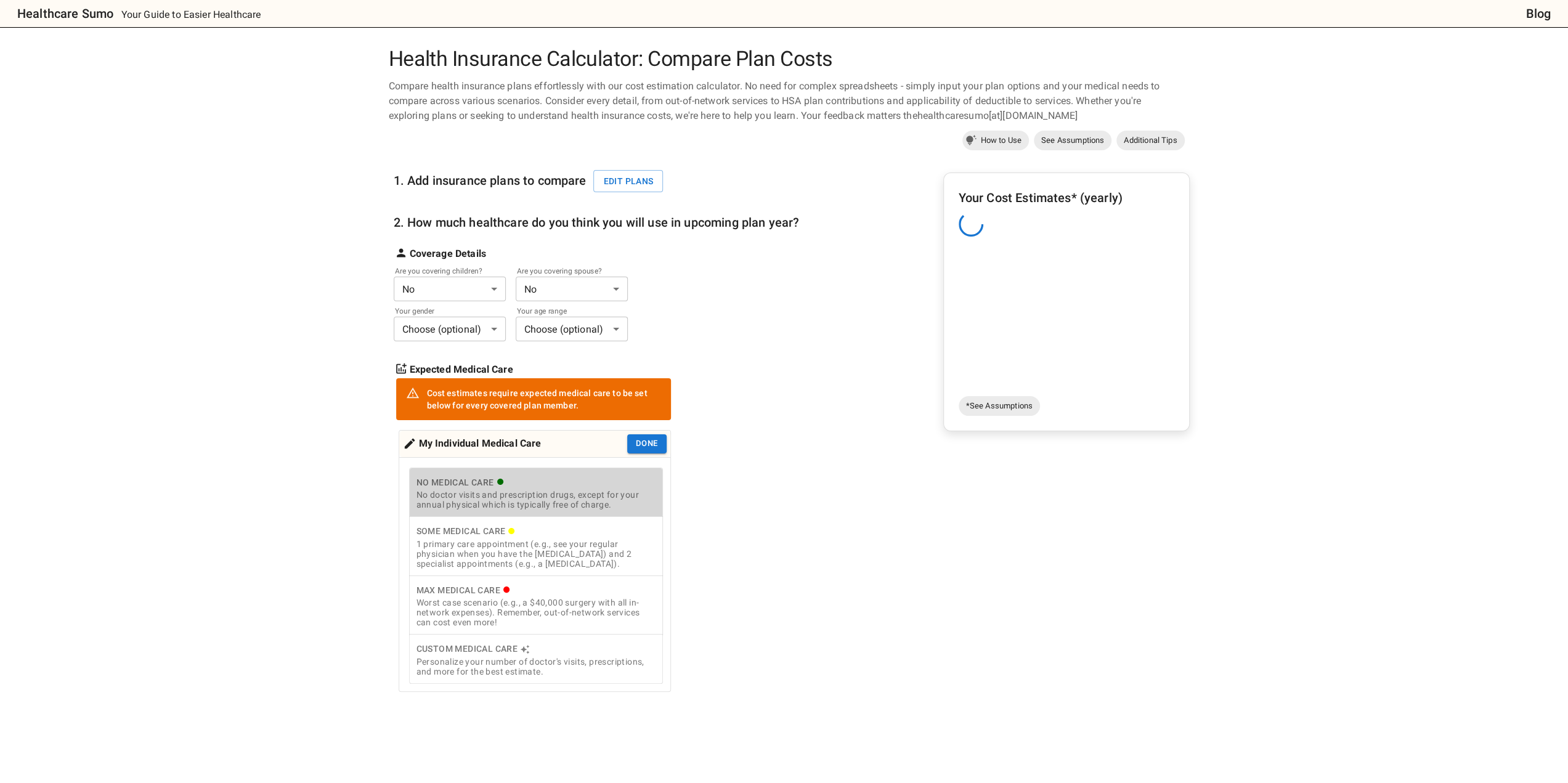
click at [484, 488] on div "No Medical Care" at bounding box center [535, 482] width 239 height 15
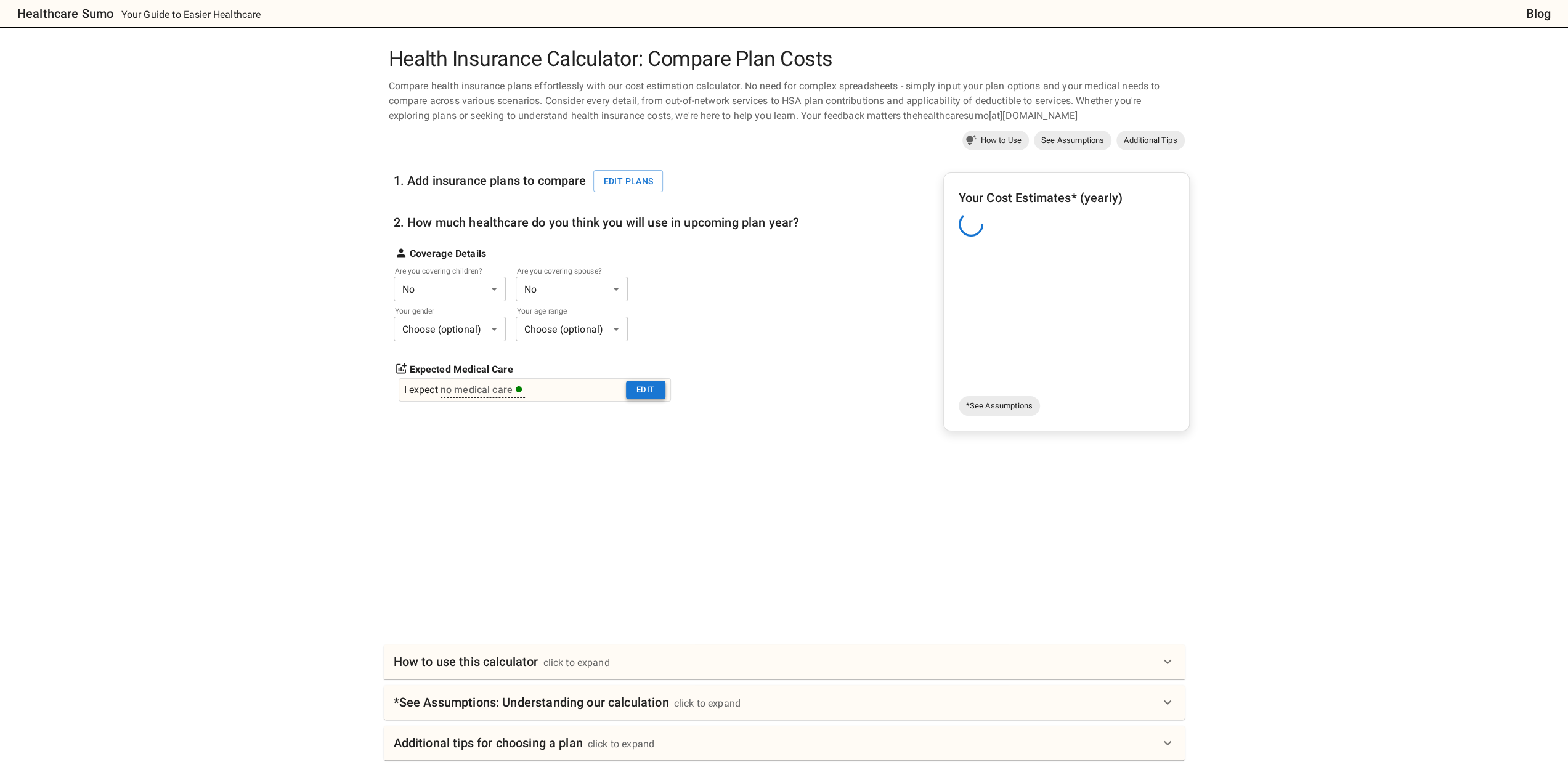
click at [648, 391] on button "Edit" at bounding box center [645, 390] width 40 height 19
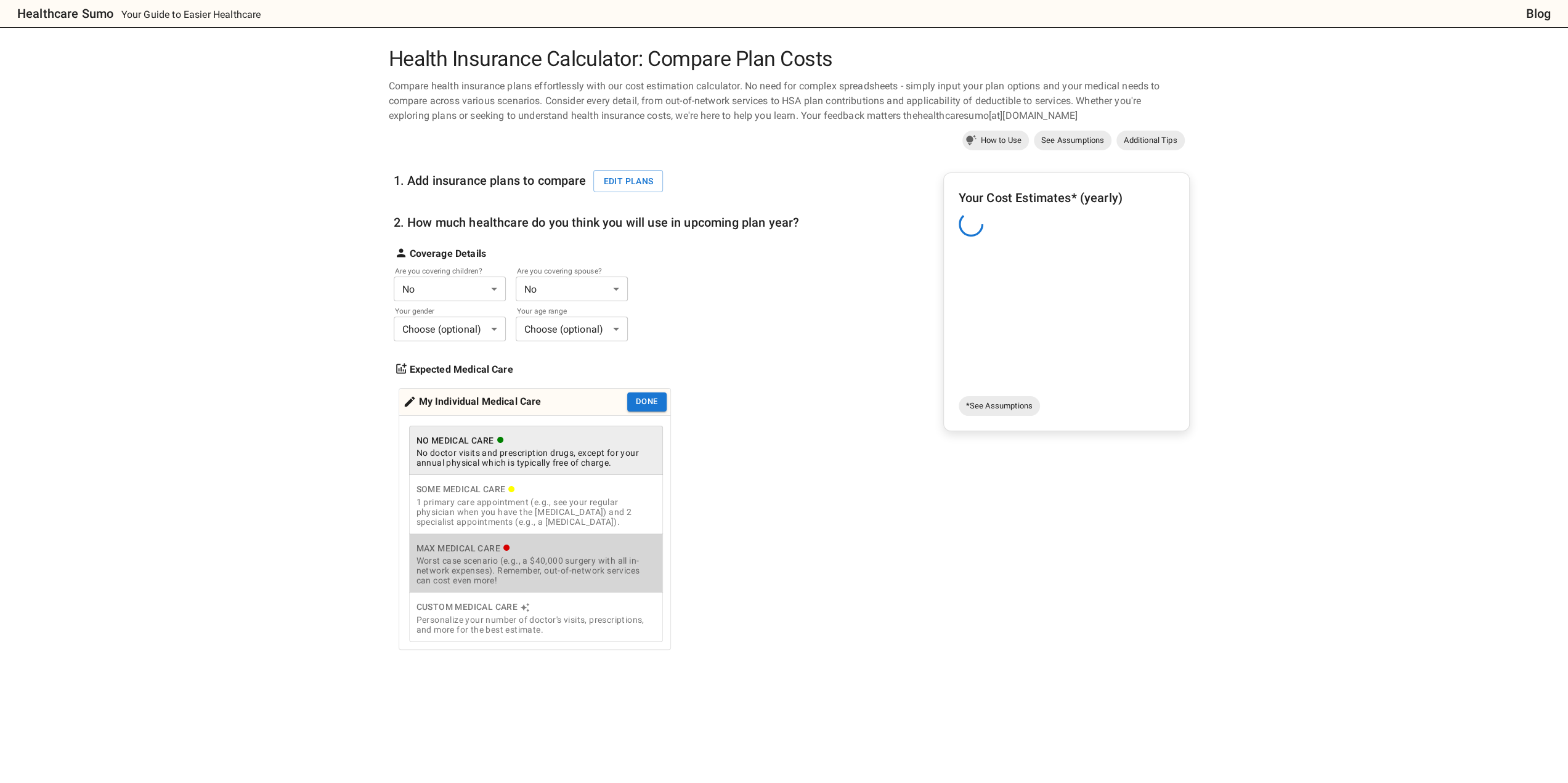
click at [511, 564] on div "Worst case scenario (e.g., a $40,000 surgery with all in-network expenses). Rem…" at bounding box center [535, 570] width 239 height 29
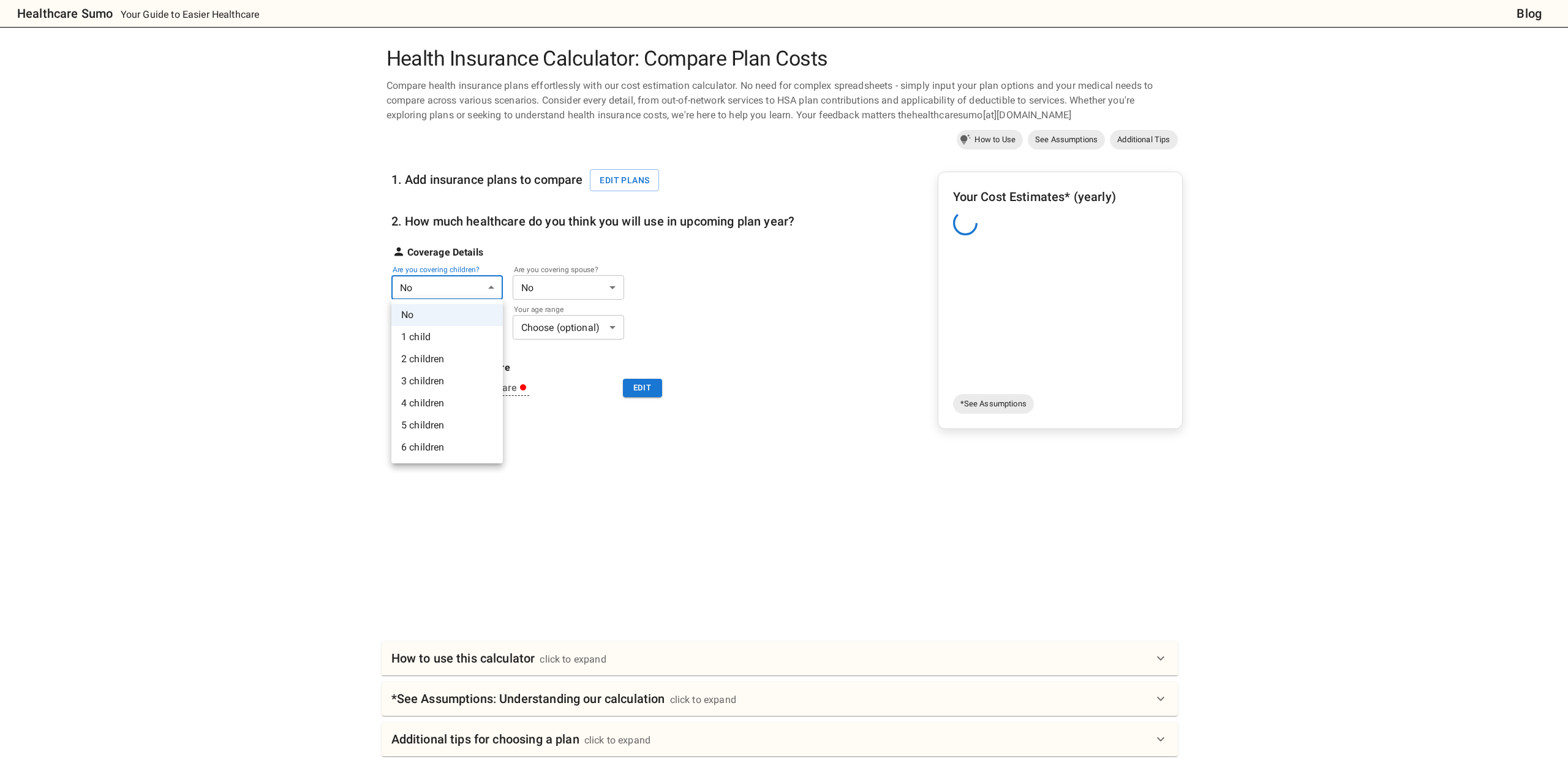
click at [434, 282] on body "Healthcare Sumo Your Guide to Easier Healthcare Blog Health Insurance Calculato…" at bounding box center [784, 485] width 1568 height 969
click at [421, 362] on li "2 children" at bounding box center [447, 359] width 111 height 22
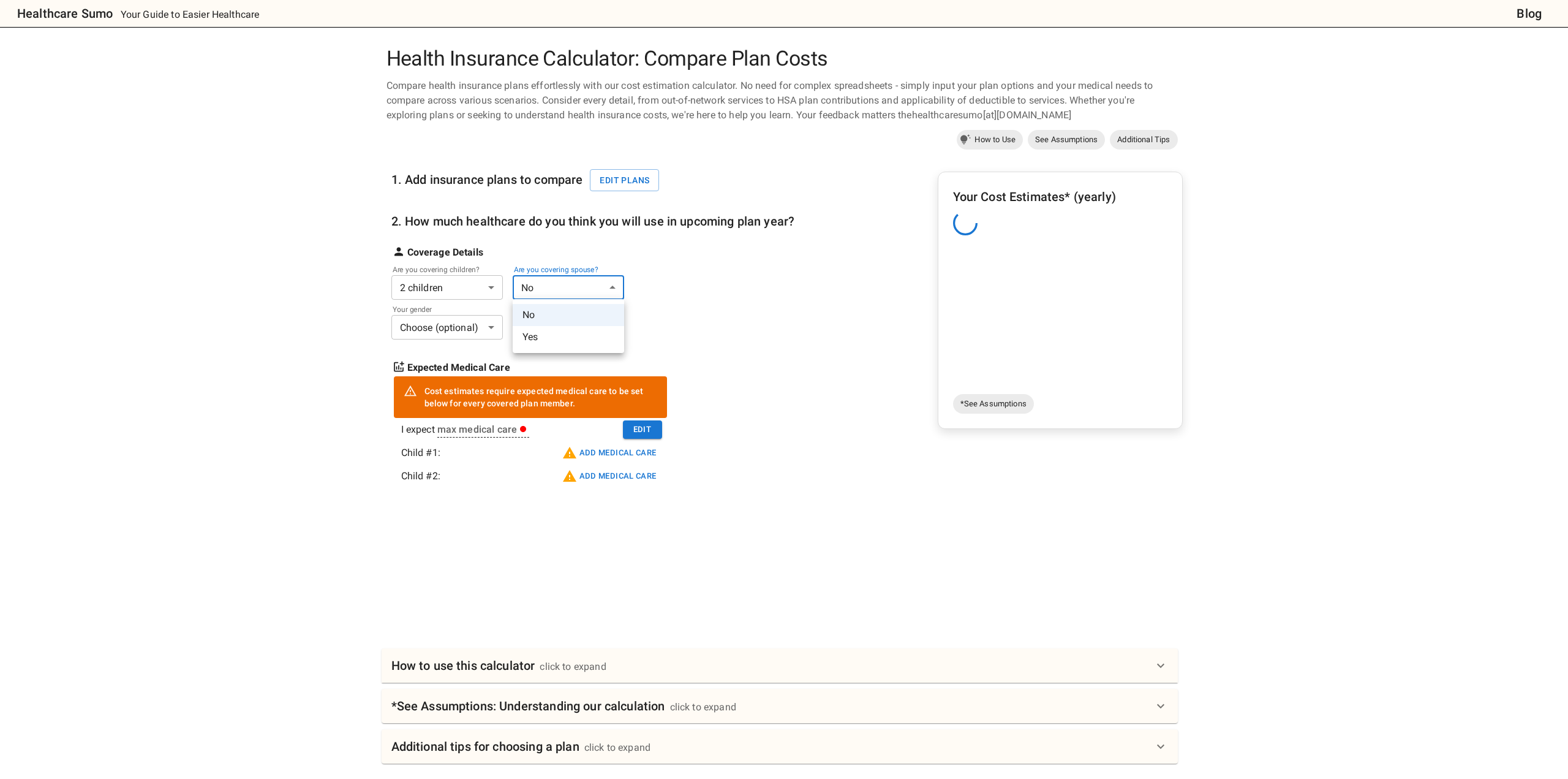
click at [537, 287] on body "Healthcare Sumo Your Guide to Easier Healthcare Blog Health Insurance Calculato…" at bounding box center [784, 488] width 1568 height 976
click at [528, 335] on li "Yes" at bounding box center [568, 337] width 111 height 22
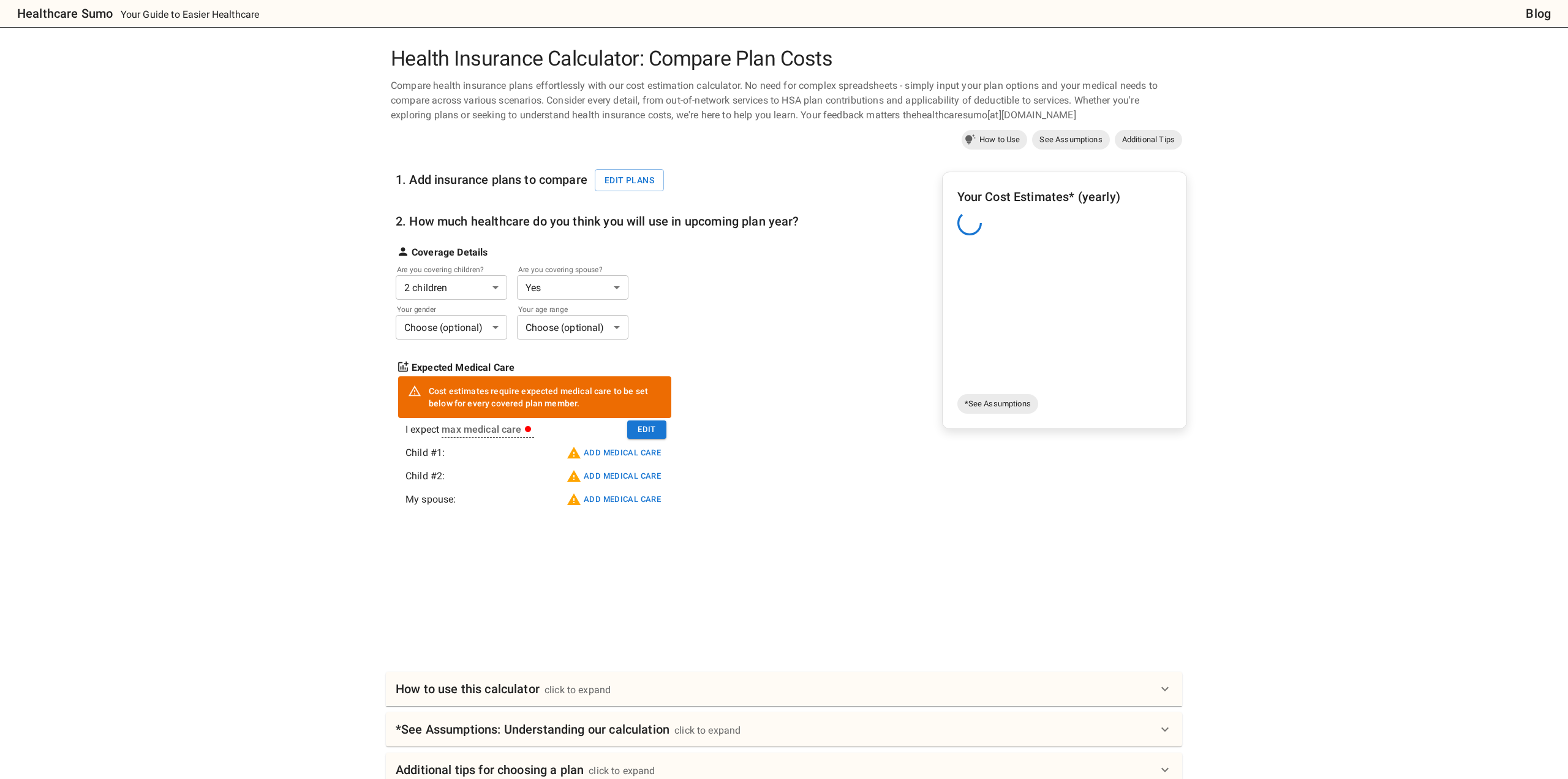
click at [470, 322] on body "Healthcare Sumo Your Guide to Easier Healthcare Blog Health Insurance Calculato…" at bounding box center [784, 500] width 1568 height 1000
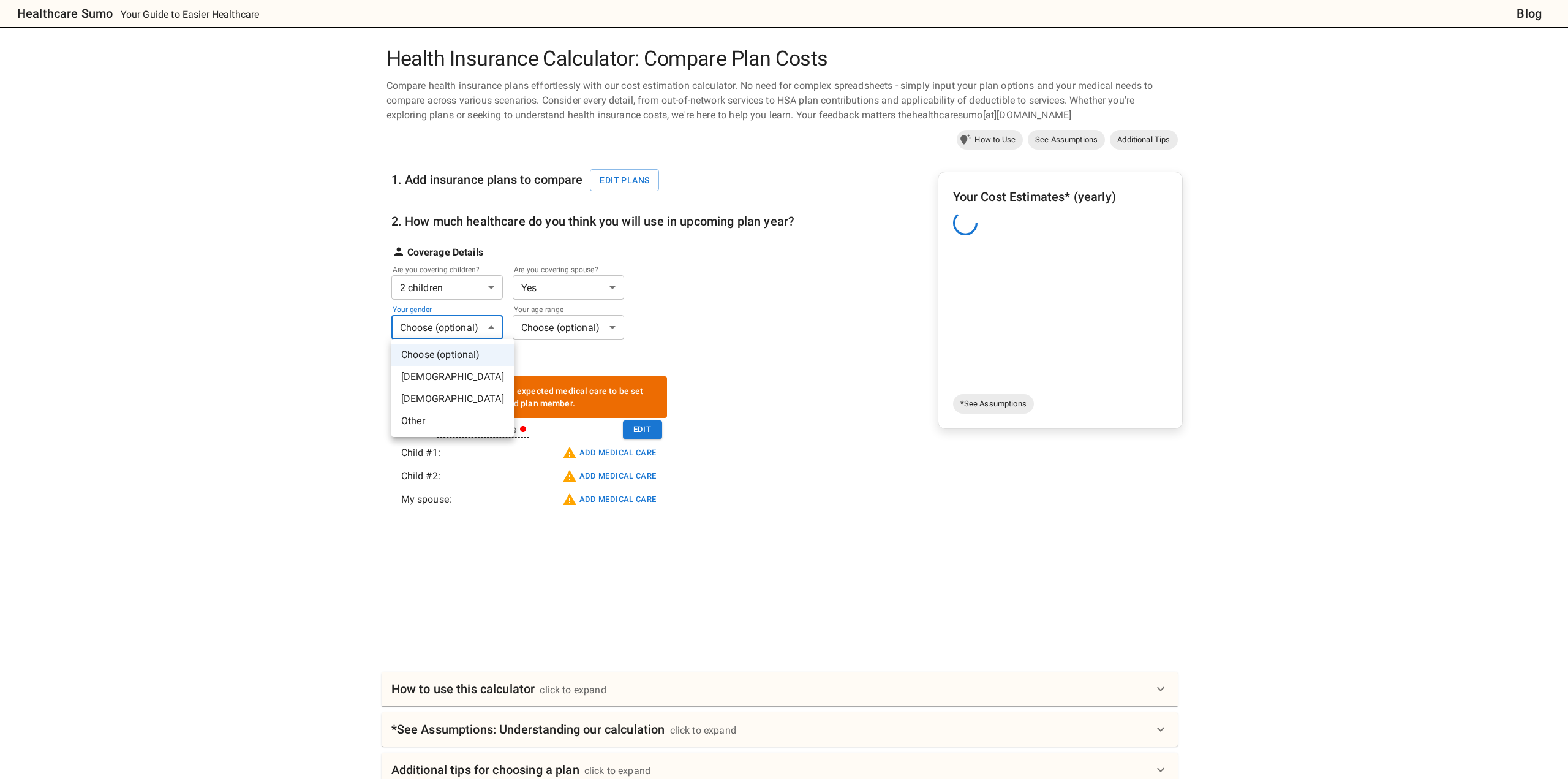
click at [442, 378] on li "[DEMOGRAPHIC_DATA]" at bounding box center [452, 377] width 122 height 22
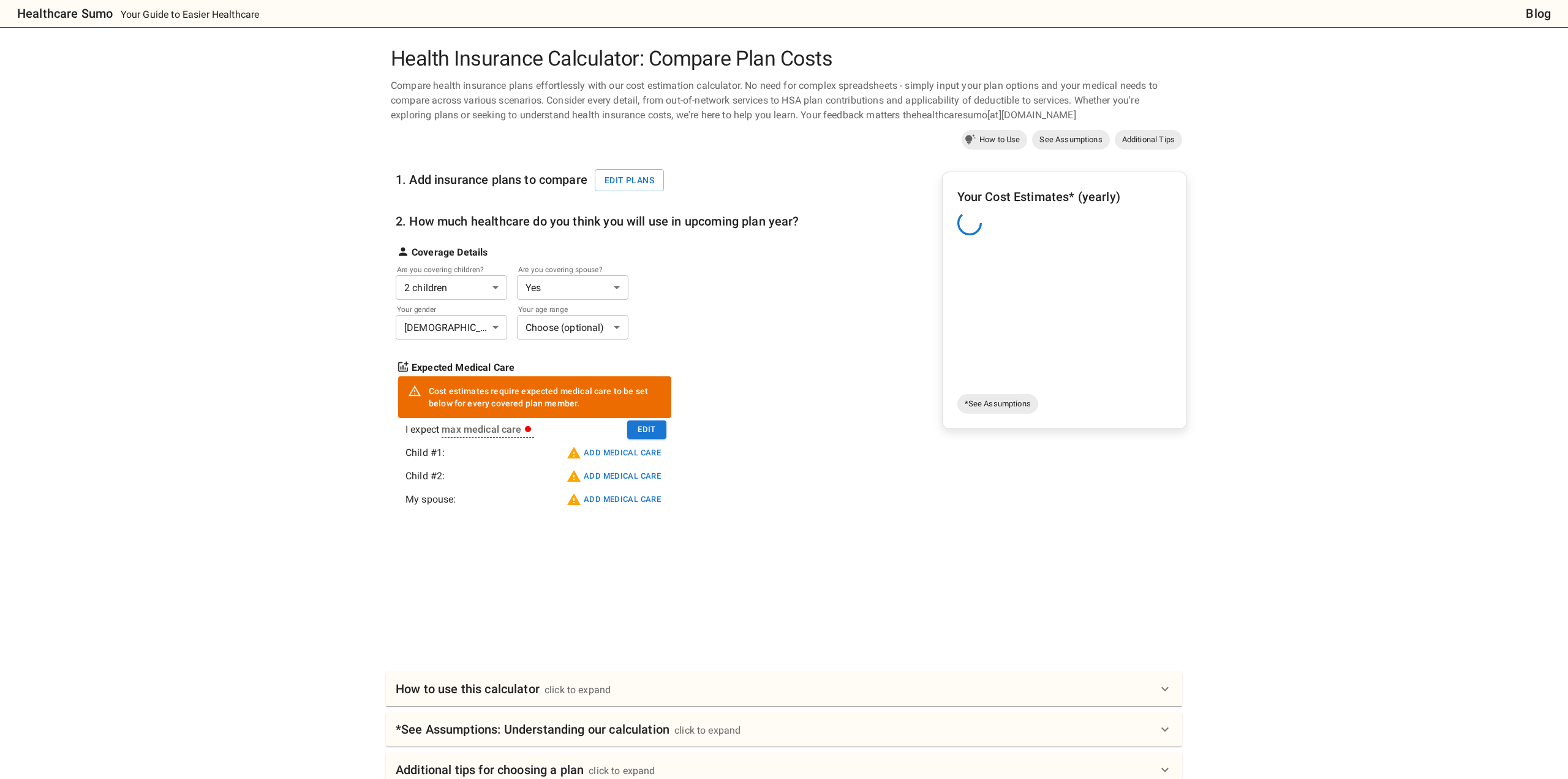
click at [570, 327] on body "Healthcare Sumo Your Guide to Easier Healthcare Blog Health Insurance Calculato…" at bounding box center [784, 500] width 1568 height 1000
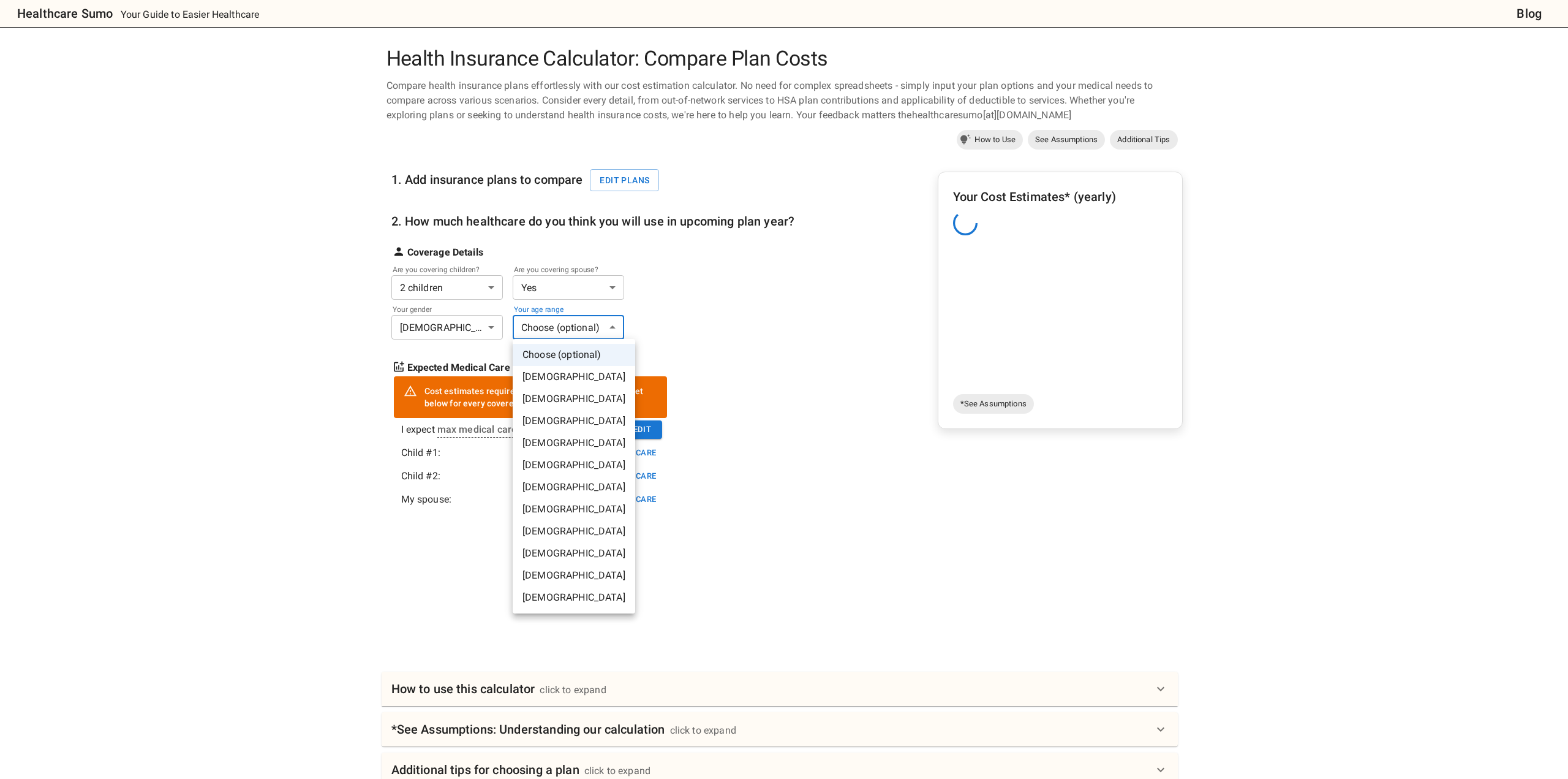
click at [561, 550] on li "[DEMOGRAPHIC_DATA]" at bounding box center [573, 553] width 122 height 22
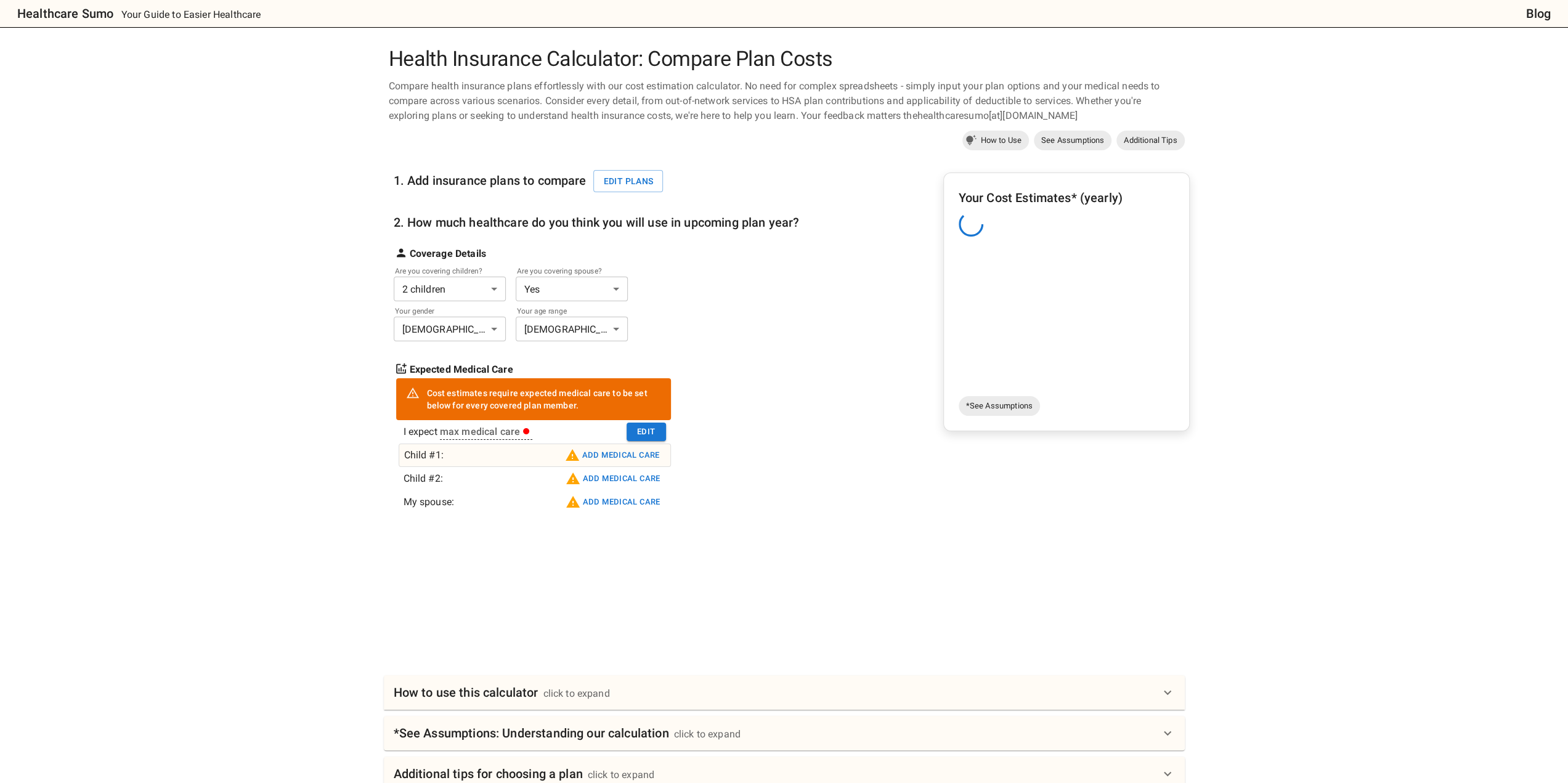
click at [652, 455] on button "Add medical care" at bounding box center [612, 455] width 101 height 19
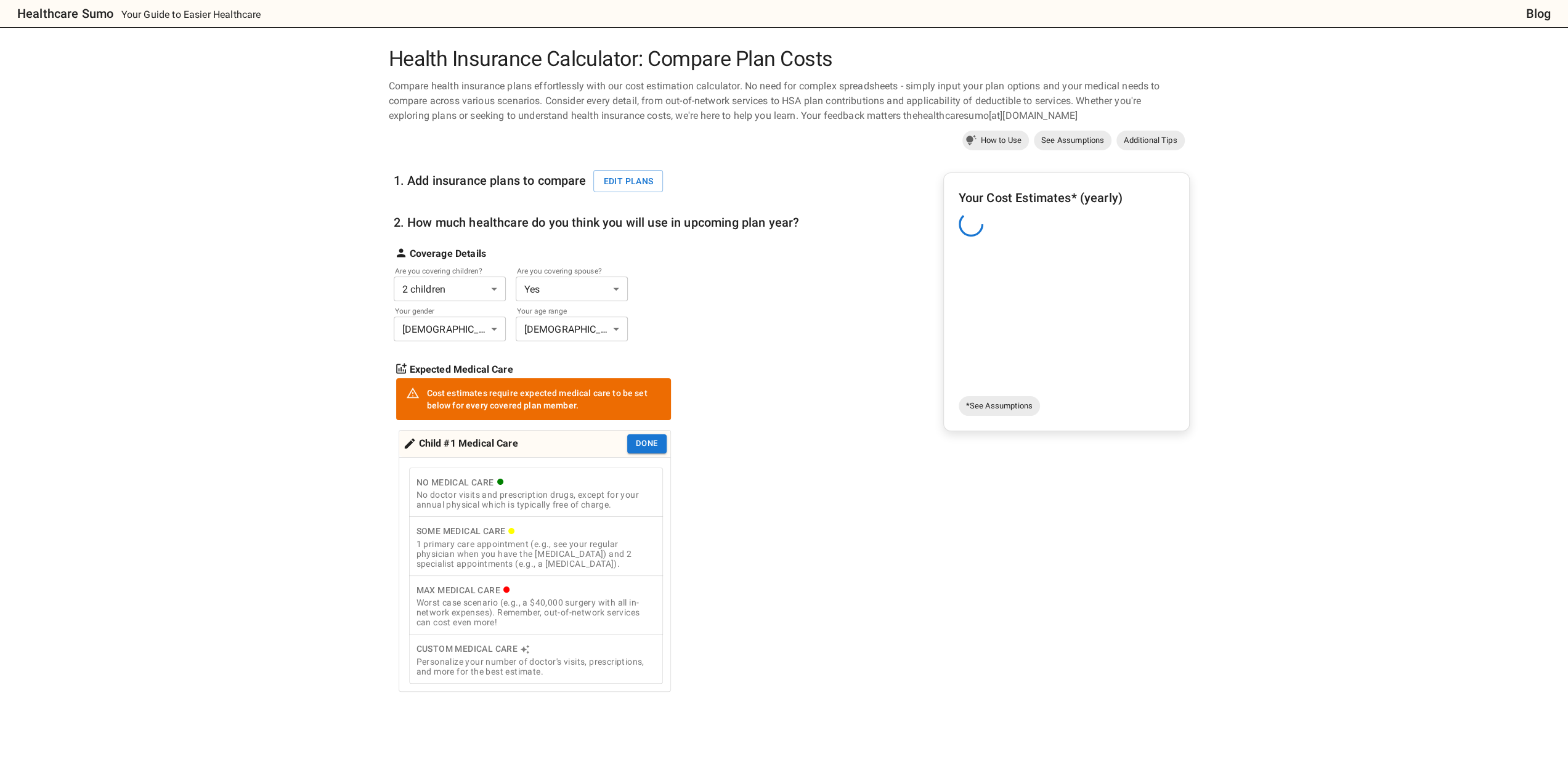
click at [482, 539] on div "1 primary care appointment (e.g., see your regular physician when you have the …" at bounding box center [535, 553] width 239 height 29
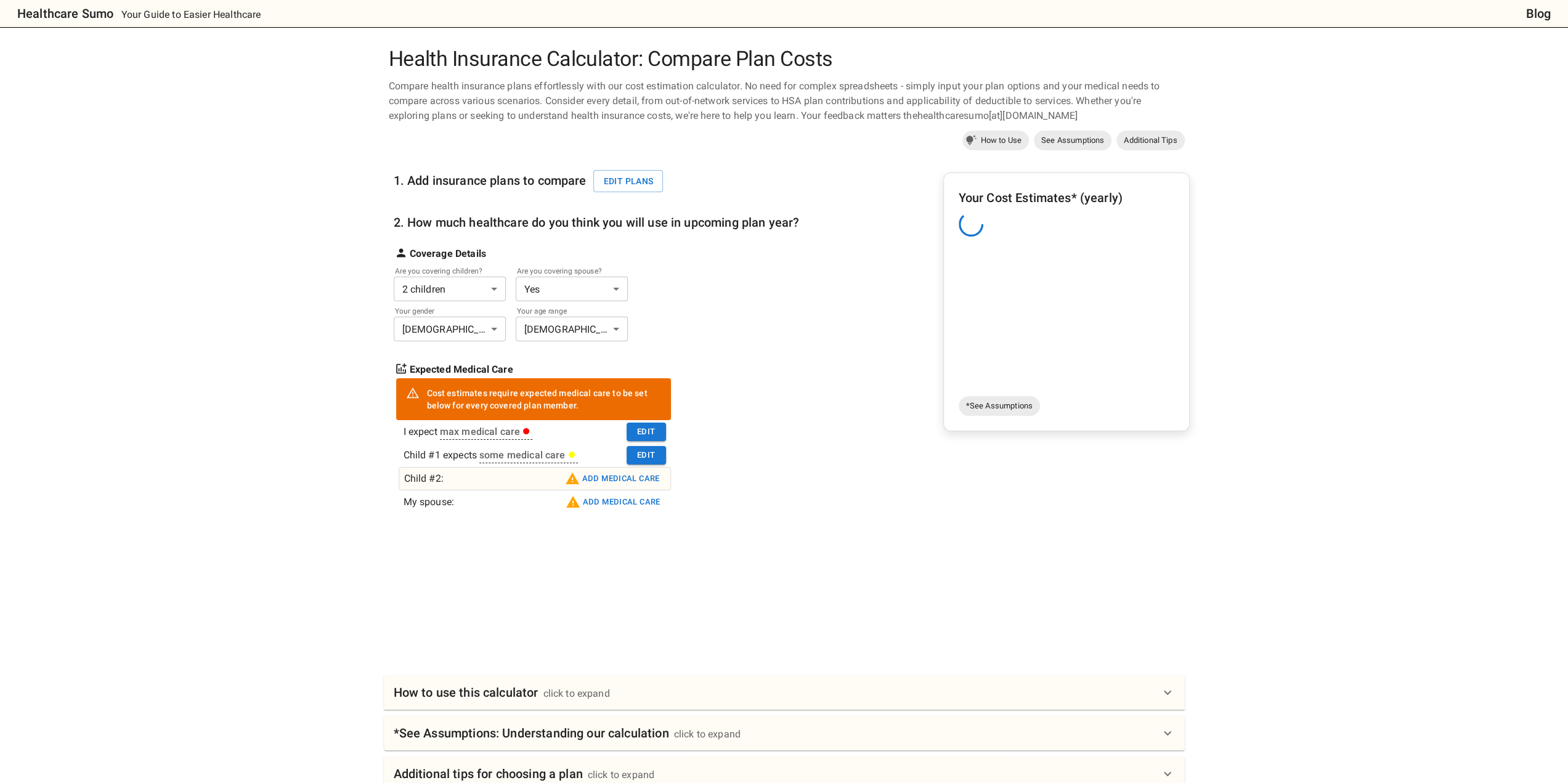
click at [620, 481] on button "Add medical care" at bounding box center [612, 478] width 101 height 19
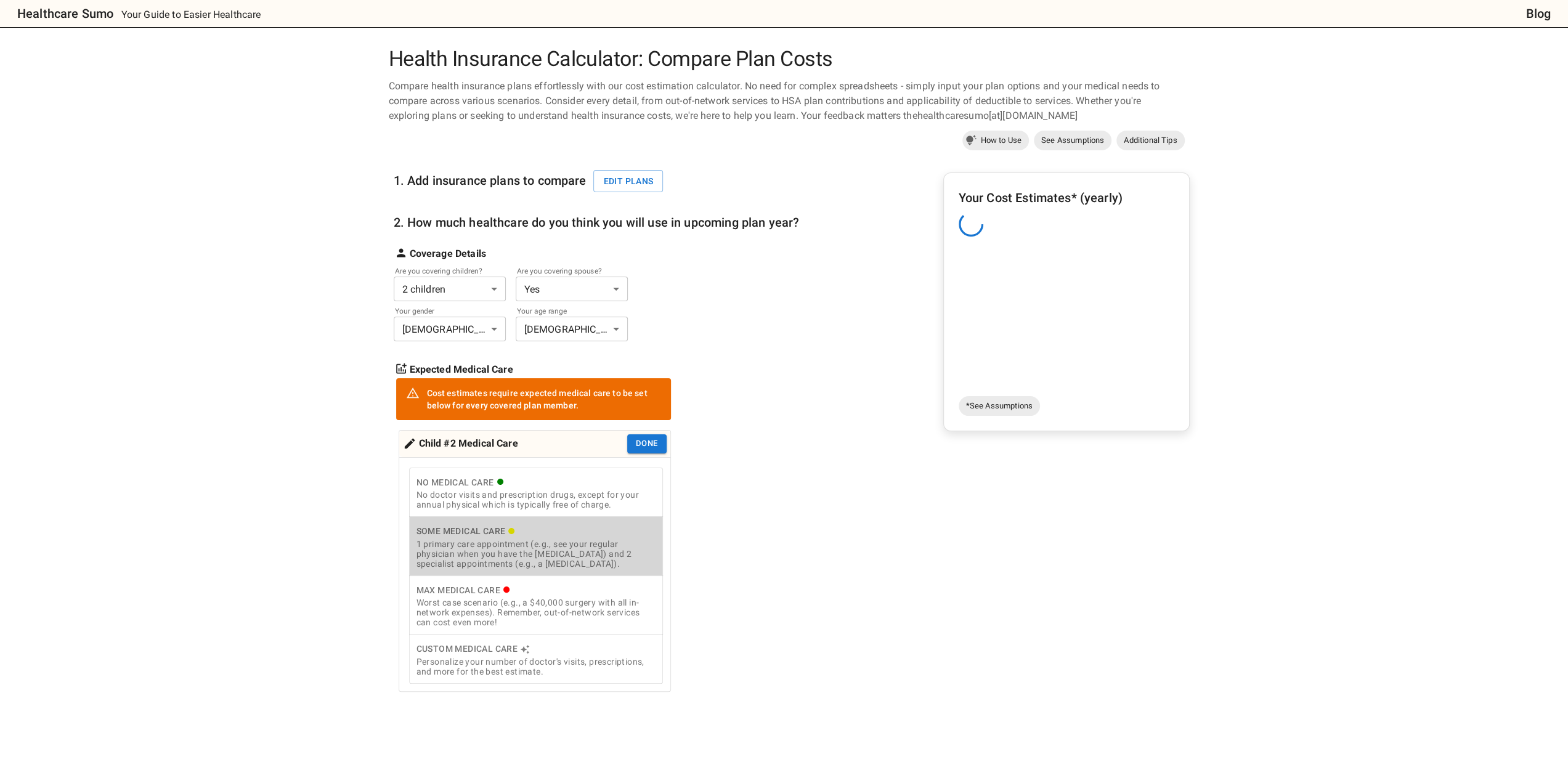
click at [555, 547] on div "1 primary care appointment (e.g., see your regular physician when you have the …" at bounding box center [535, 553] width 239 height 29
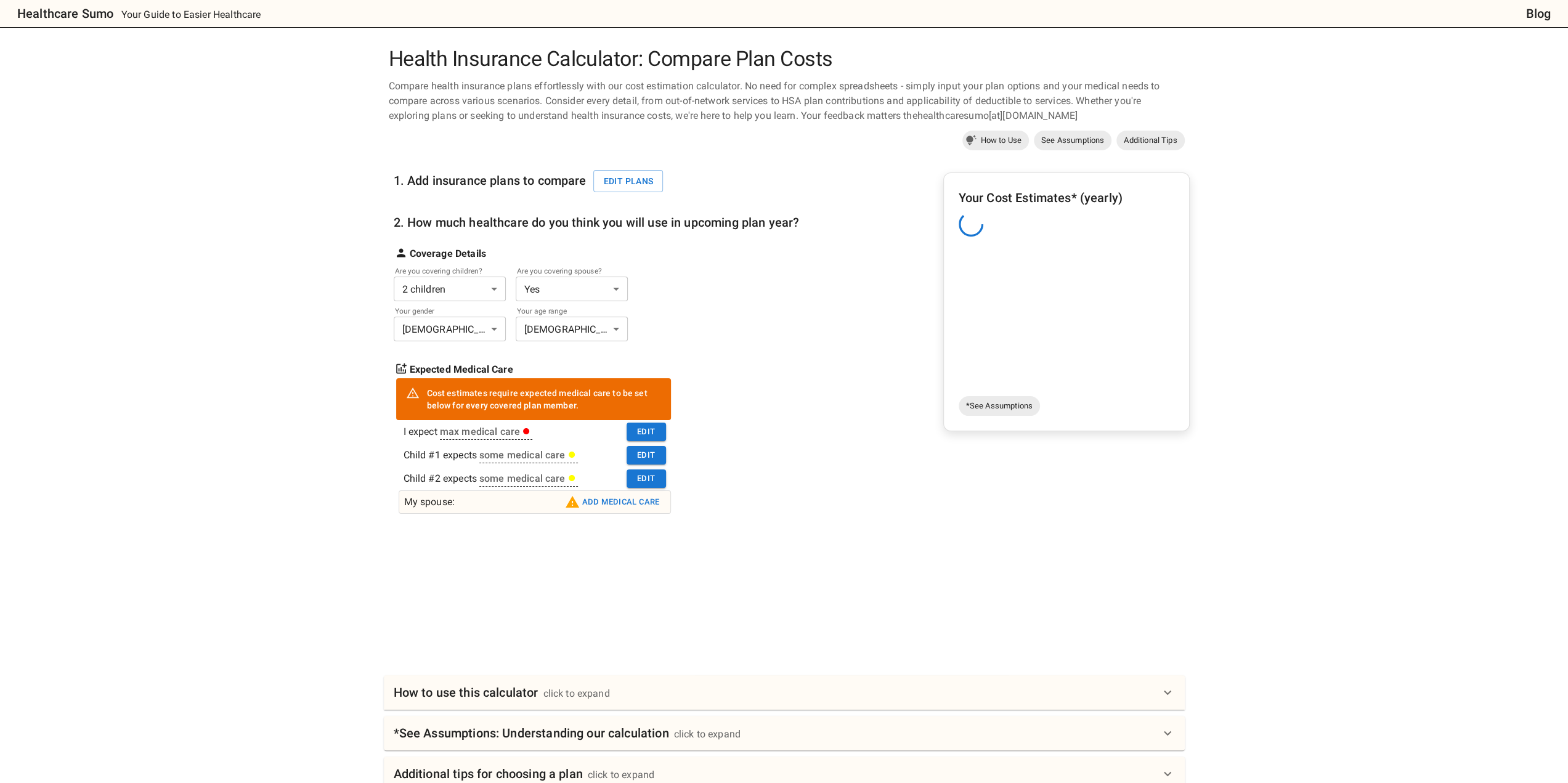
click at [624, 502] on button "Add medical care" at bounding box center [612, 501] width 101 height 19
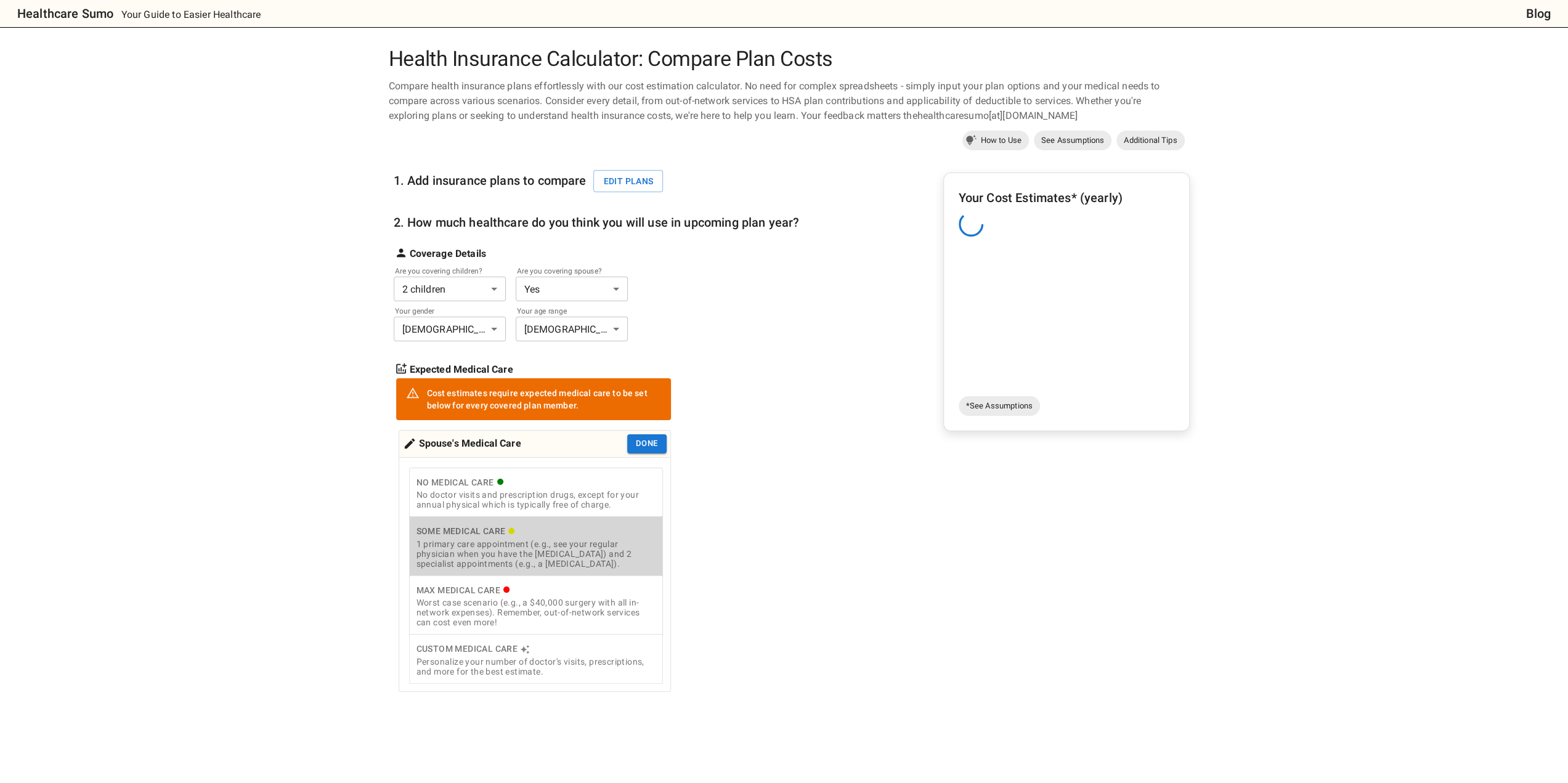
click at [531, 549] on div "1 primary care appointment (e.g., see your regular physician when you have the …" at bounding box center [535, 553] width 239 height 29
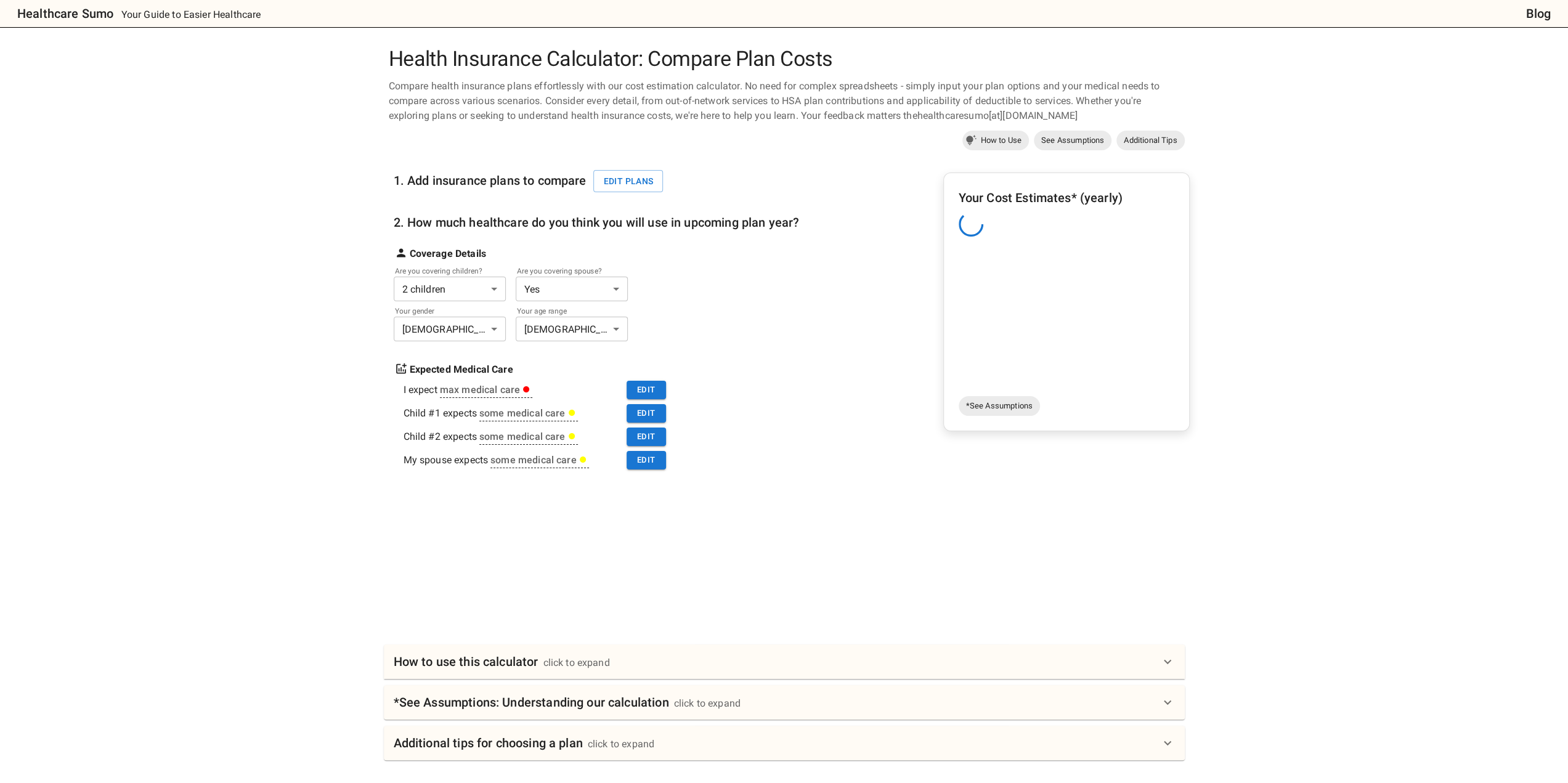
click at [756, 540] on div at bounding box center [789, 539] width 801 height 93
click at [642, 188] on button "Edit plans" at bounding box center [627, 182] width 70 height 23
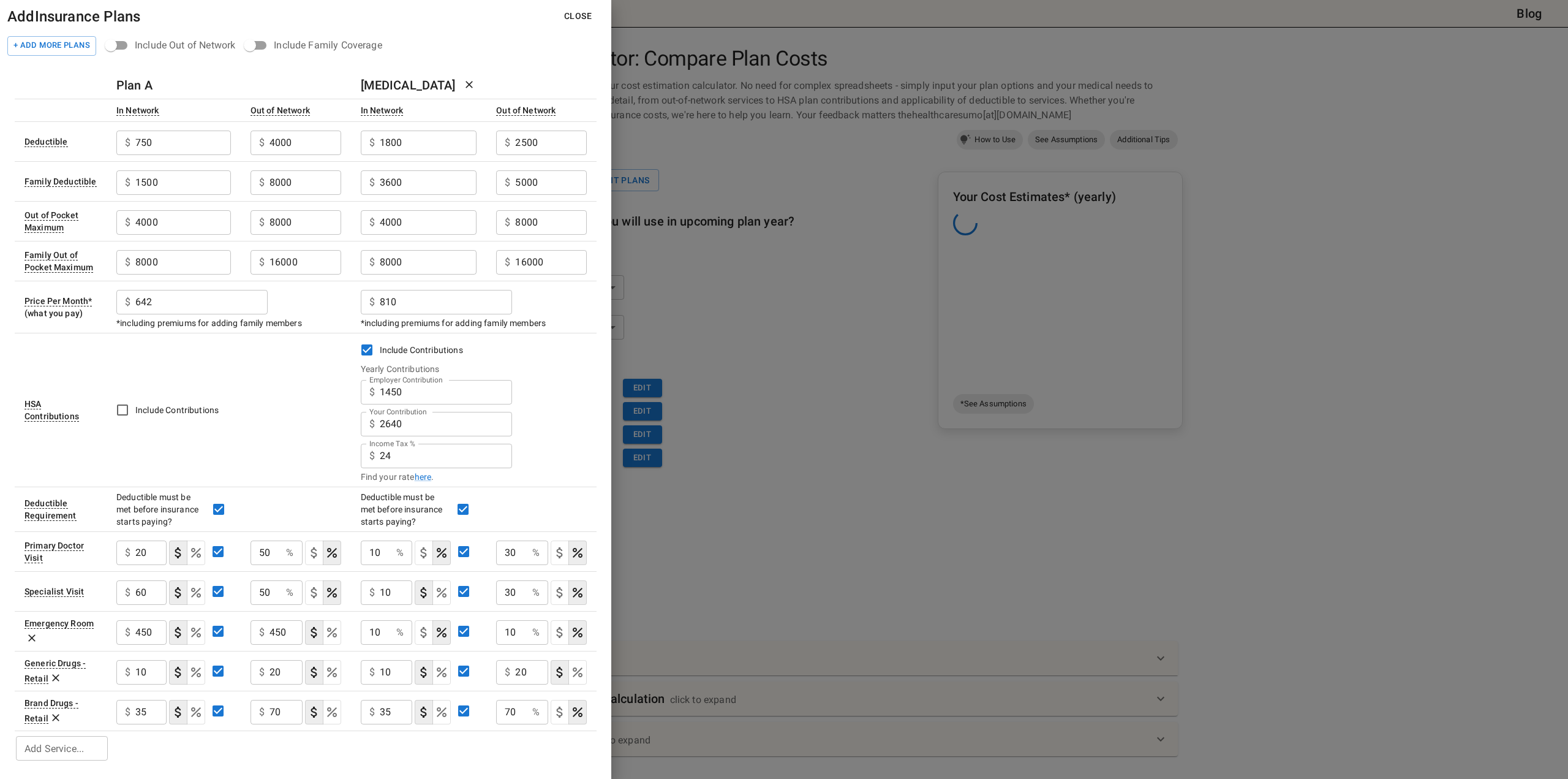
click at [567, 342] on label "Include Contributions" at bounding box center [465, 349] width 224 height 26
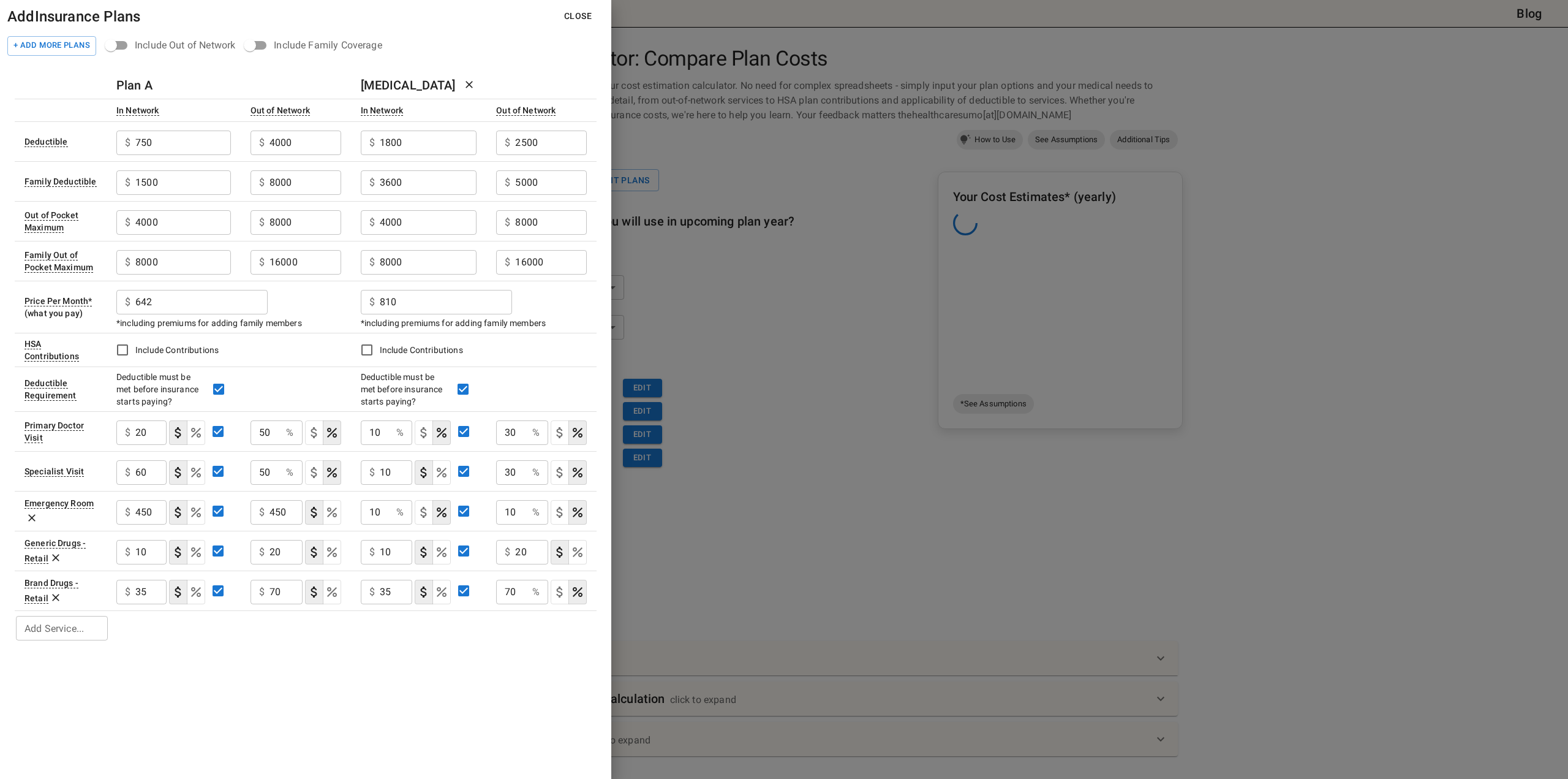
click at [449, 354] on span "Include Contributions" at bounding box center [421, 349] width 84 height 15
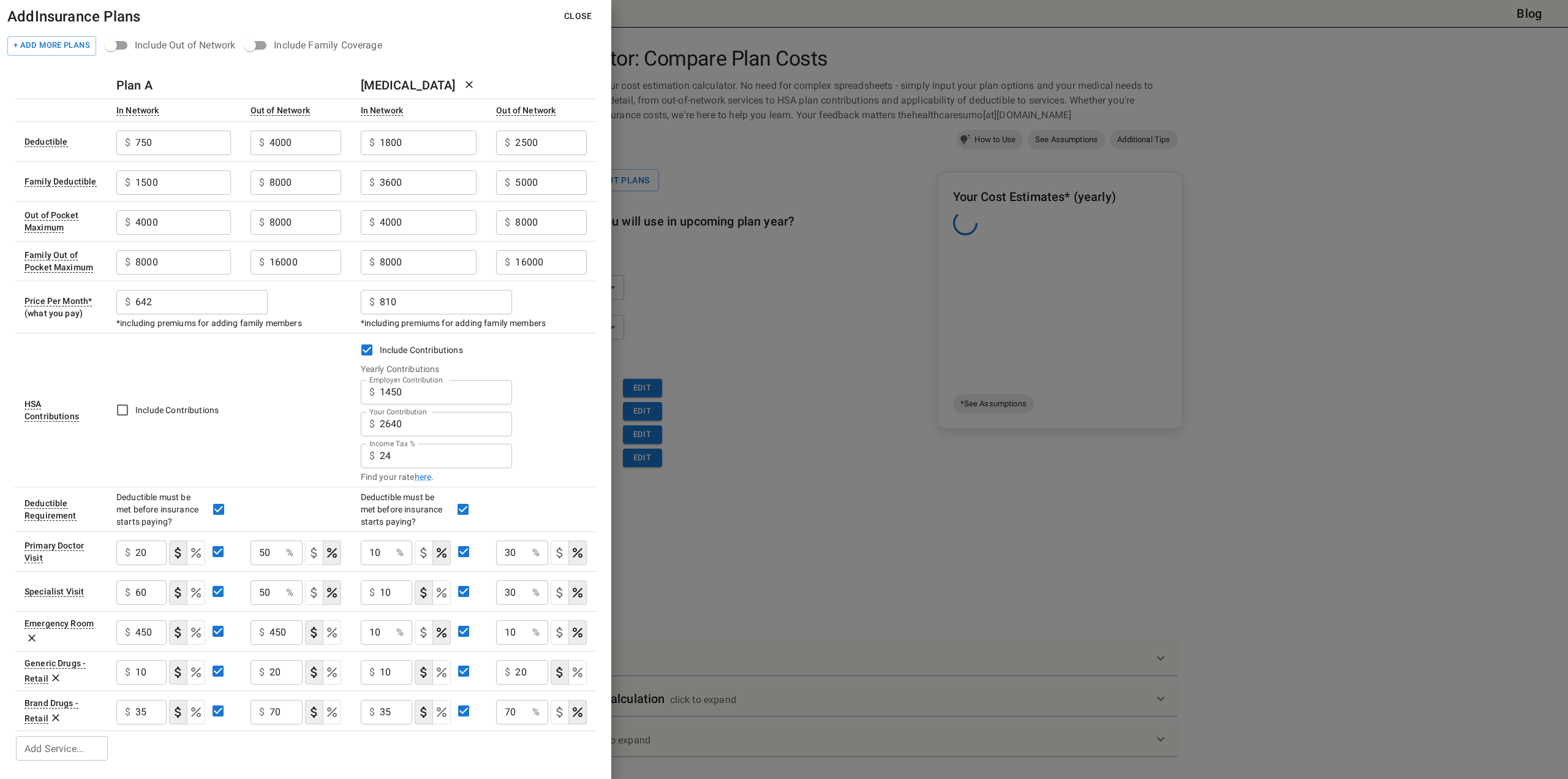
click at [570, 359] on label "Include Contributions" at bounding box center [465, 349] width 224 height 26
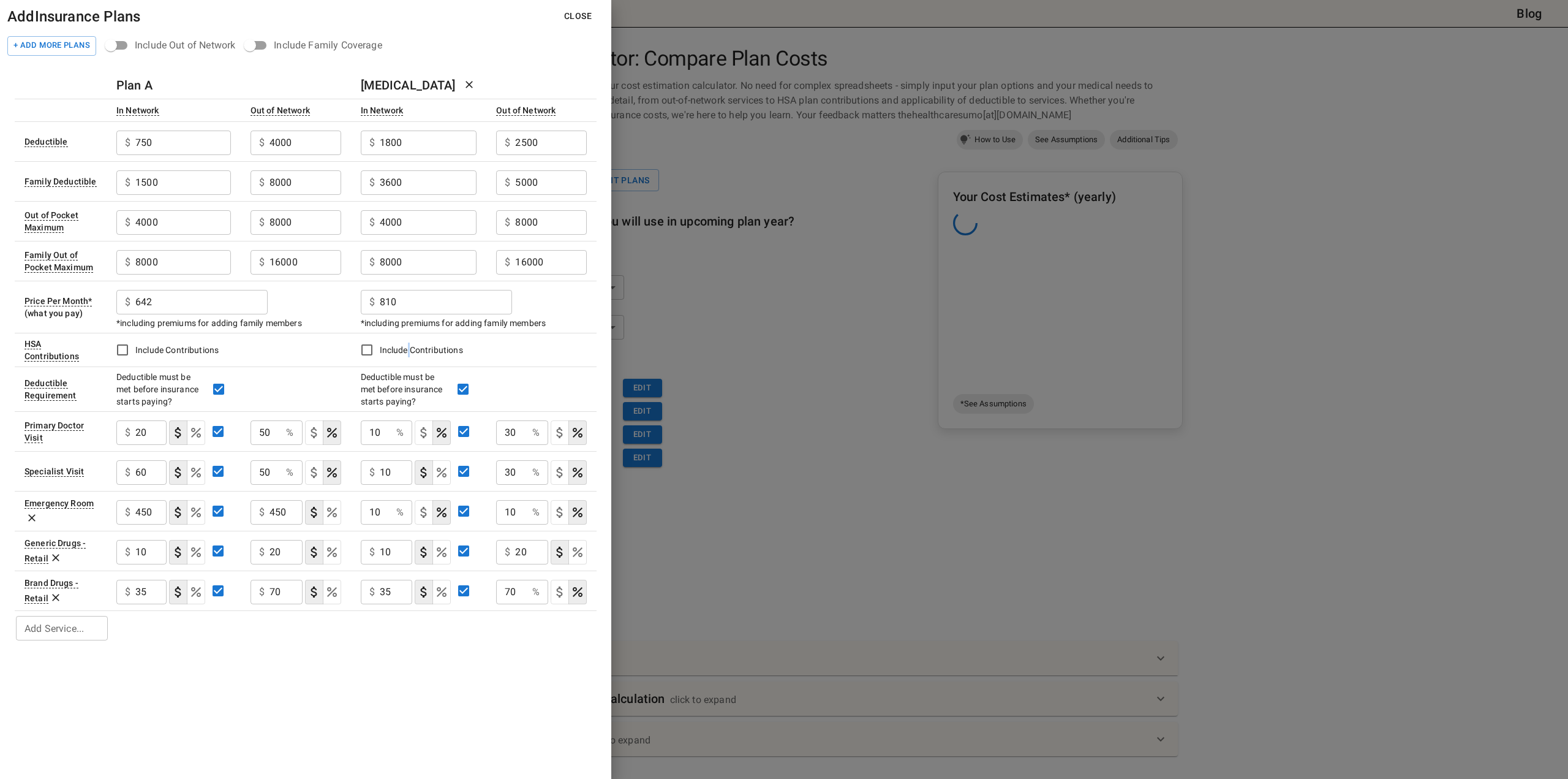
drag, startPoint x: 409, startPoint y: 350, endPoint x: 422, endPoint y: 332, distance: 22.2
click at [410, 350] on span "Include Contributions" at bounding box center [421, 350] width 84 height 10
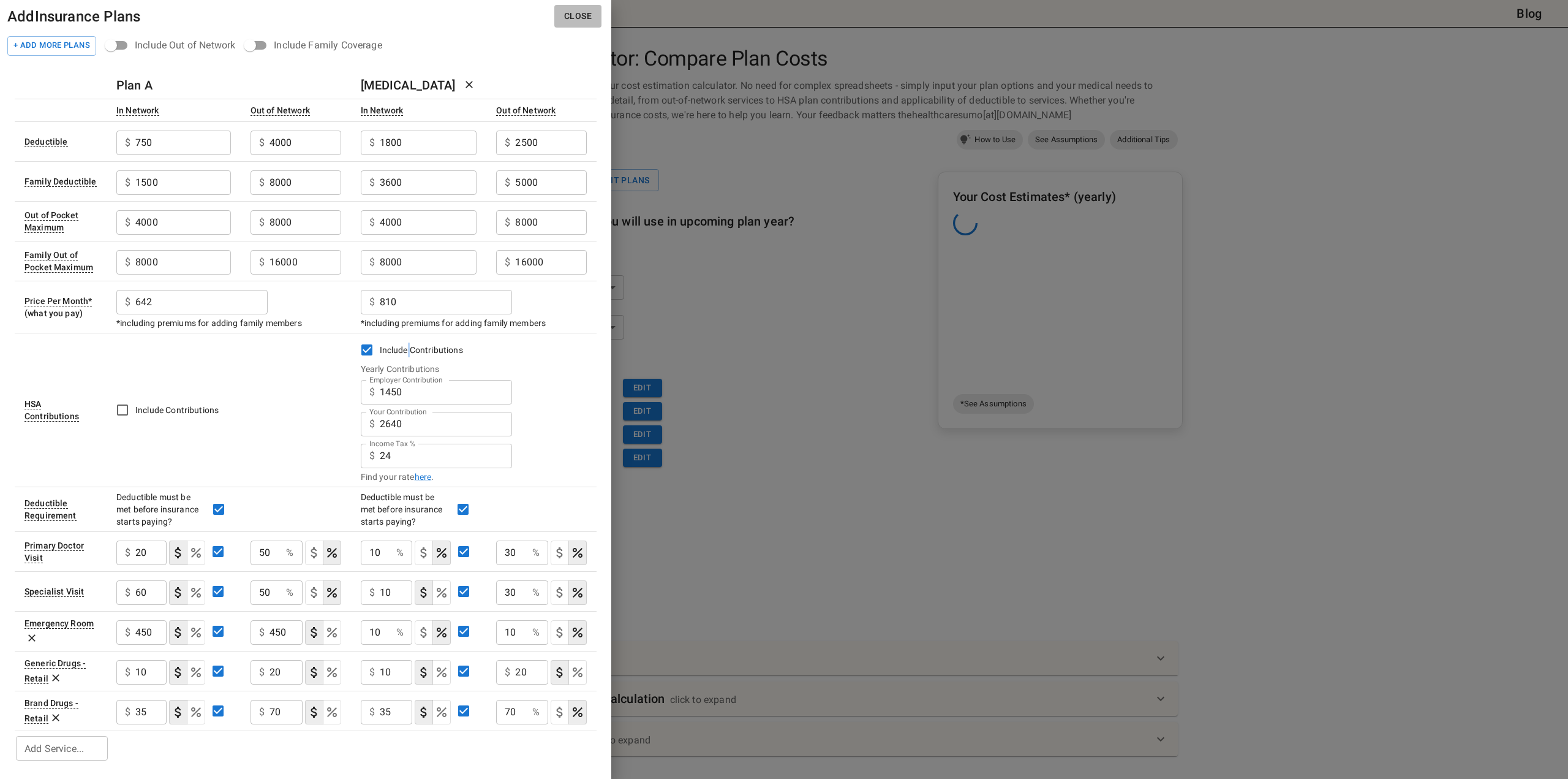
drag, startPoint x: 576, startPoint y: 17, endPoint x: 592, endPoint y: 24, distance: 17.5
click at [582, 16] on button "Close" at bounding box center [578, 16] width 47 height 23
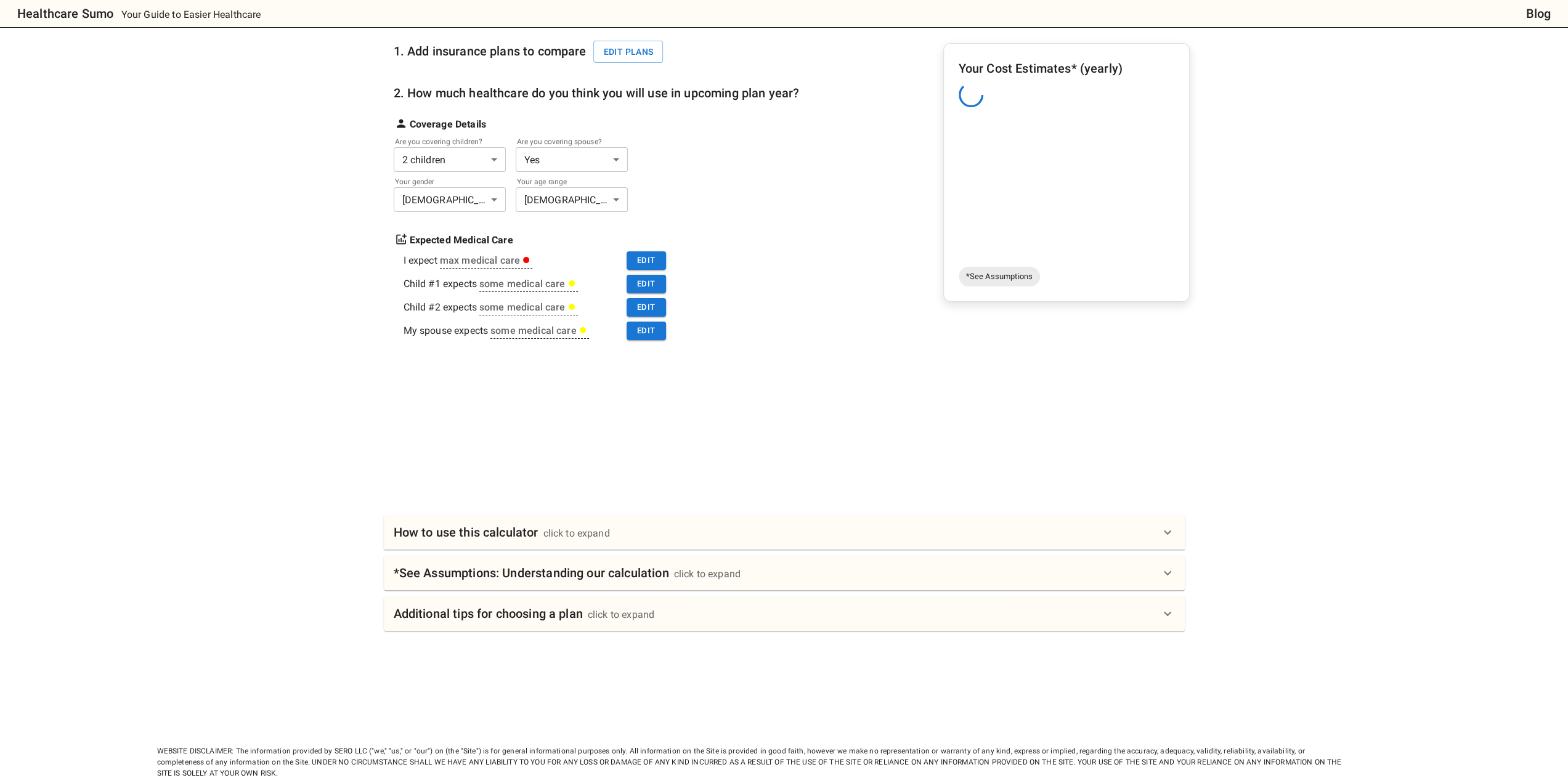
scroll to position [221, 0]
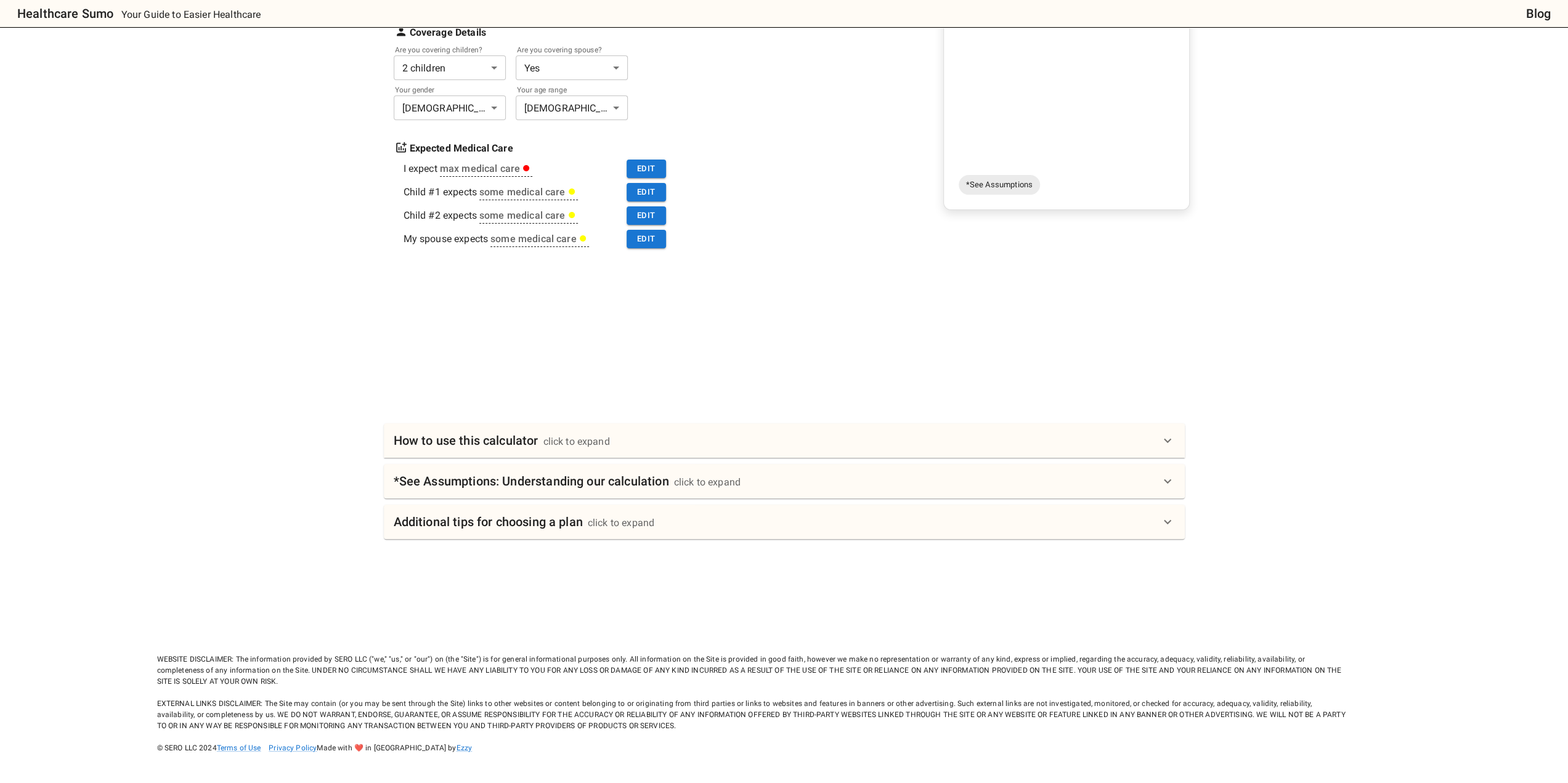
click at [612, 444] on div "How to use this calculator click to expand" at bounding box center [777, 440] width 766 height 19
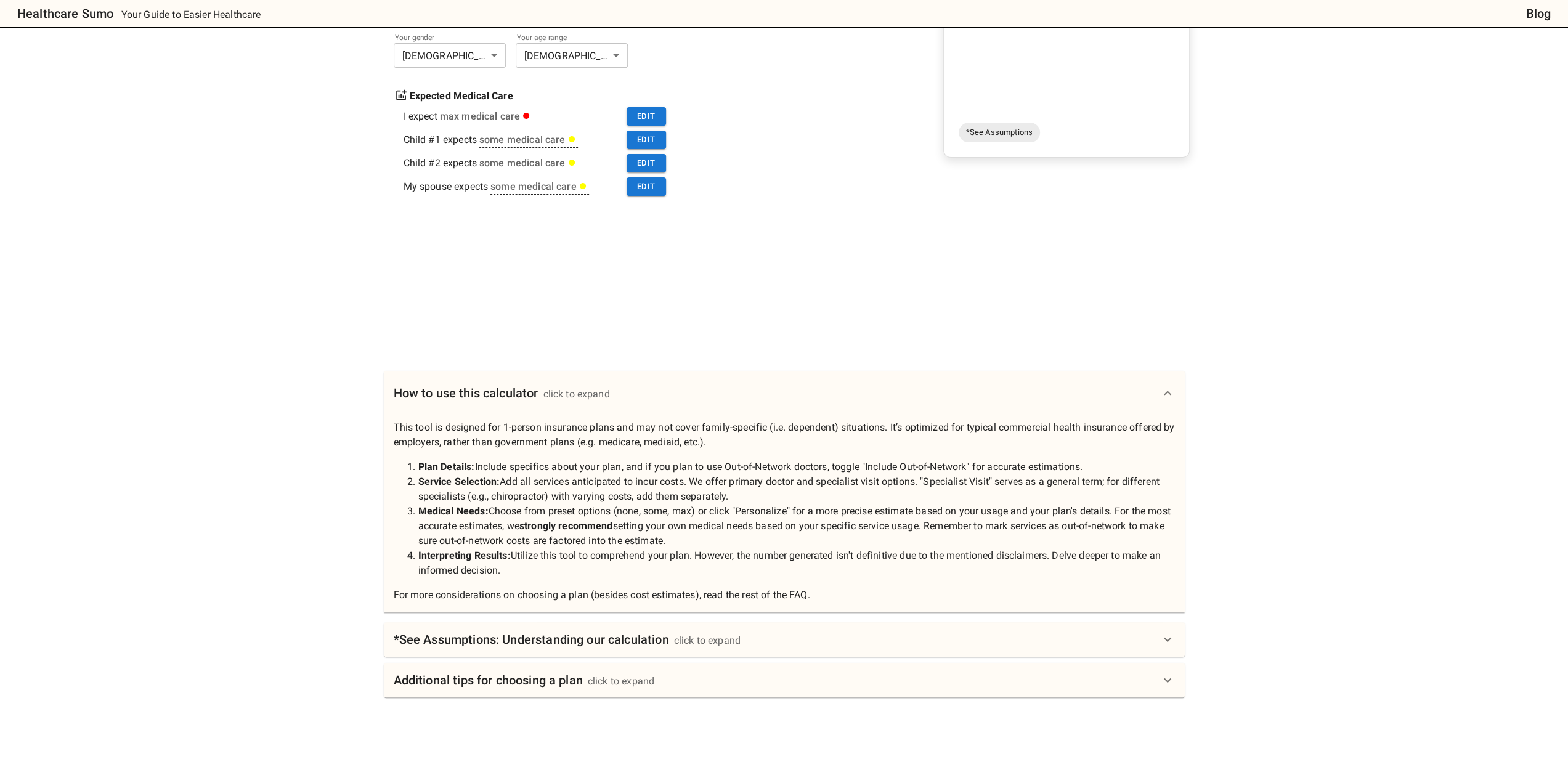
scroll to position [344, 0]
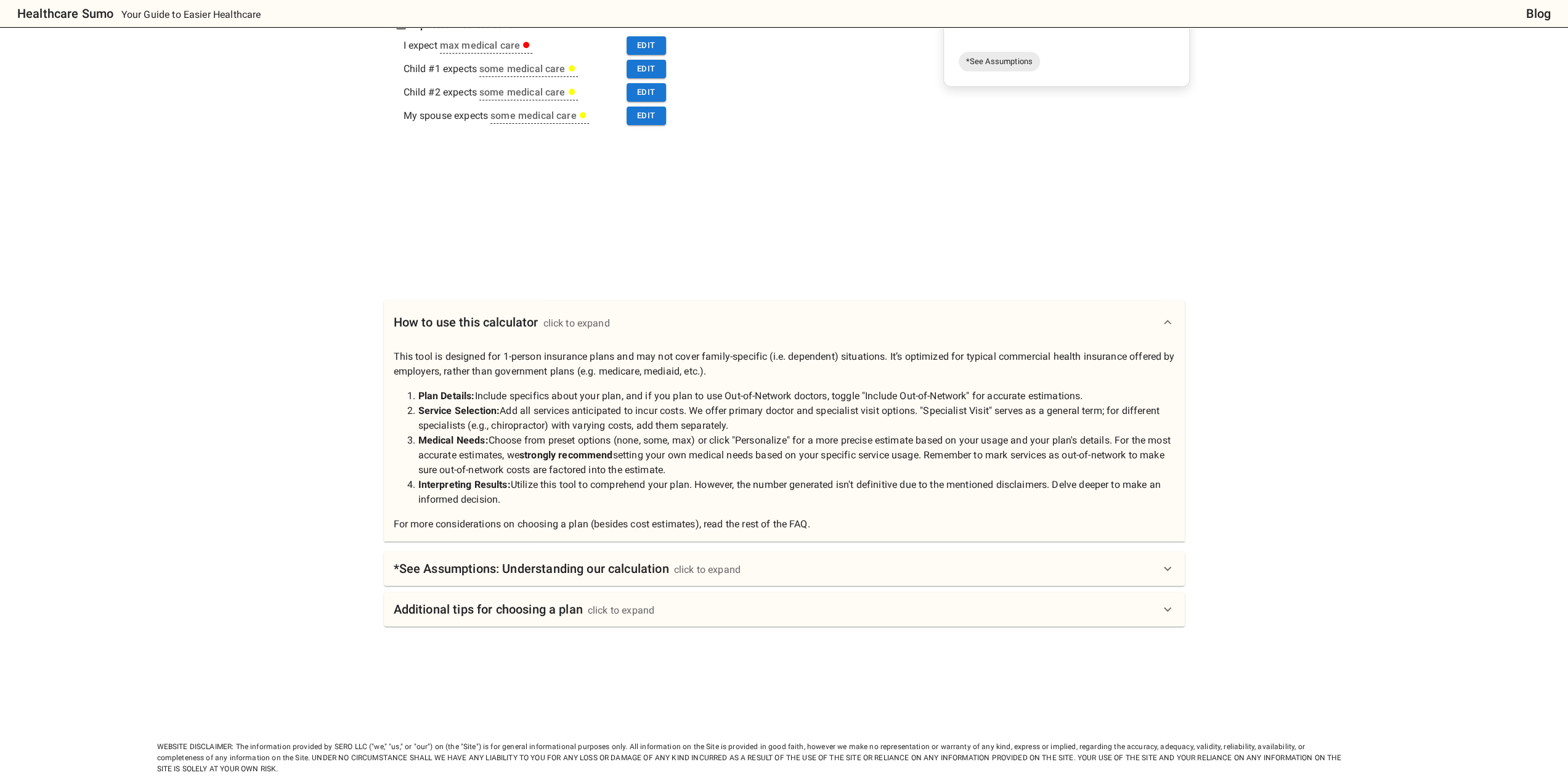
click at [635, 575] on h6 "*See Assumptions: Understanding our calculation" at bounding box center [531, 567] width 275 height 19
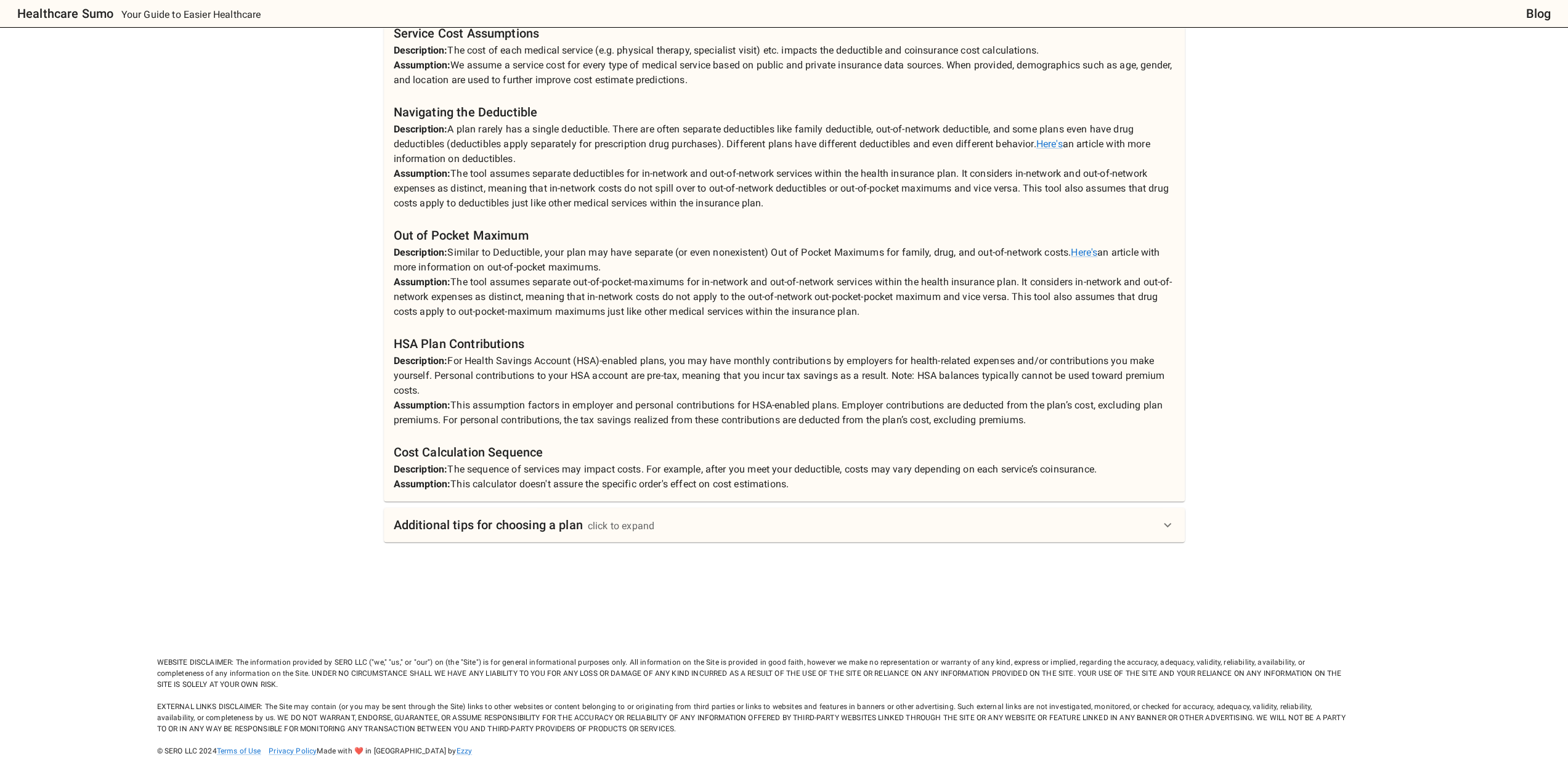
scroll to position [968, 0]
click at [611, 523] on div "click to expand" at bounding box center [621, 522] width 67 height 15
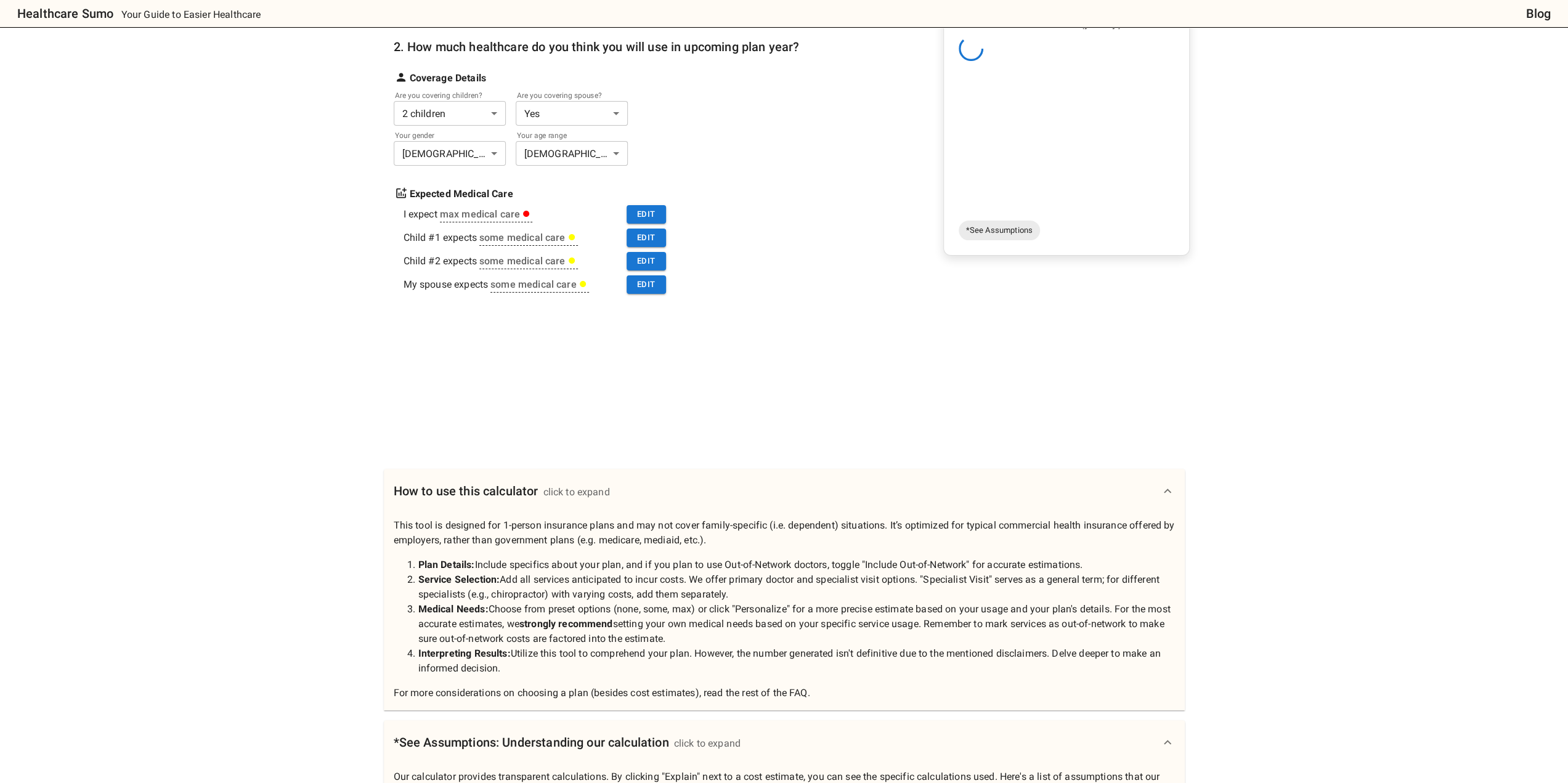
scroll to position [0, 0]
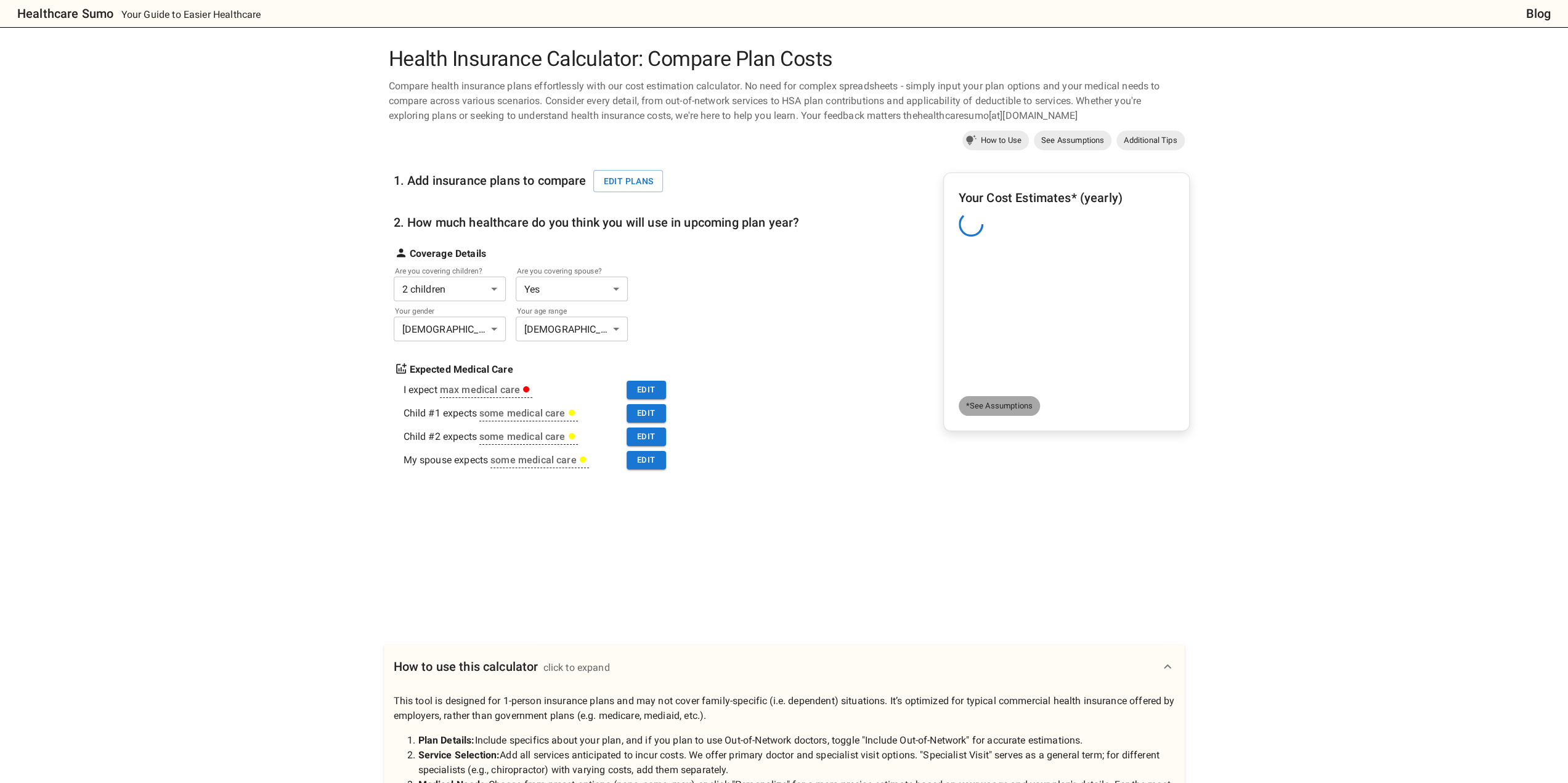
click at [1018, 412] on link "*See Assumptions" at bounding box center [999, 405] width 81 height 19
click at [831, 514] on div at bounding box center [789, 539] width 801 height 93
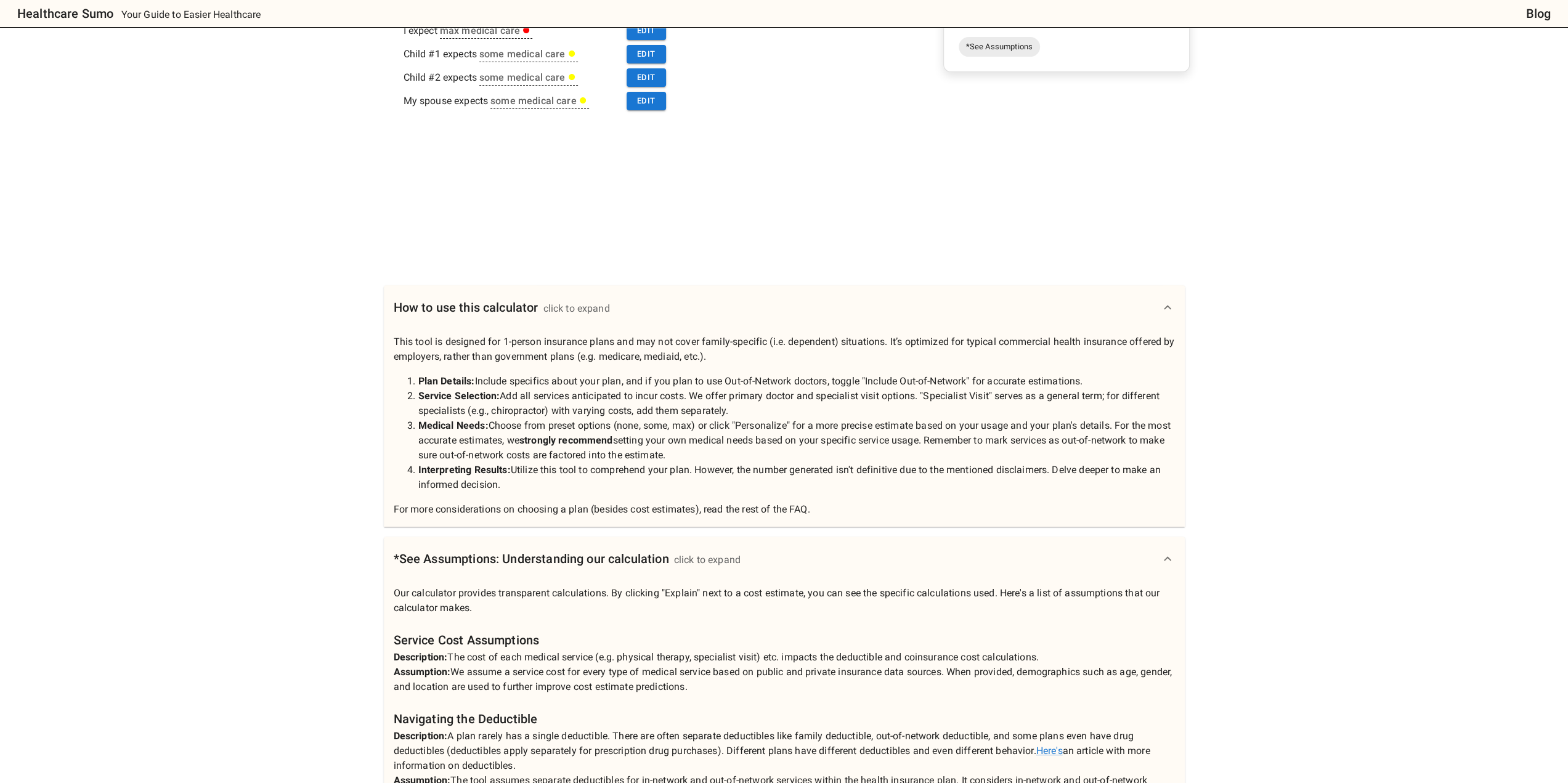
scroll to position [62, 0]
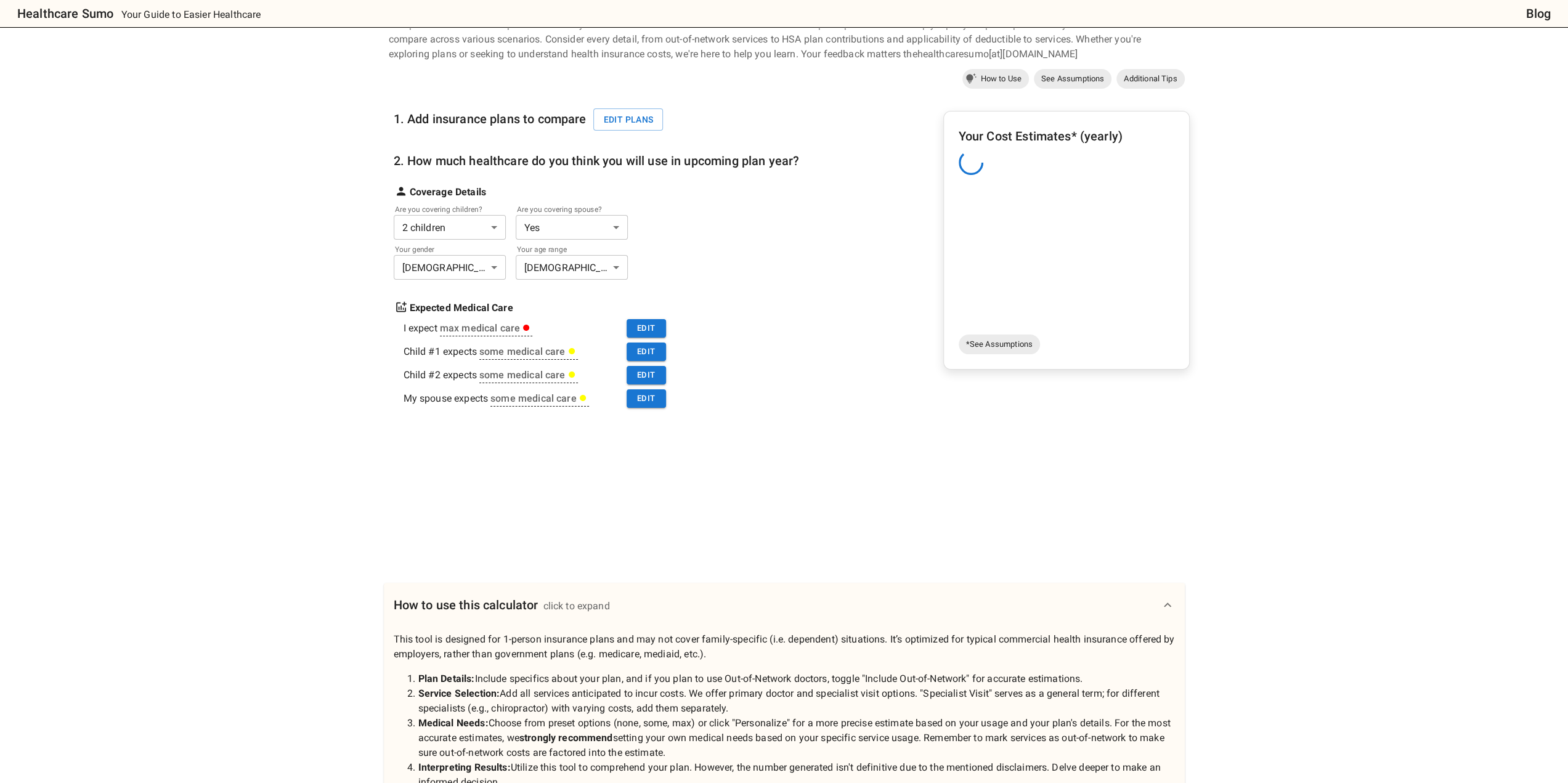
click at [1024, 157] on div at bounding box center [1066, 162] width 216 height 24
drag, startPoint x: 1024, startPoint y: 157, endPoint x: 1000, endPoint y: 210, distance: 58.2
click at [1000, 210] on div "Your Cost Estimates* (yearly)" at bounding box center [1066, 228] width 216 height 203
click at [1001, 210] on div "Your Cost Estimates* (yearly)" at bounding box center [1066, 228] width 216 height 203
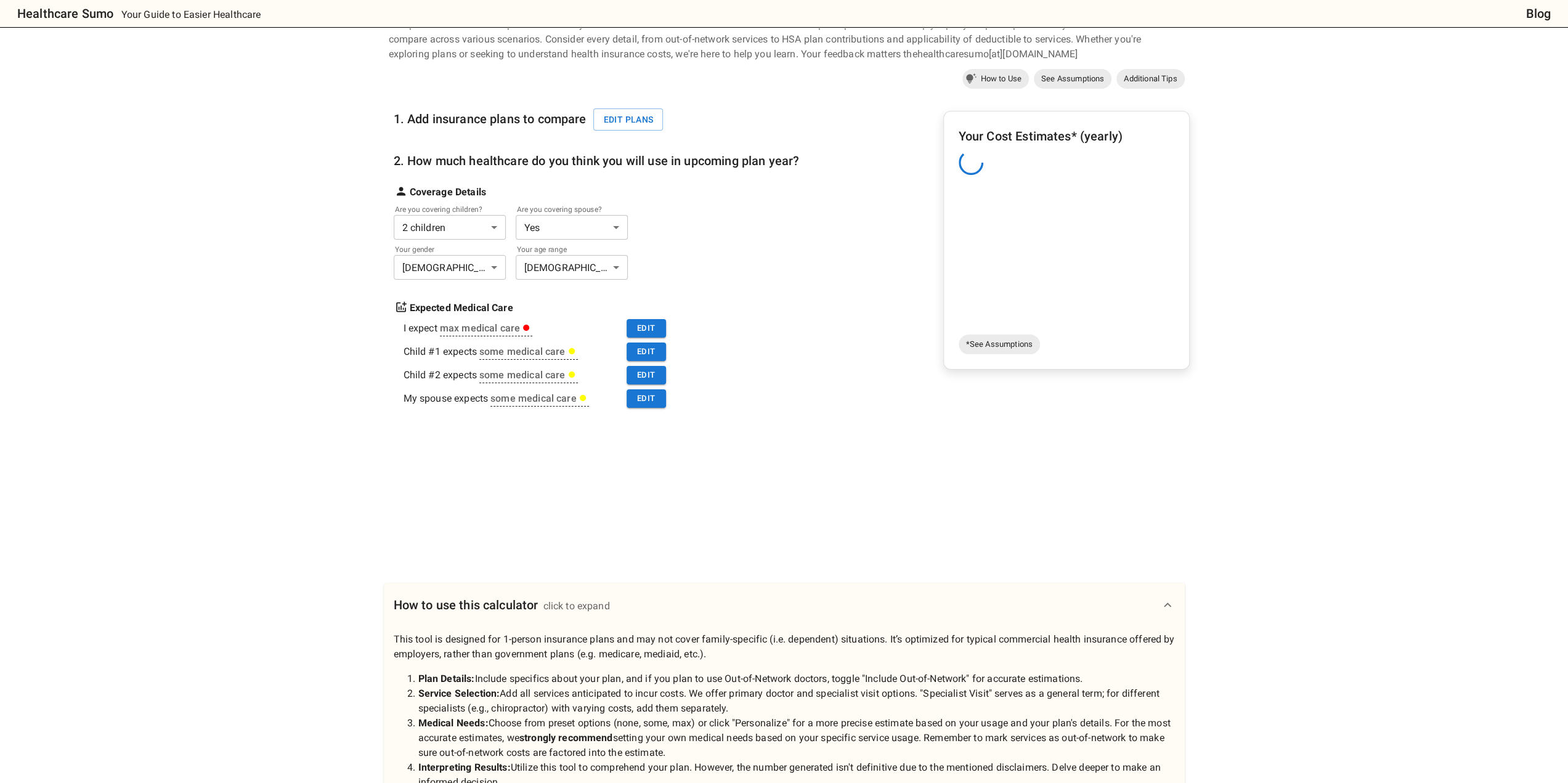
click at [1002, 210] on div "Your Cost Estimates* (yearly)" at bounding box center [1066, 228] width 216 height 203
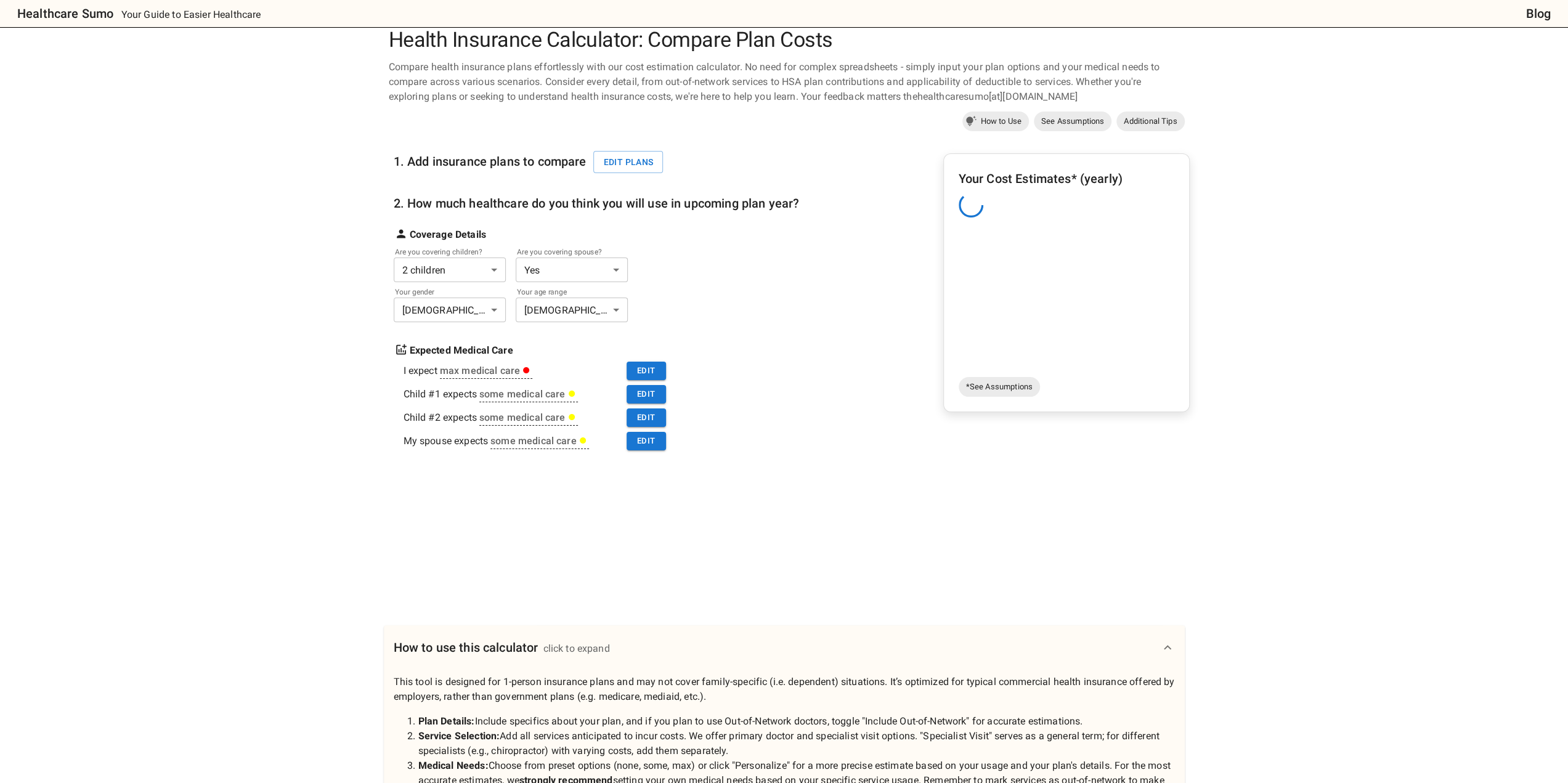
scroll to position [0, 0]
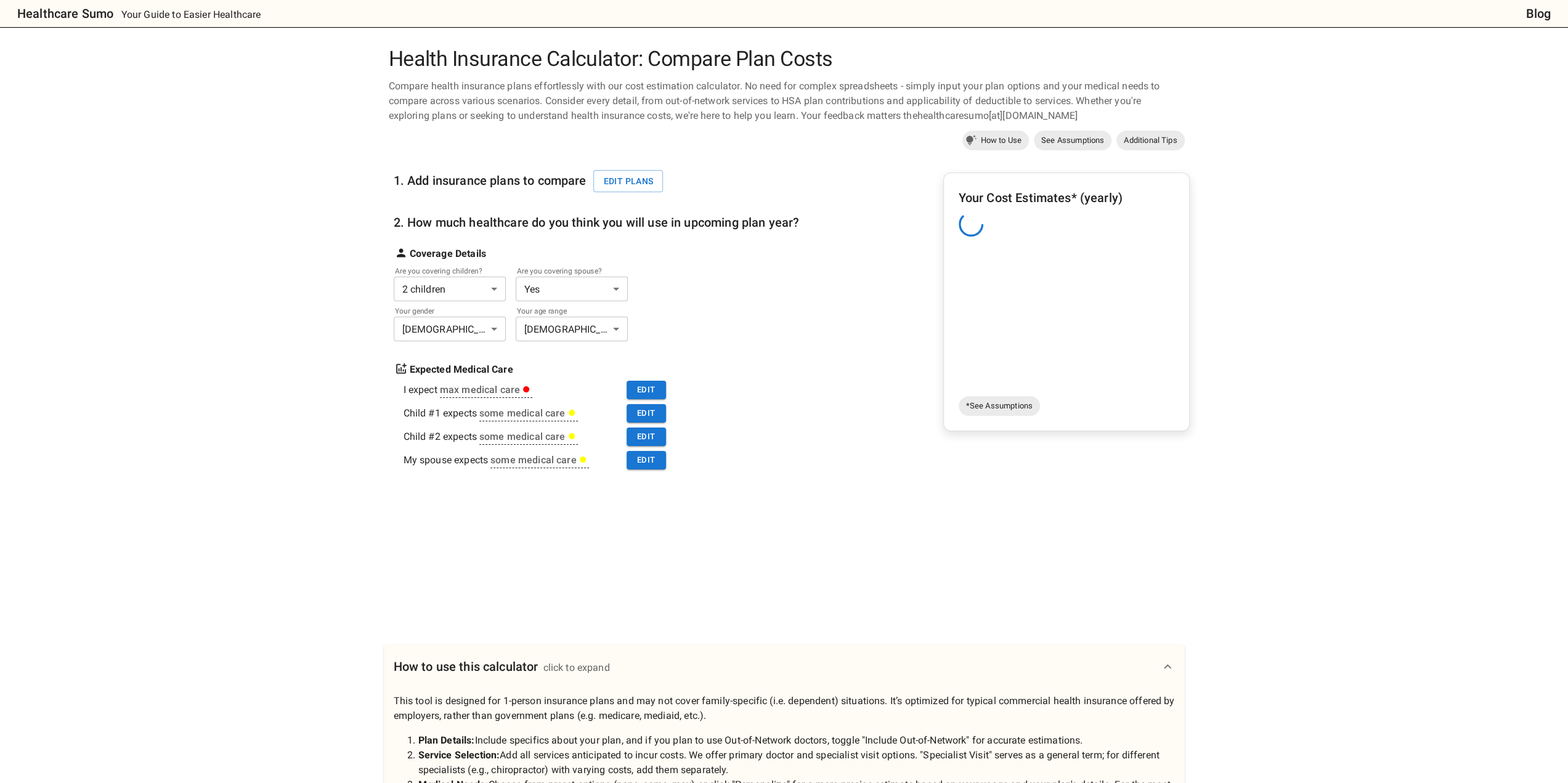
click at [1005, 335] on div "Your Cost Estimates* (yearly)" at bounding box center [1066, 289] width 216 height 203
drag, startPoint x: 1005, startPoint y: 334, endPoint x: 269, endPoint y: 132, distance: 763.2
